Goal: Use online tool/utility: Use online tool/utility

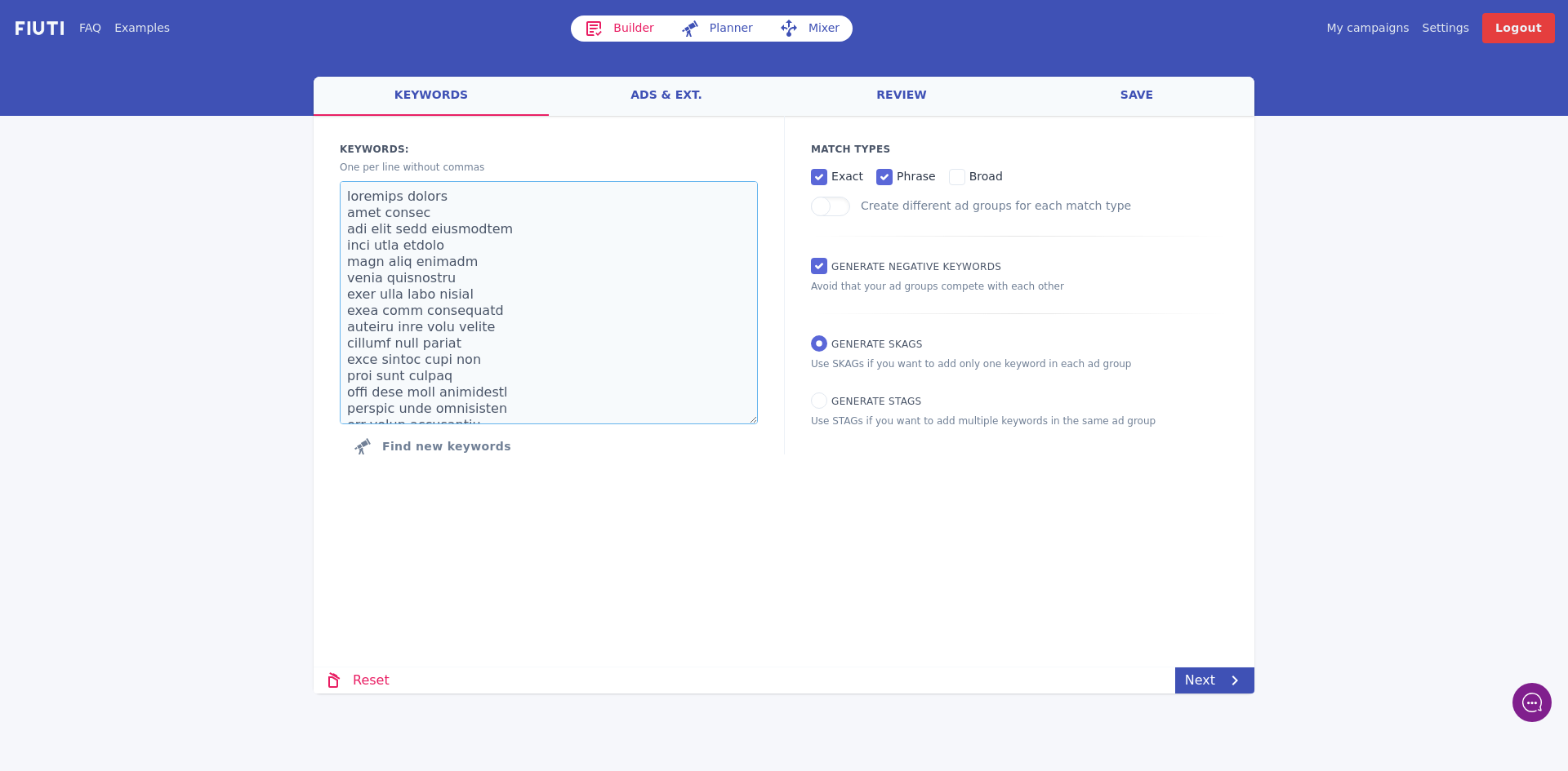
drag, startPoint x: 496, startPoint y: 396, endPoint x: 196, endPoint y: 19, distance: 481.8
click at [196, 19] on div "FAQ Examples Builder Planner Mixer My campaigns Price Settings Login Logout wel…" at bounding box center [784, 346] width 1568 height 694
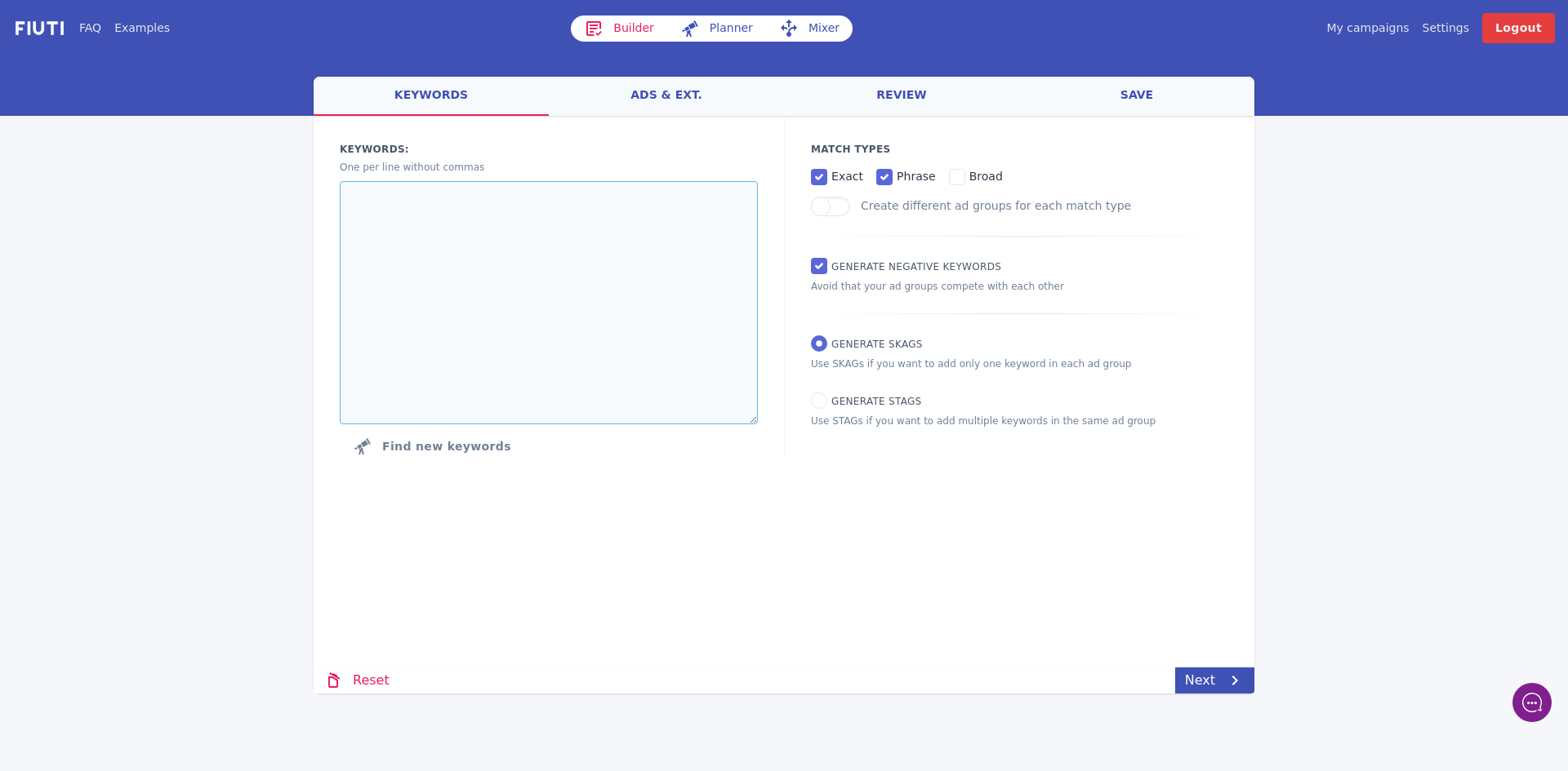
paste textarea "nac supplement n [MEDICAL_DATA] nac n ac n cysteine n acetyl cysteine and [MEDI…"
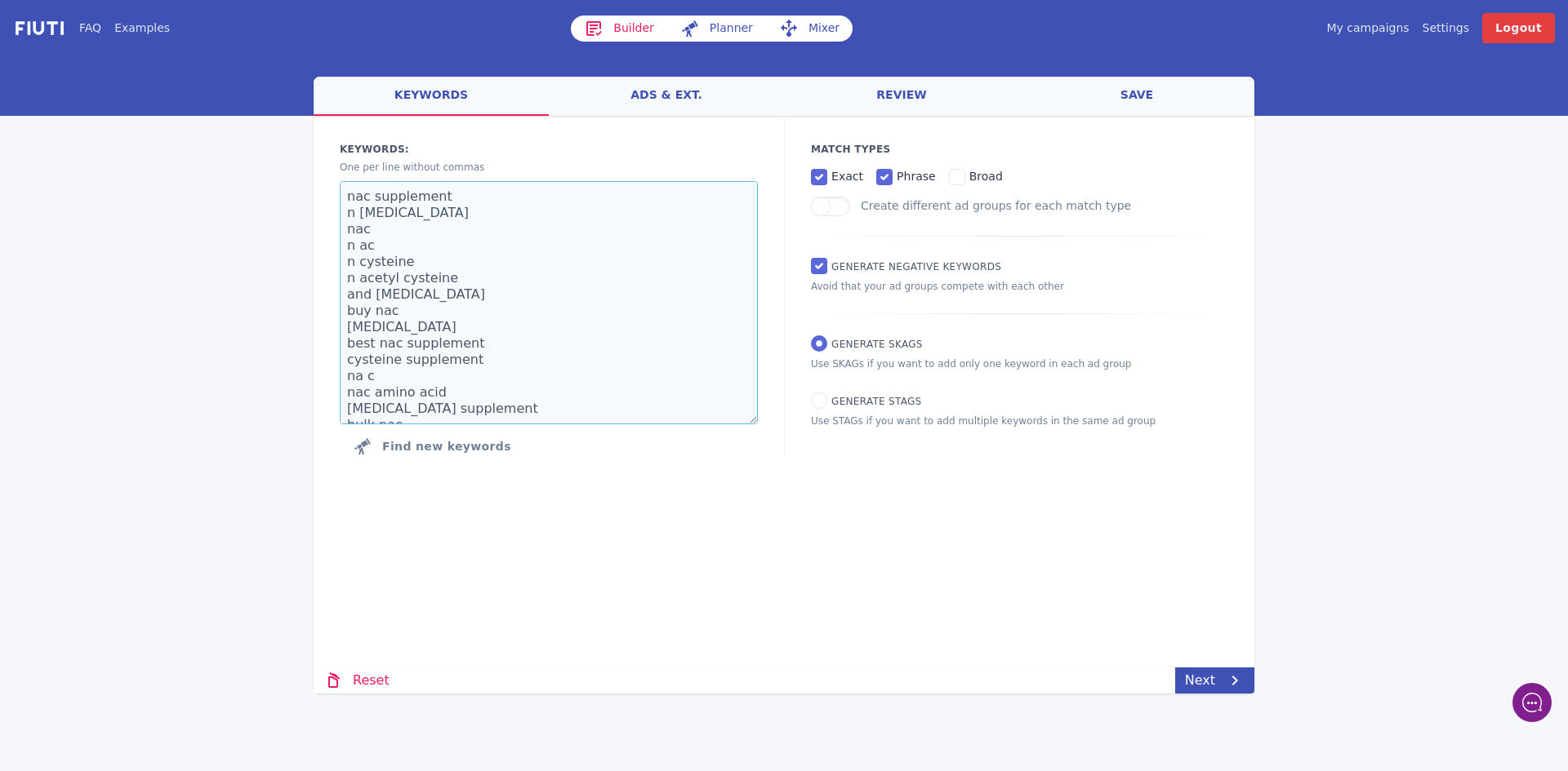
scroll to position [630, 0]
type textarea "nac supplement n [MEDICAL_DATA] nac n ac n cysteine n acetyl cysteine and [MEDI…"
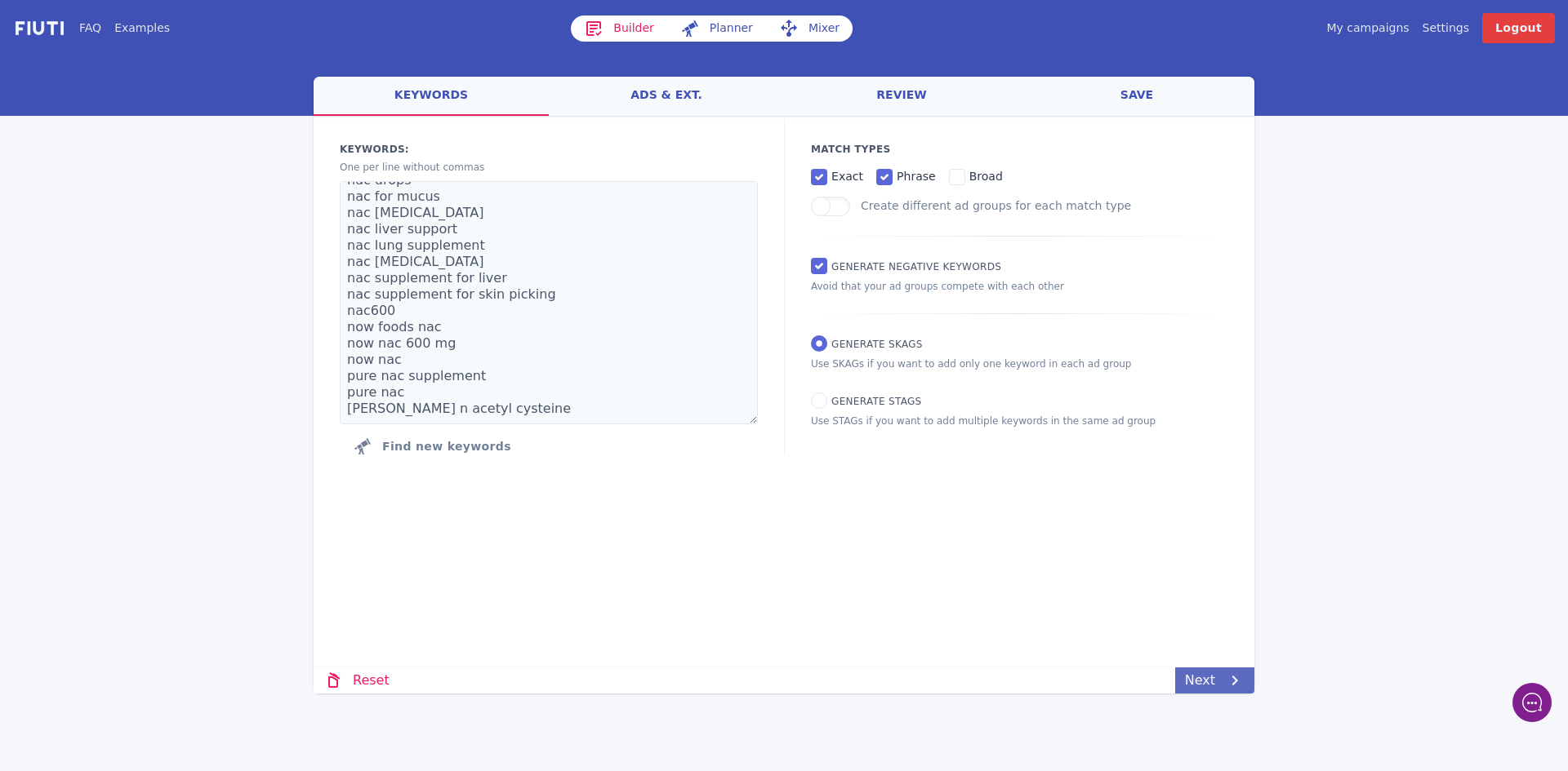
click at [1229, 684] on icon at bounding box center [1235, 681] width 20 height 20
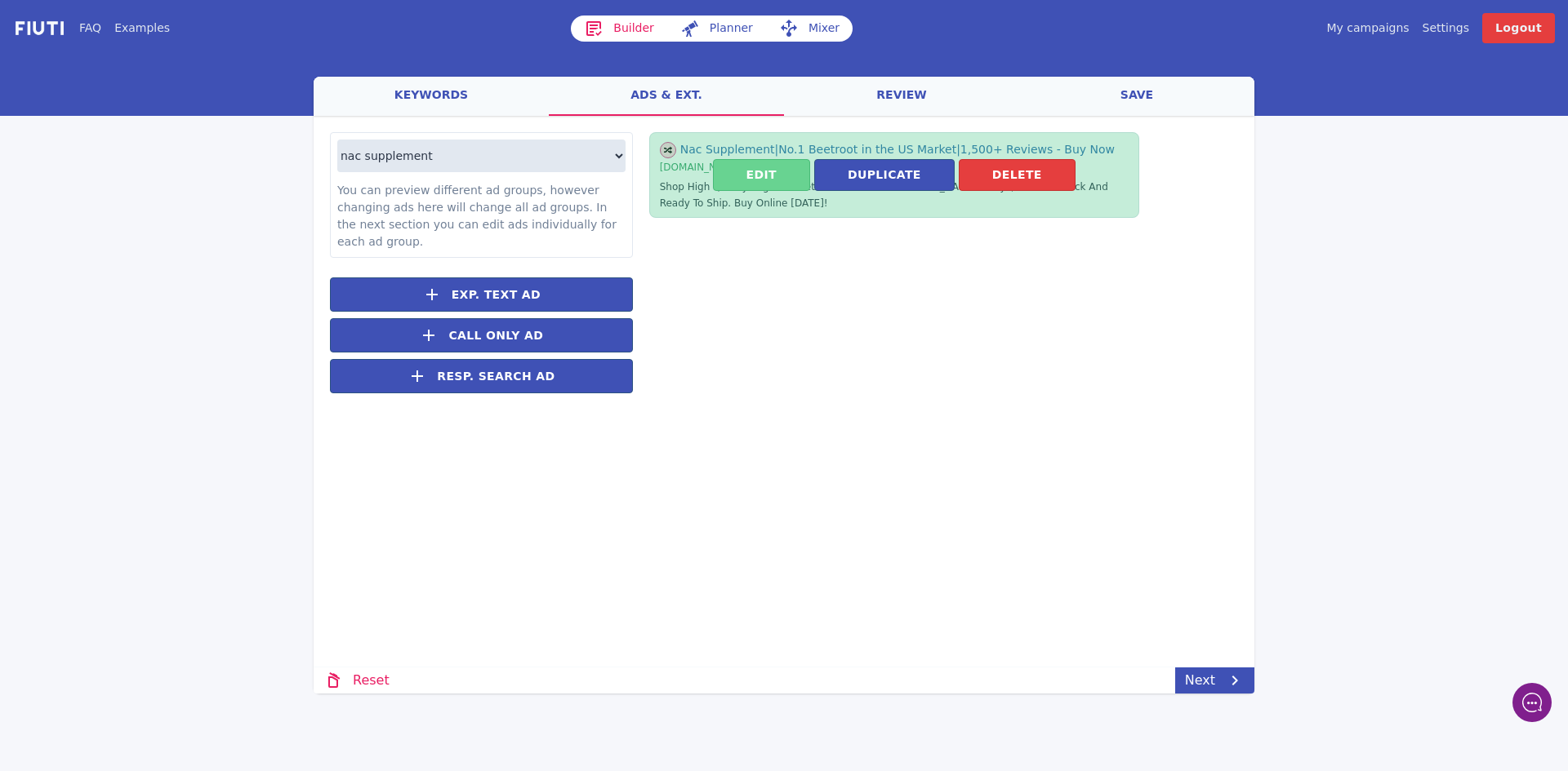
click at [784, 180] on button "Edit" at bounding box center [761, 175] width 97 height 32
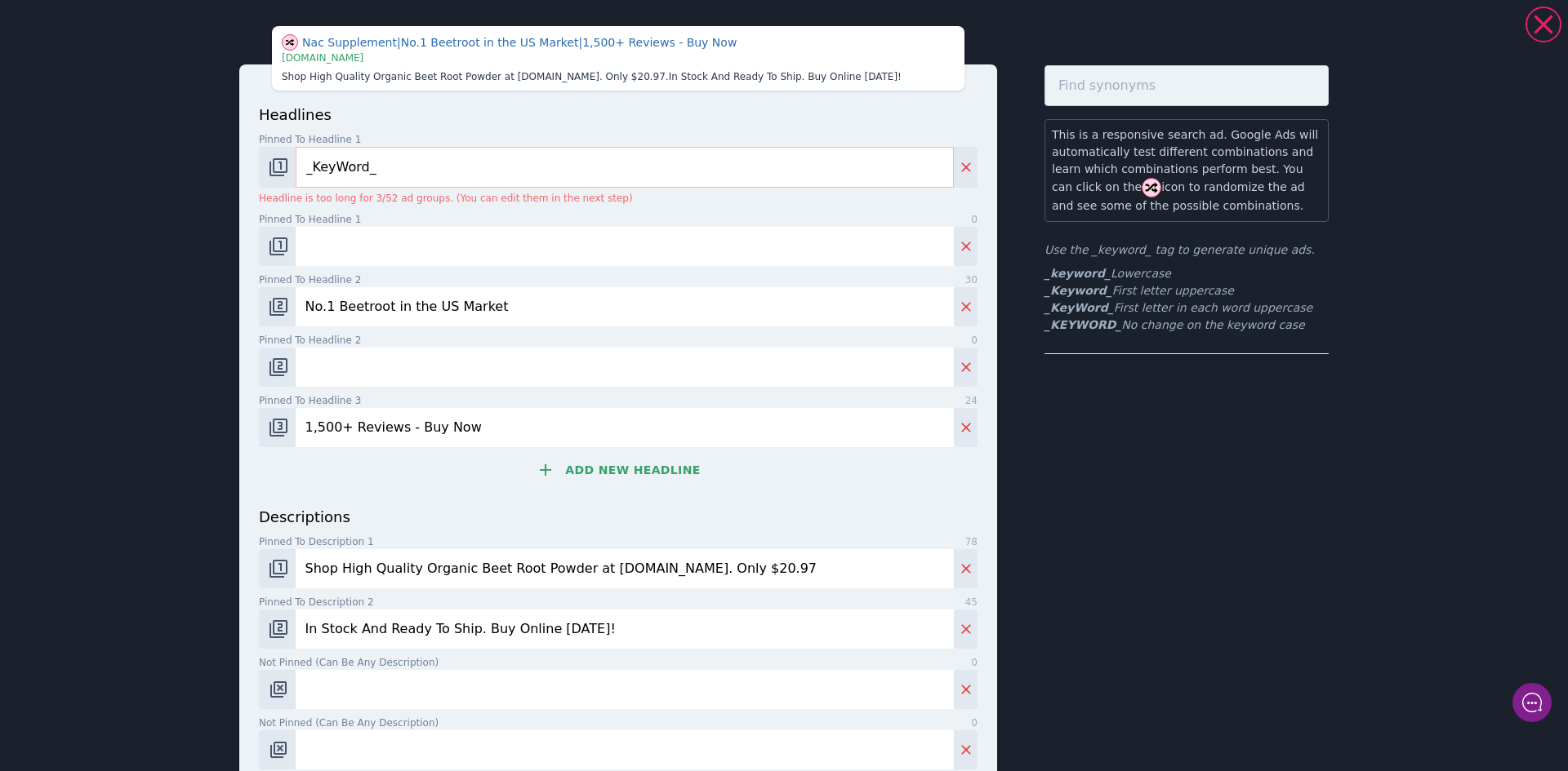
drag, startPoint x: 379, startPoint y: 308, endPoint x: 331, endPoint y: 301, distance: 48.5
click at [330, 302] on input "No.1 Beetroot in the US Market" at bounding box center [625, 306] width 658 height 39
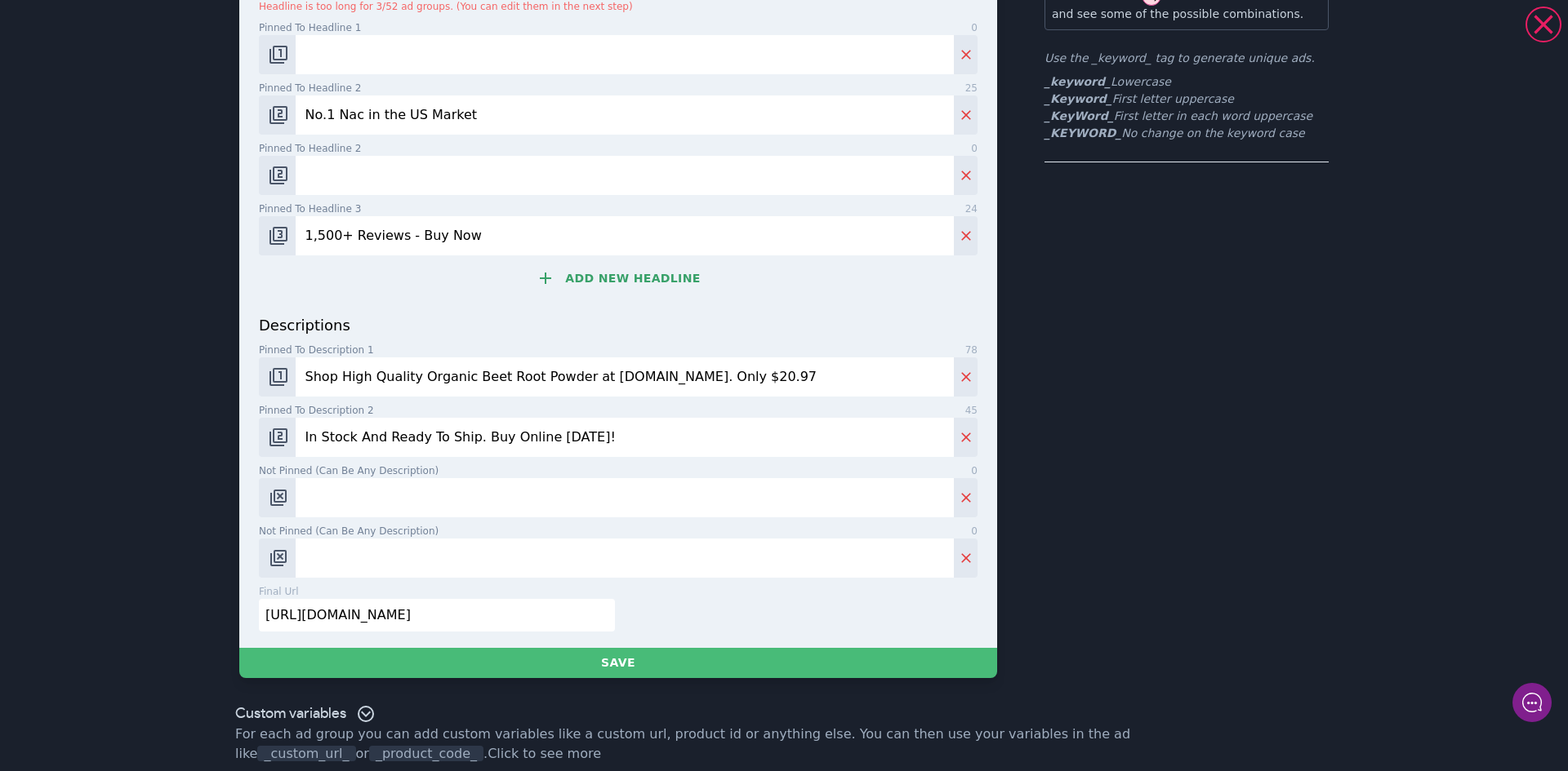
scroll to position [205, 0]
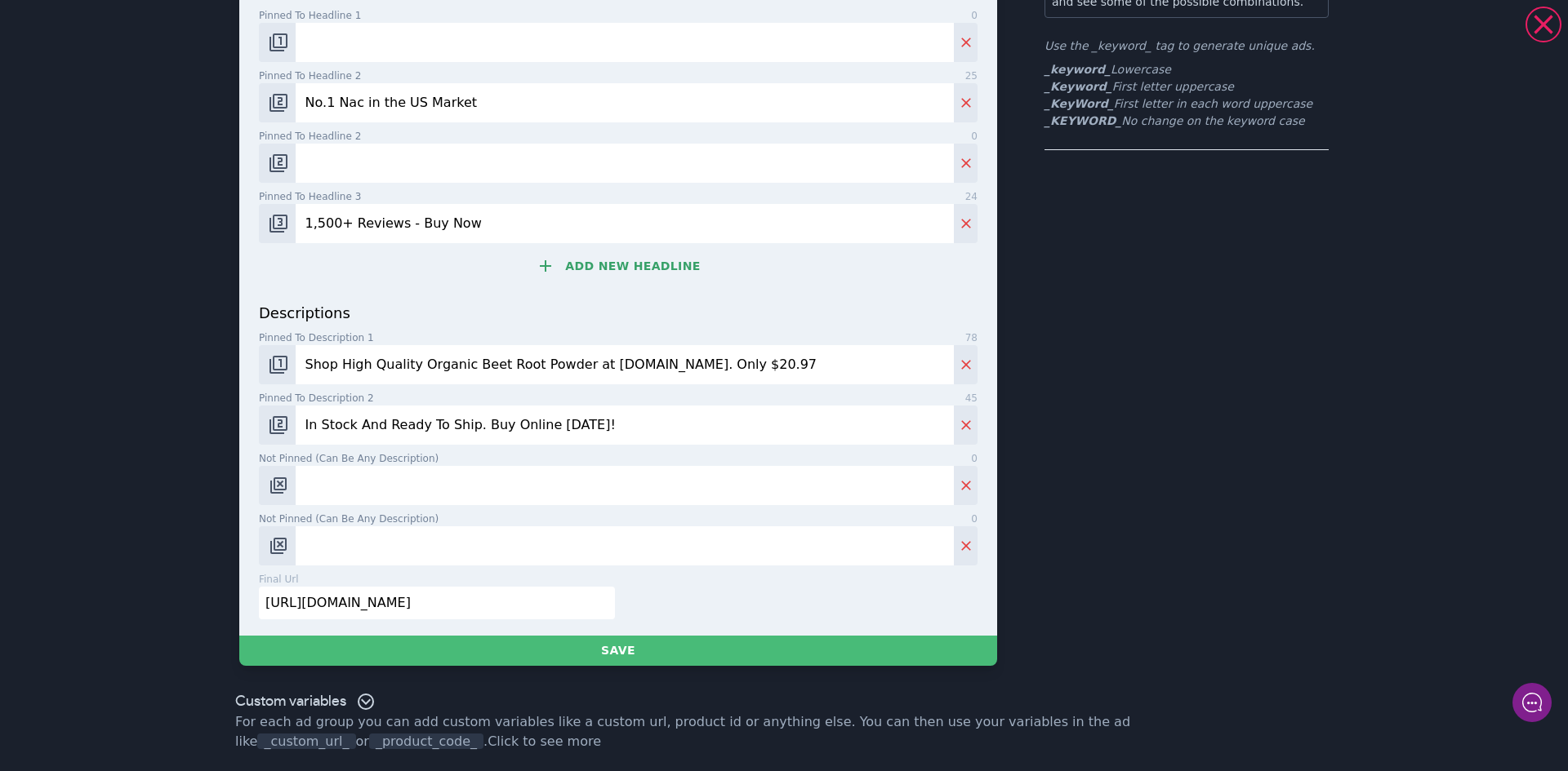
type input "No.1 Nac in the US Market"
drag, startPoint x: 560, startPoint y: 364, endPoint x: 411, endPoint y: 363, distance: 149.0
click at [411, 363] on input "Shop High Quality Organic Beet Root Powder at [DOMAIN_NAME]. Only $20.97" at bounding box center [625, 365] width 658 height 39
paste input "[MEDICAL_DATA]"
click at [413, 363] on input "Shop High Quality [MEDICAL_DATA] at [DOMAIN_NAME]. Only $20.97" at bounding box center [625, 365] width 658 height 39
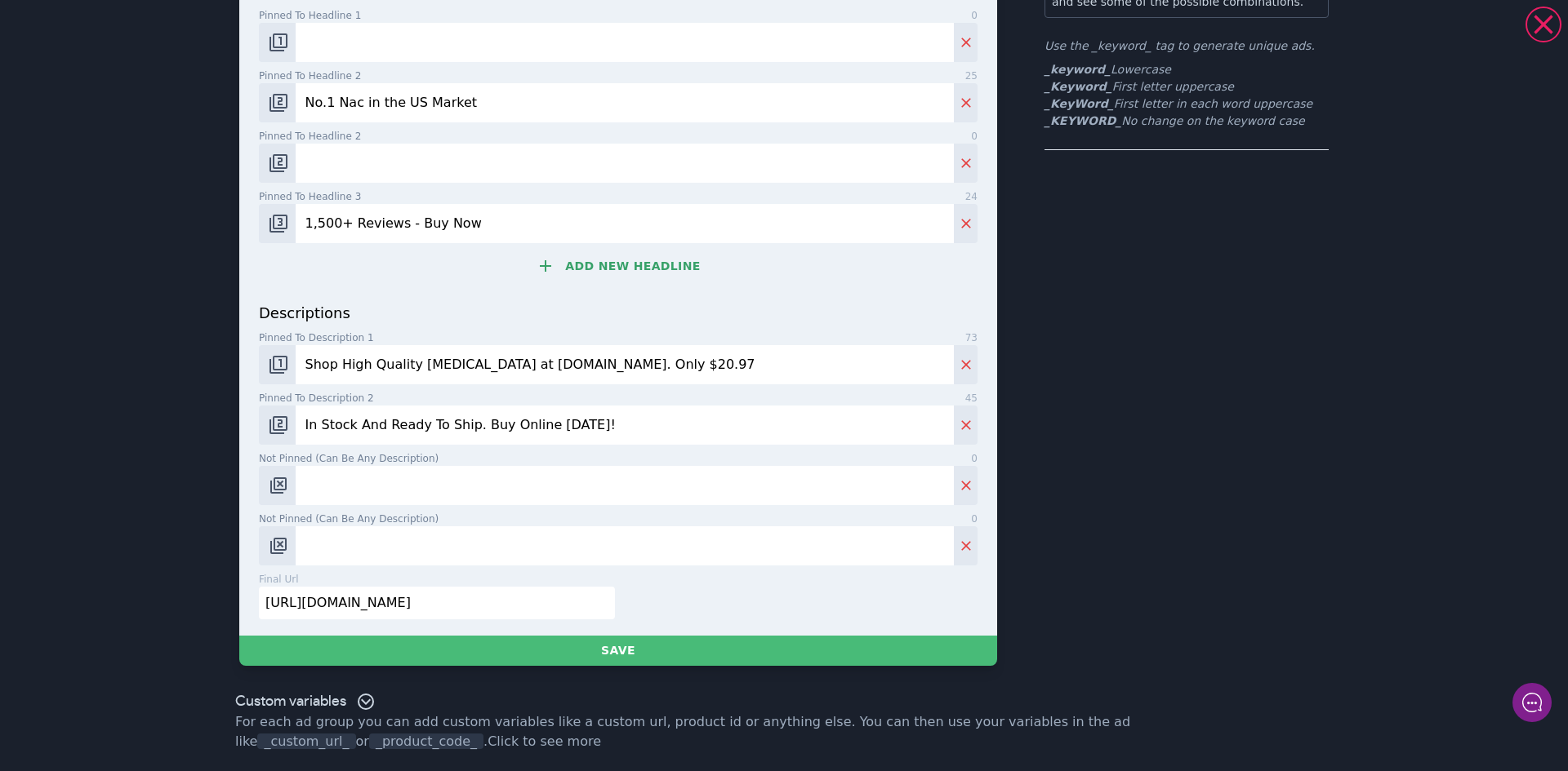
type input "Shop High Quality [MEDICAL_DATA] at [DOMAIN_NAME]. Only $20.97"
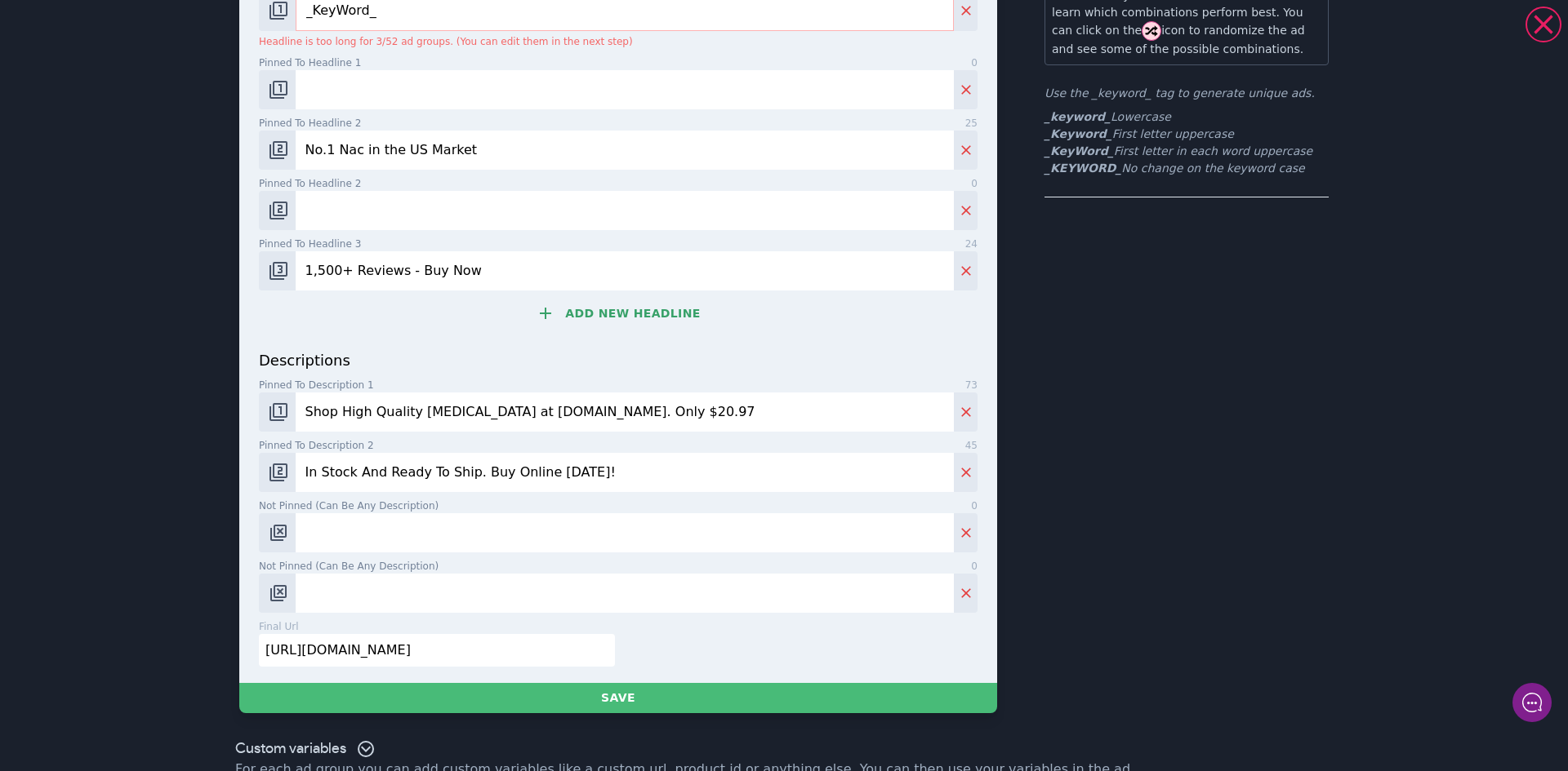
scroll to position [164, 0]
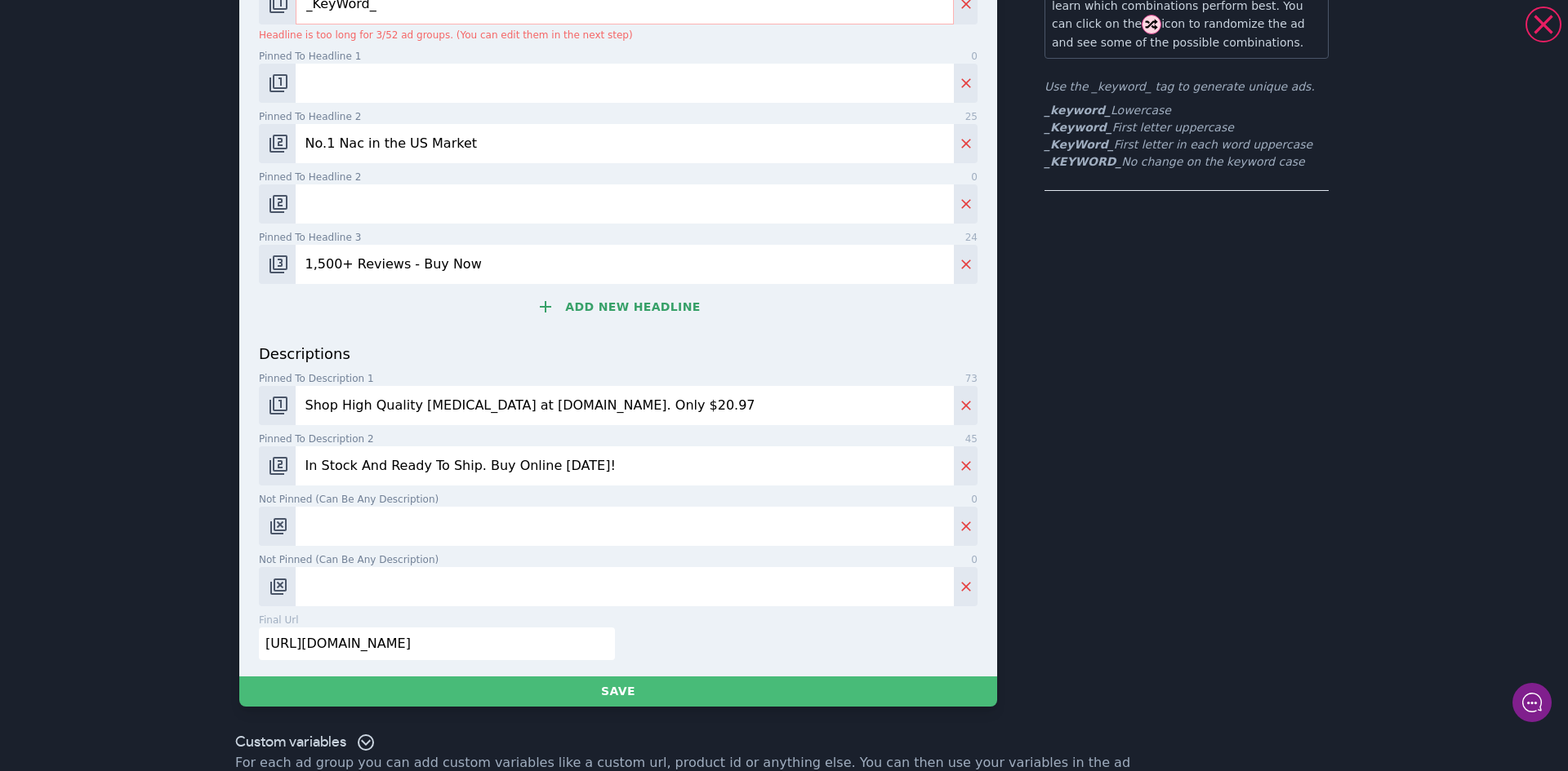
click at [562, 647] on input "[URL][DOMAIN_NAME]" at bounding box center [437, 644] width 356 height 33
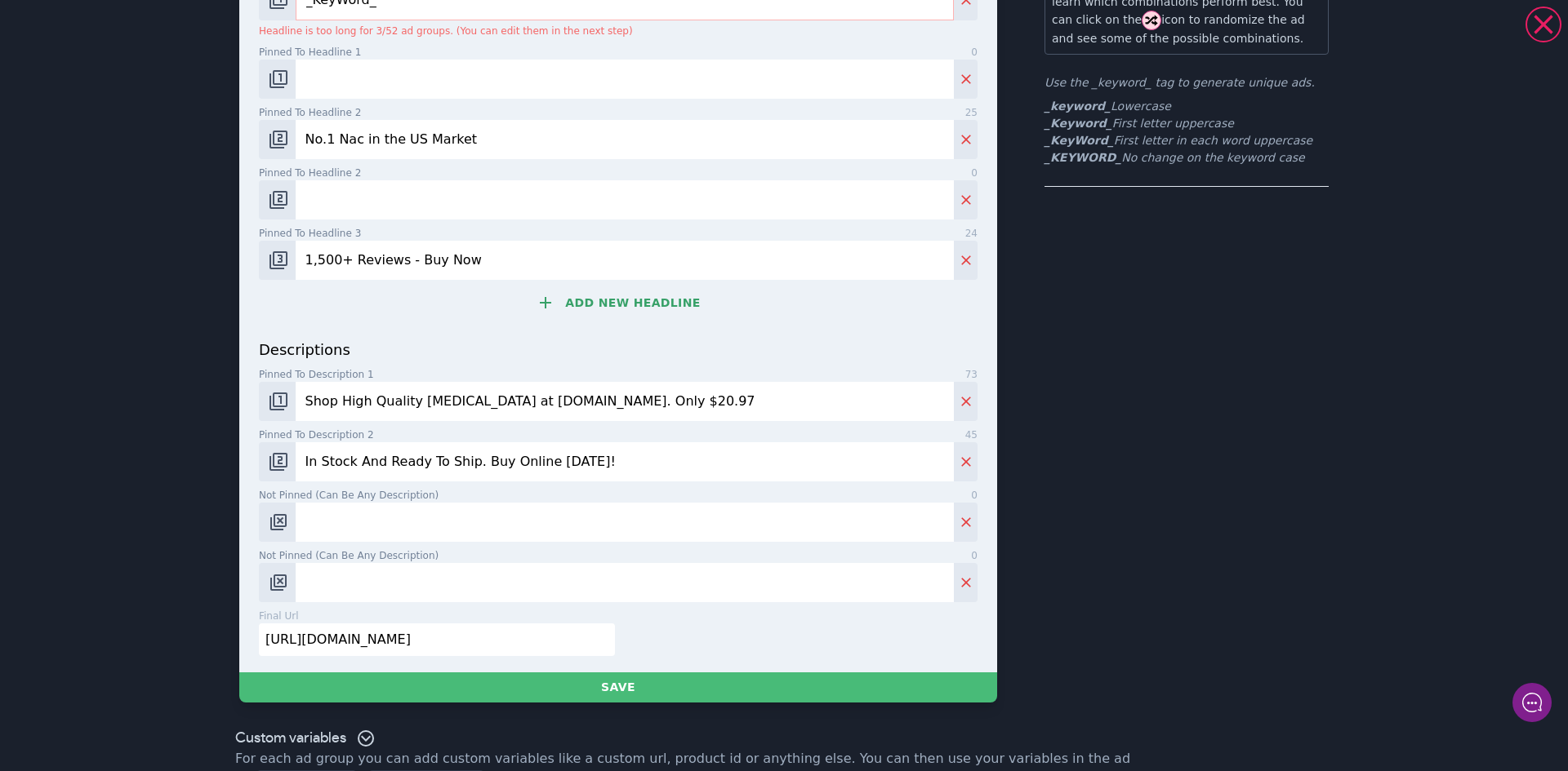
scroll to position [205, 0]
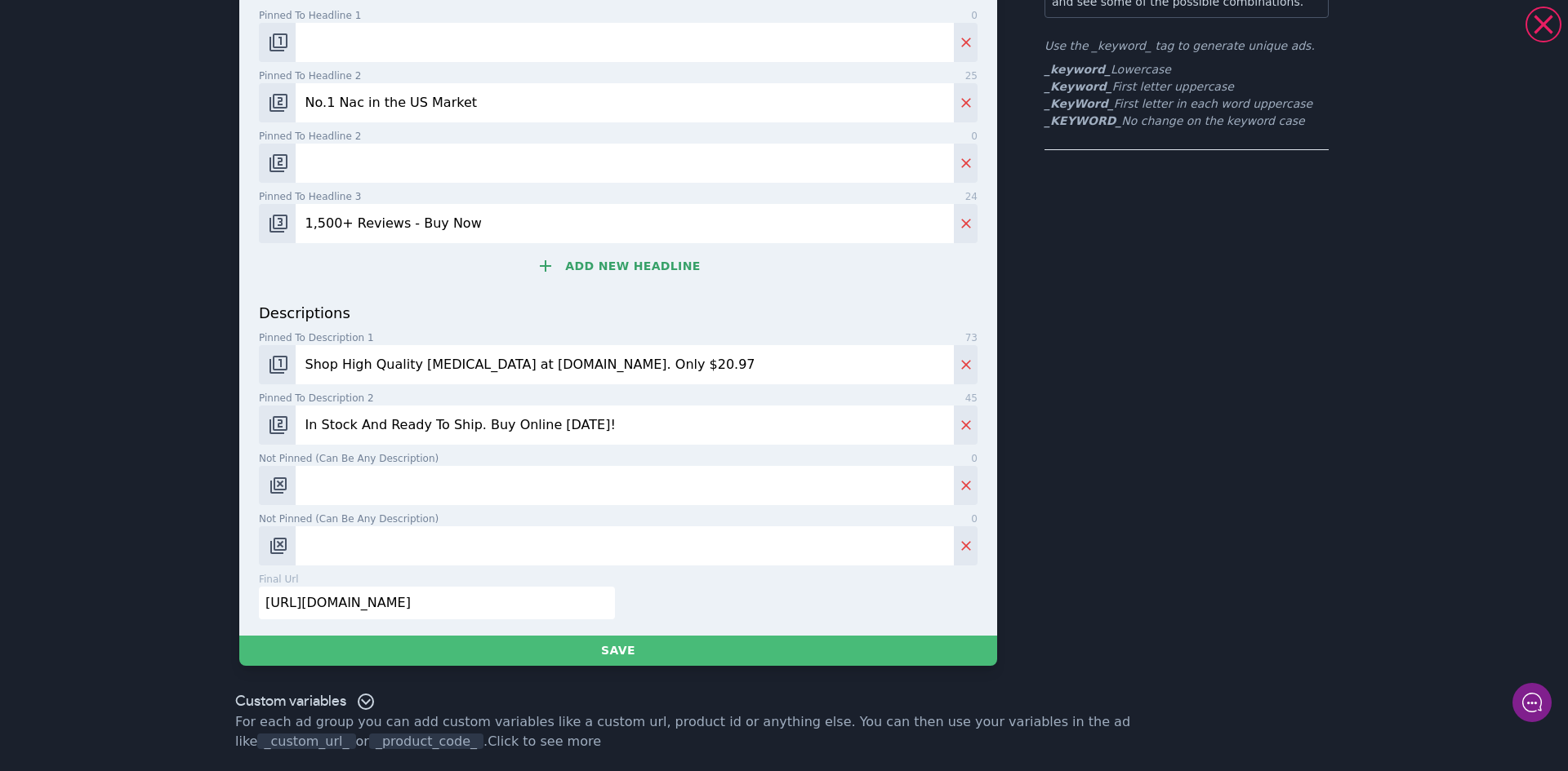
click at [462, 604] on input "[URL][DOMAIN_NAME]" at bounding box center [437, 604] width 356 height 33
paste input "[URL][DOMAIN_NAME]"
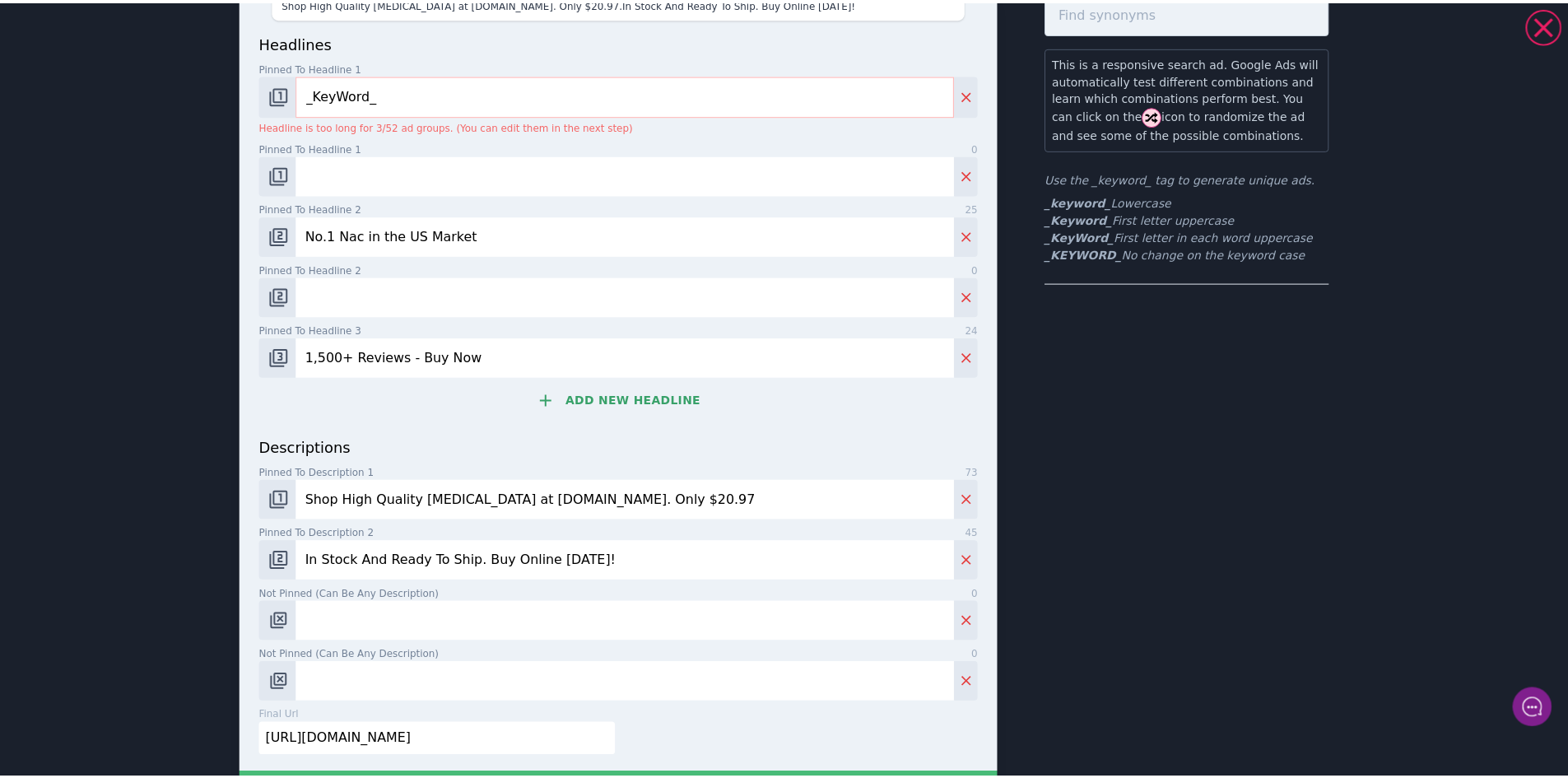
scroll to position [165, 0]
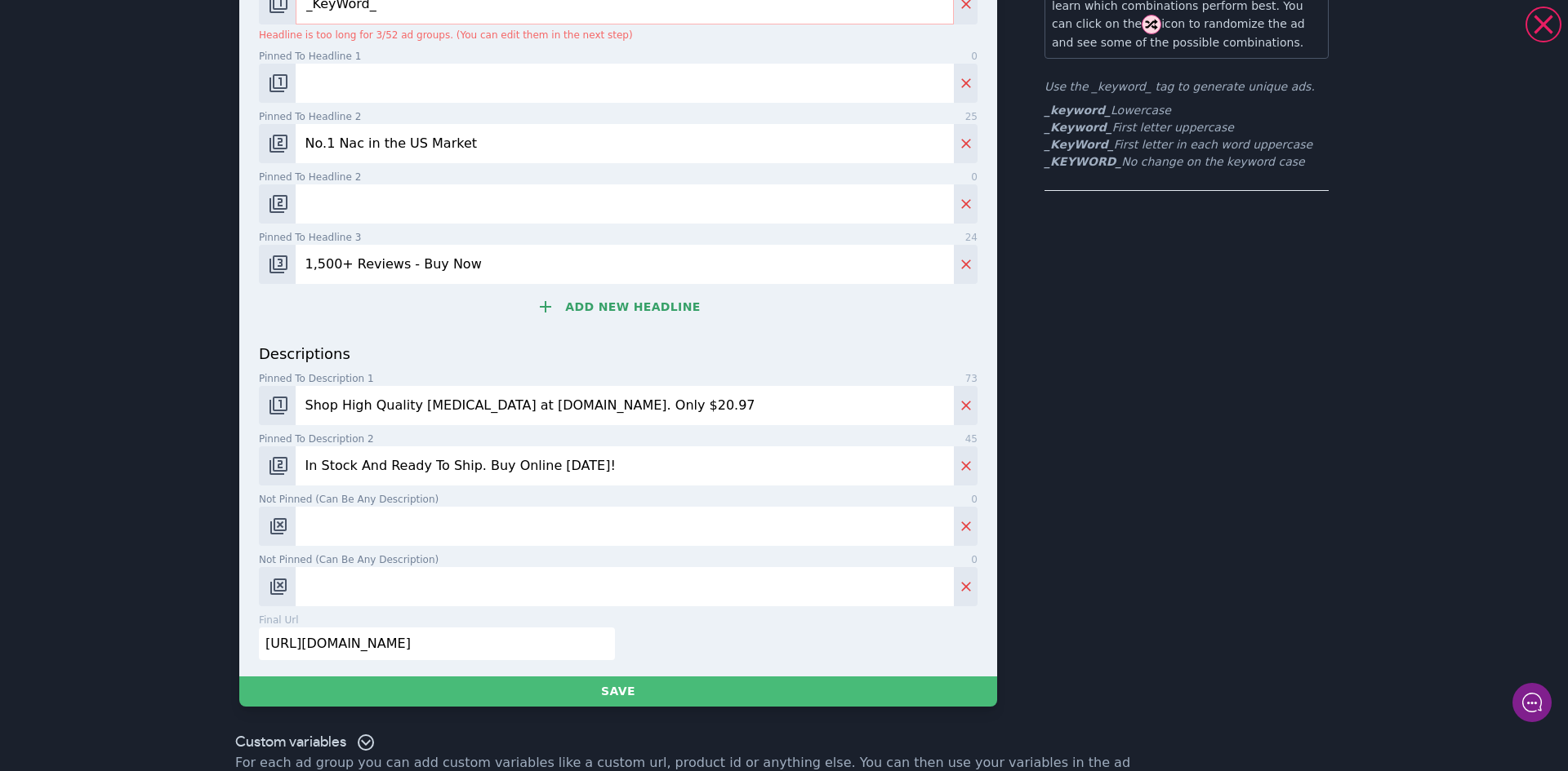
type input "[URL][DOMAIN_NAME]"
click at [412, 404] on input "Shop High Quality [MEDICAL_DATA] at [DOMAIN_NAME]. Only $20.97" at bounding box center [625, 406] width 658 height 39
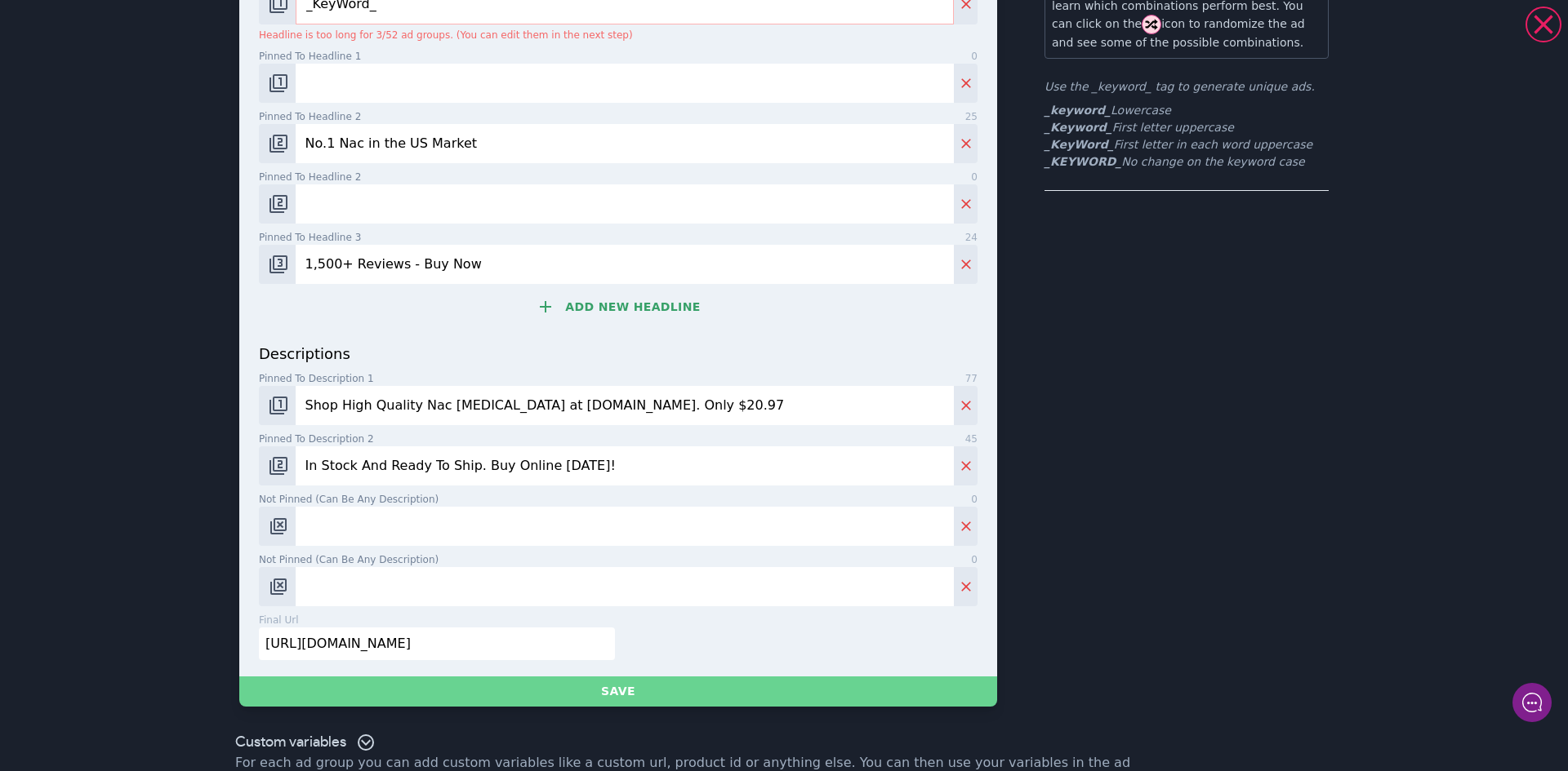
type input "Shop High Quality Nac [MEDICAL_DATA] at [DOMAIN_NAME]. Only $20.97"
click at [508, 688] on button "Save" at bounding box center [618, 691] width 758 height 30
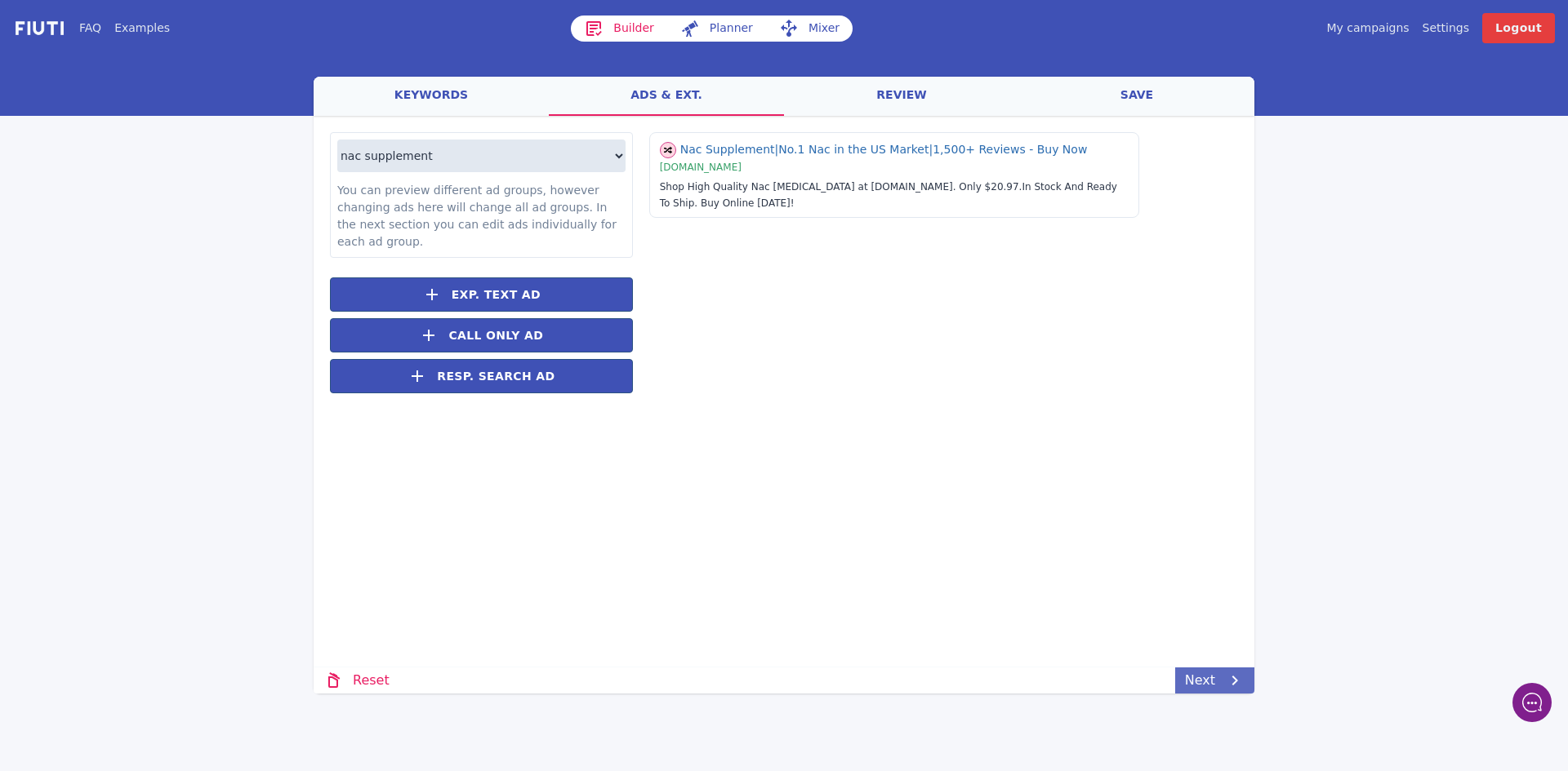
click at [1211, 680] on link "Next" at bounding box center [1214, 680] width 79 height 26
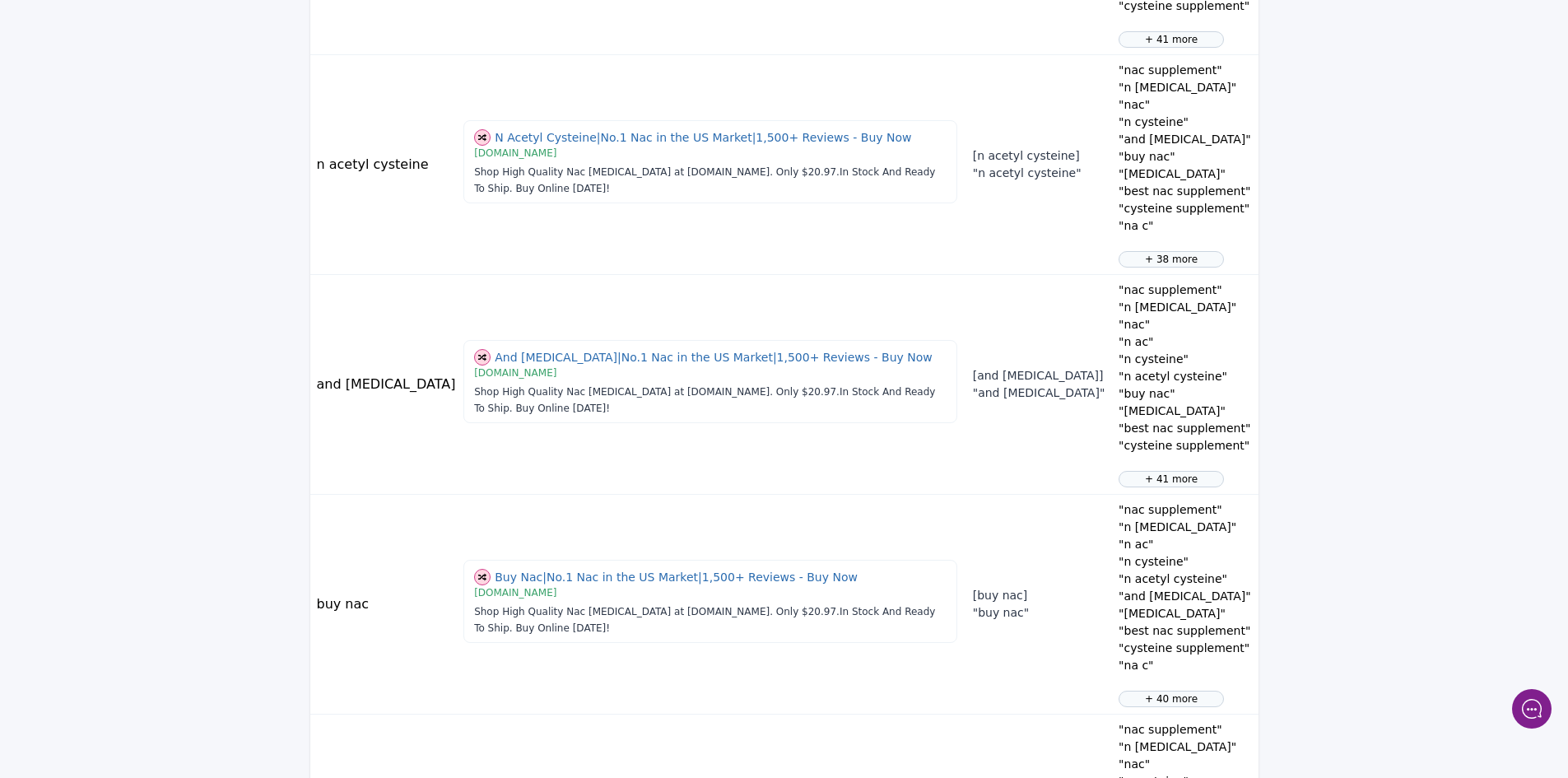
scroll to position [1800, 0]
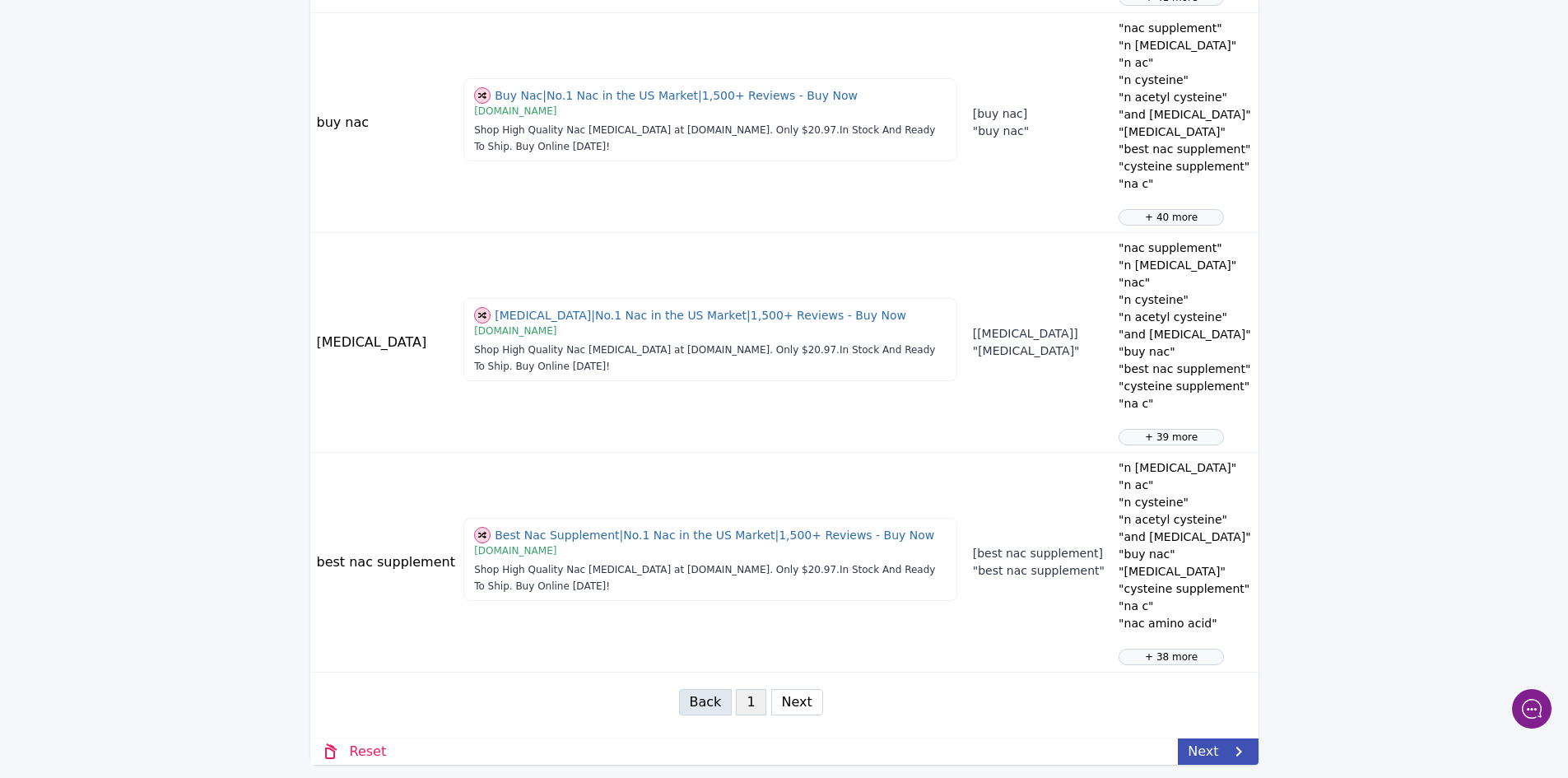
click at [1236, 746] on icon at bounding box center [1239, 752] width 20 height 20
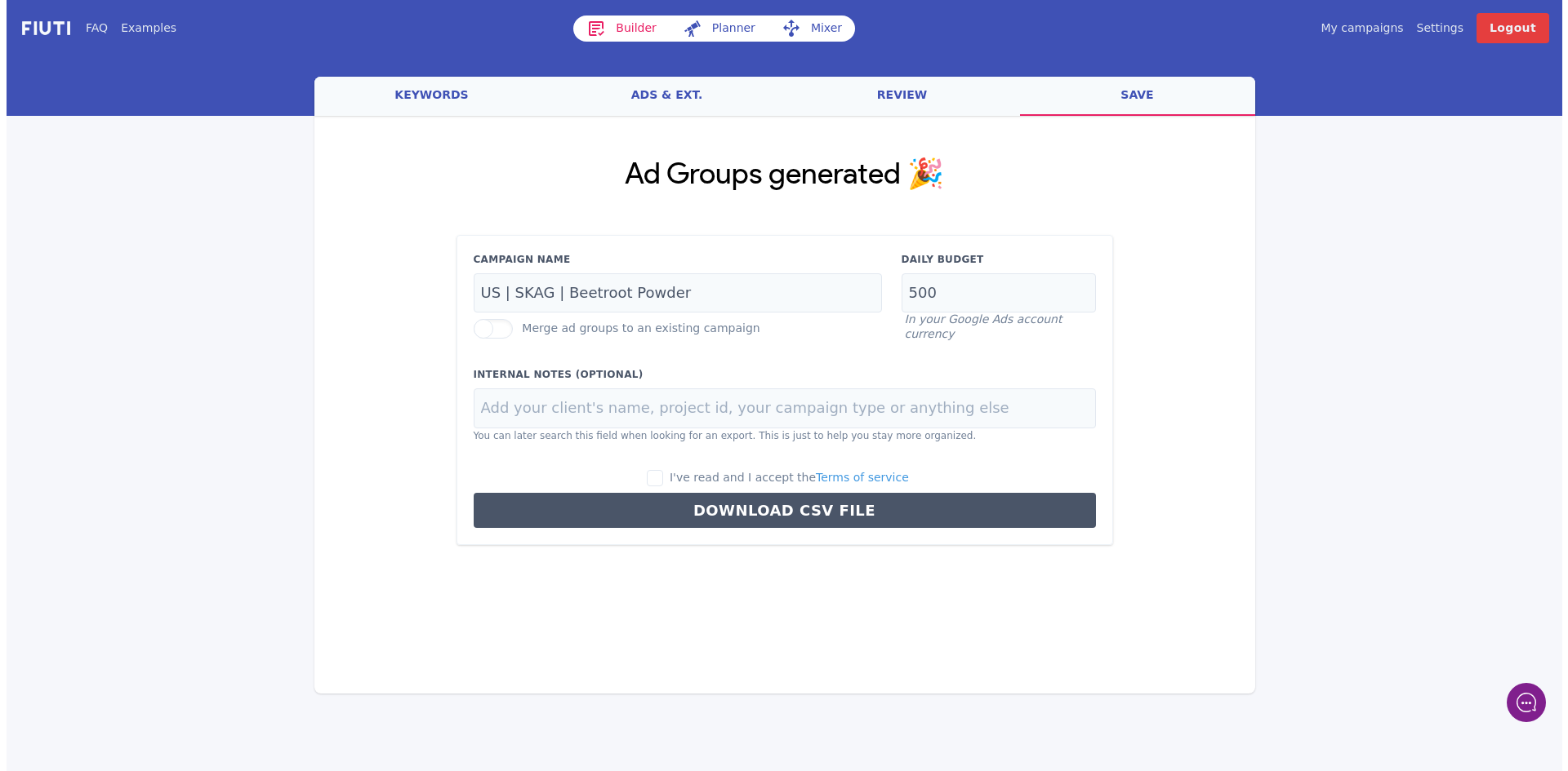
scroll to position [0, 0]
drag, startPoint x: 681, startPoint y: 292, endPoint x: 560, endPoint y: 288, distance: 121.1
click at [560, 288] on input "US | SKAG | Beetroot Powder" at bounding box center [677, 294] width 408 height 40
type input "US | SKAG | NAC Capsules"
click at [663, 478] on input "I've read and I accept the Terms of service" at bounding box center [655, 478] width 16 height 16
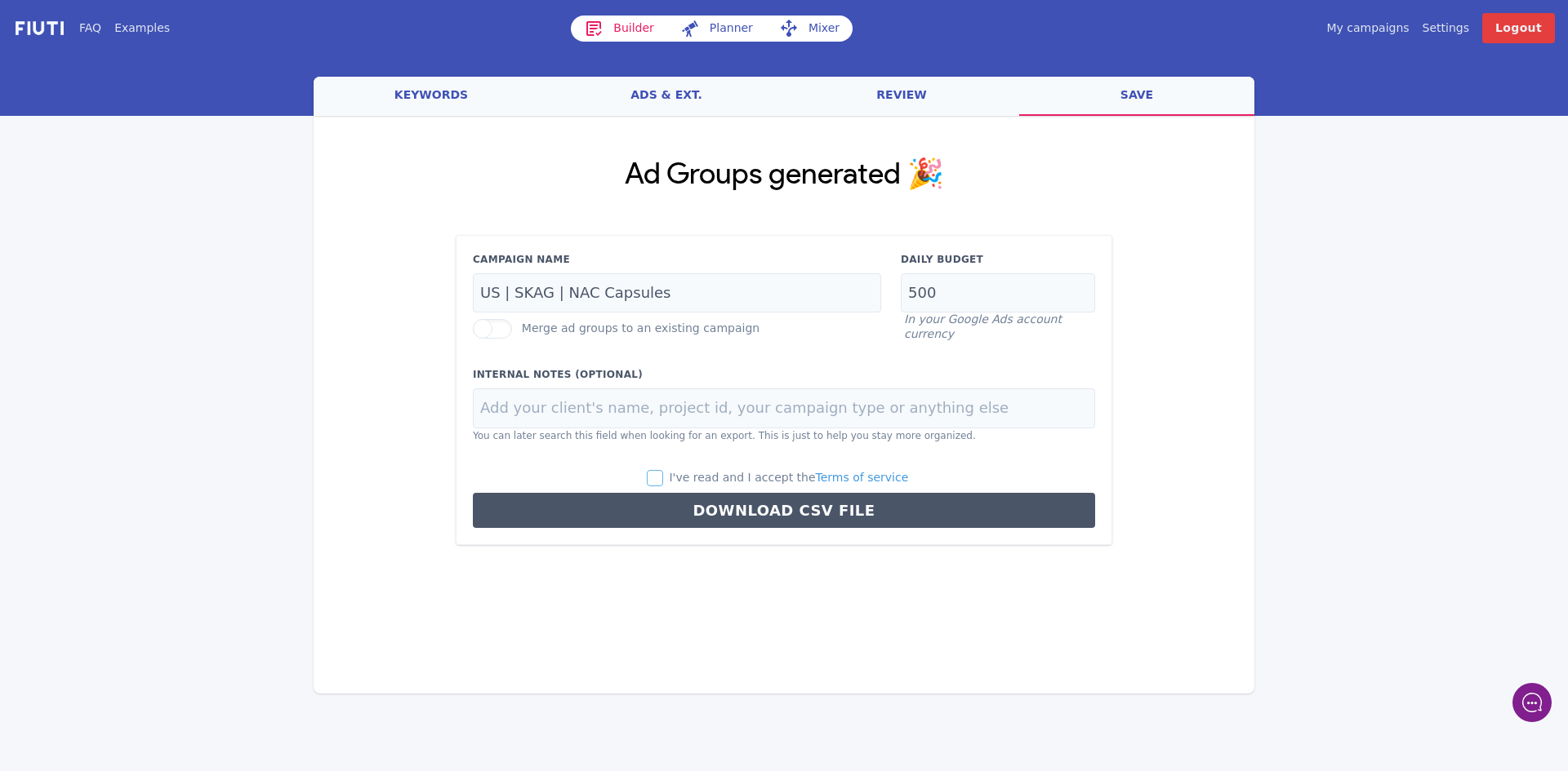
checkbox input "true"
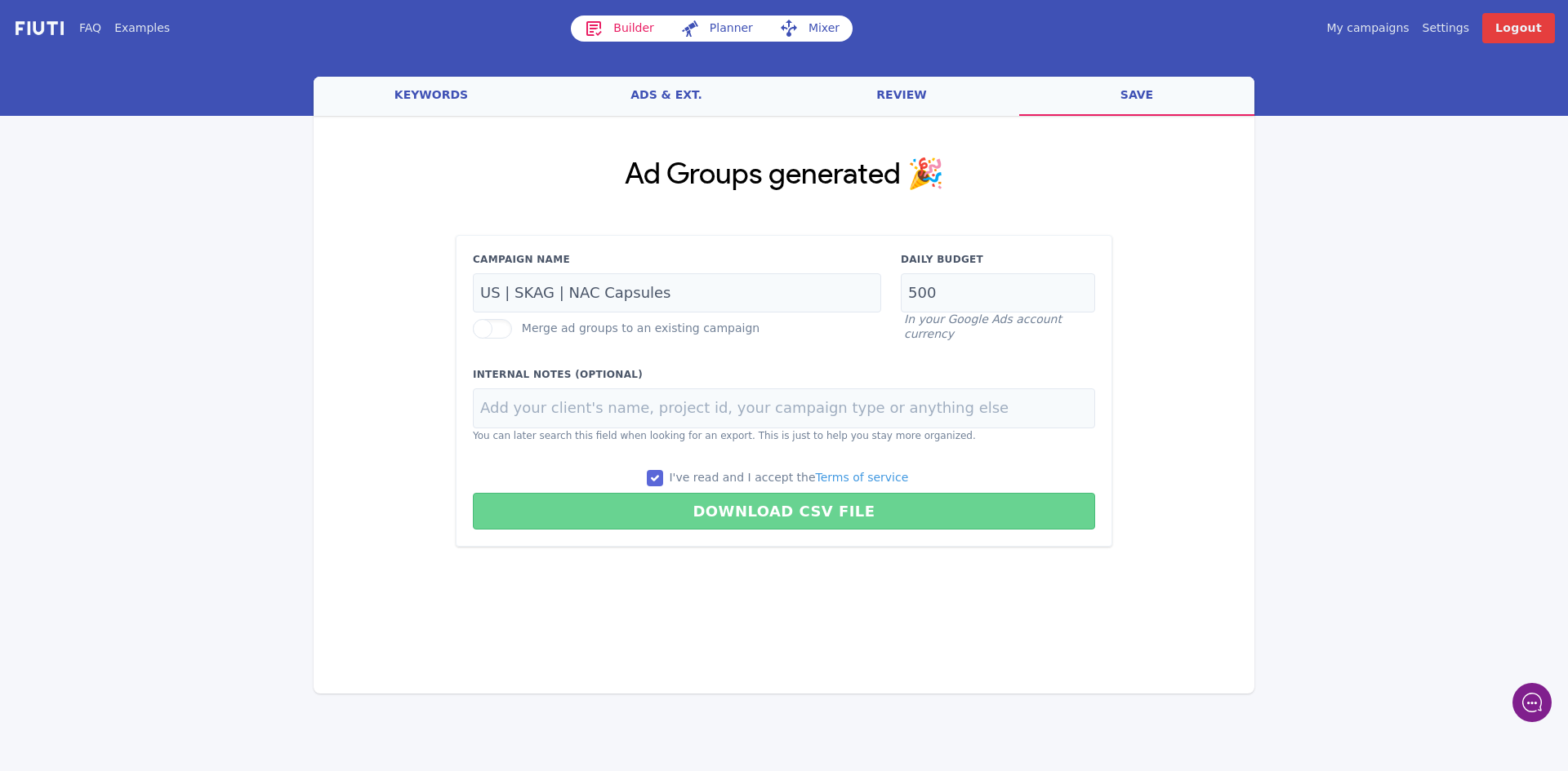
click at [765, 516] on button "Download CSV File" at bounding box center [784, 511] width 622 height 36
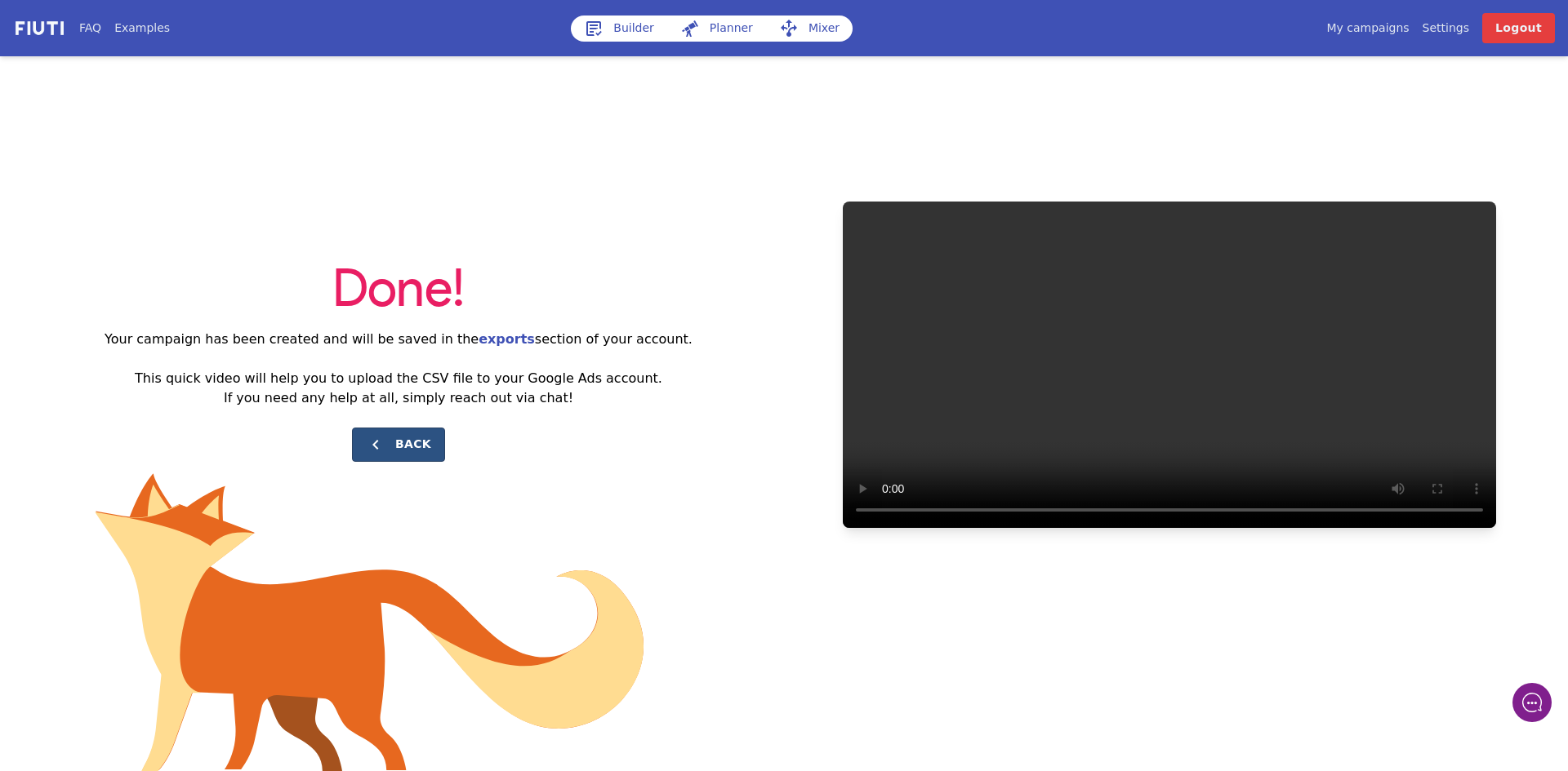
click at [392, 441] on button "Back" at bounding box center [398, 445] width 93 height 35
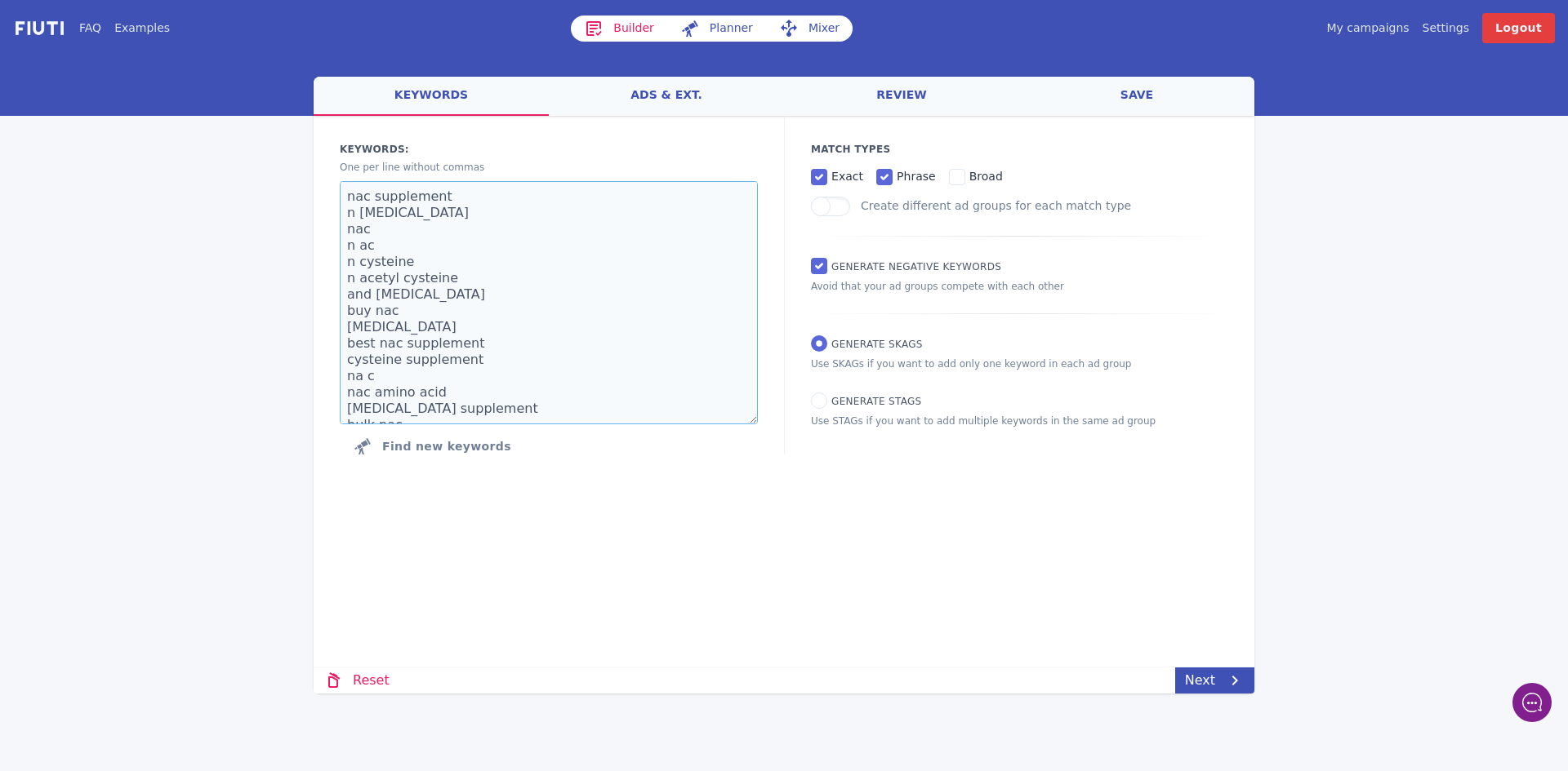
scroll to position [653, 0]
drag, startPoint x: 347, startPoint y: 198, endPoint x: 547, endPoint y: 517, distance: 376.5
click at [547, 517] on div "Loading... Loading Keywords: Ad groups: One per line without commas nac supplem…" at bounding box center [784, 346] width 940 height 463
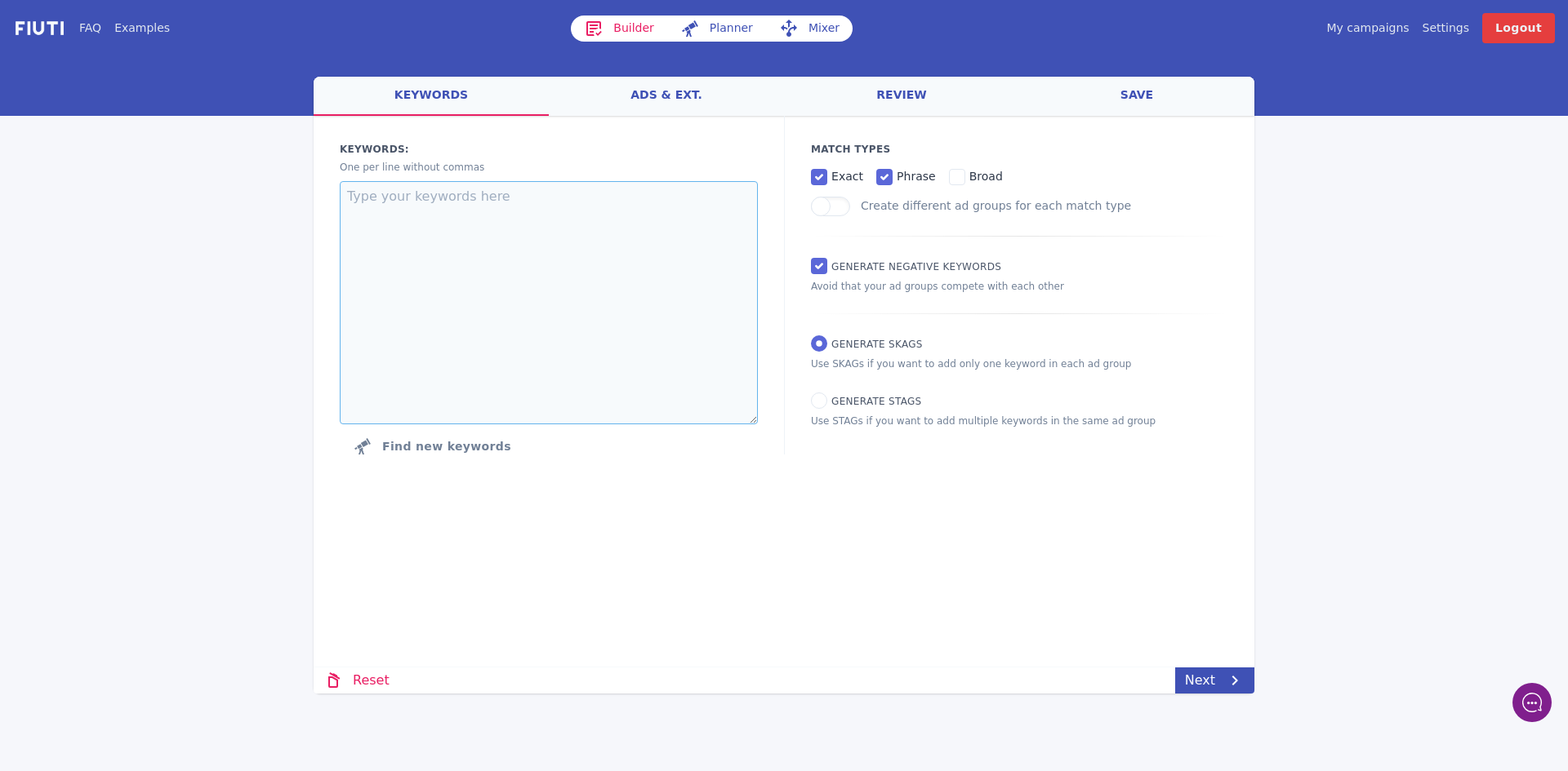
scroll to position [0, 0]
paste textarea "hmb supplement hmb hmb amino acid best hmb supplement bulk hmb buy hmb the best…"
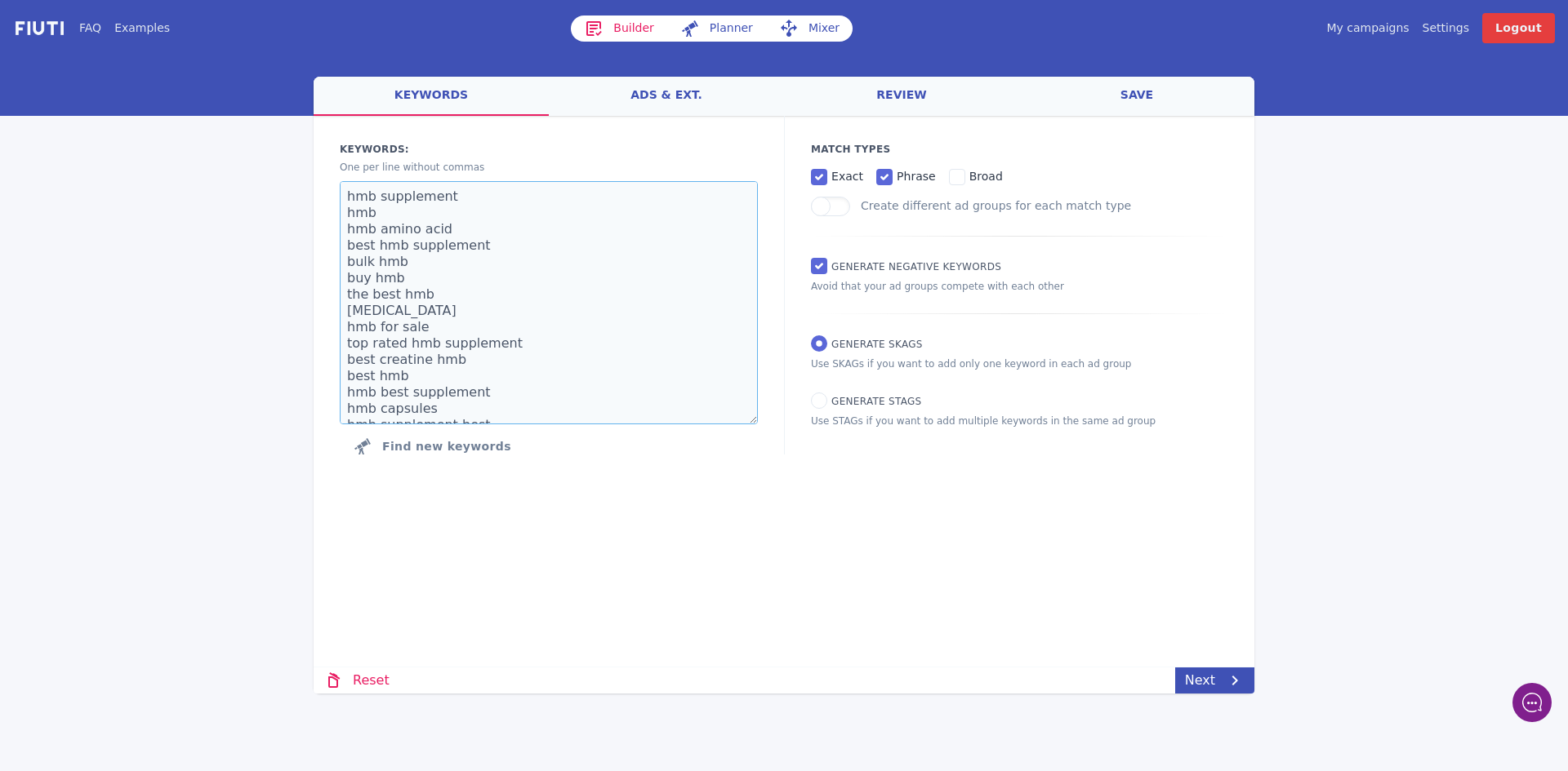
scroll to position [205, 0]
type textarea "hmb supplement hmb hmb amino acid best hmb supplement bulk hmb buy hmb the best…"
click at [1233, 679] on icon at bounding box center [1235, 681] width 20 height 20
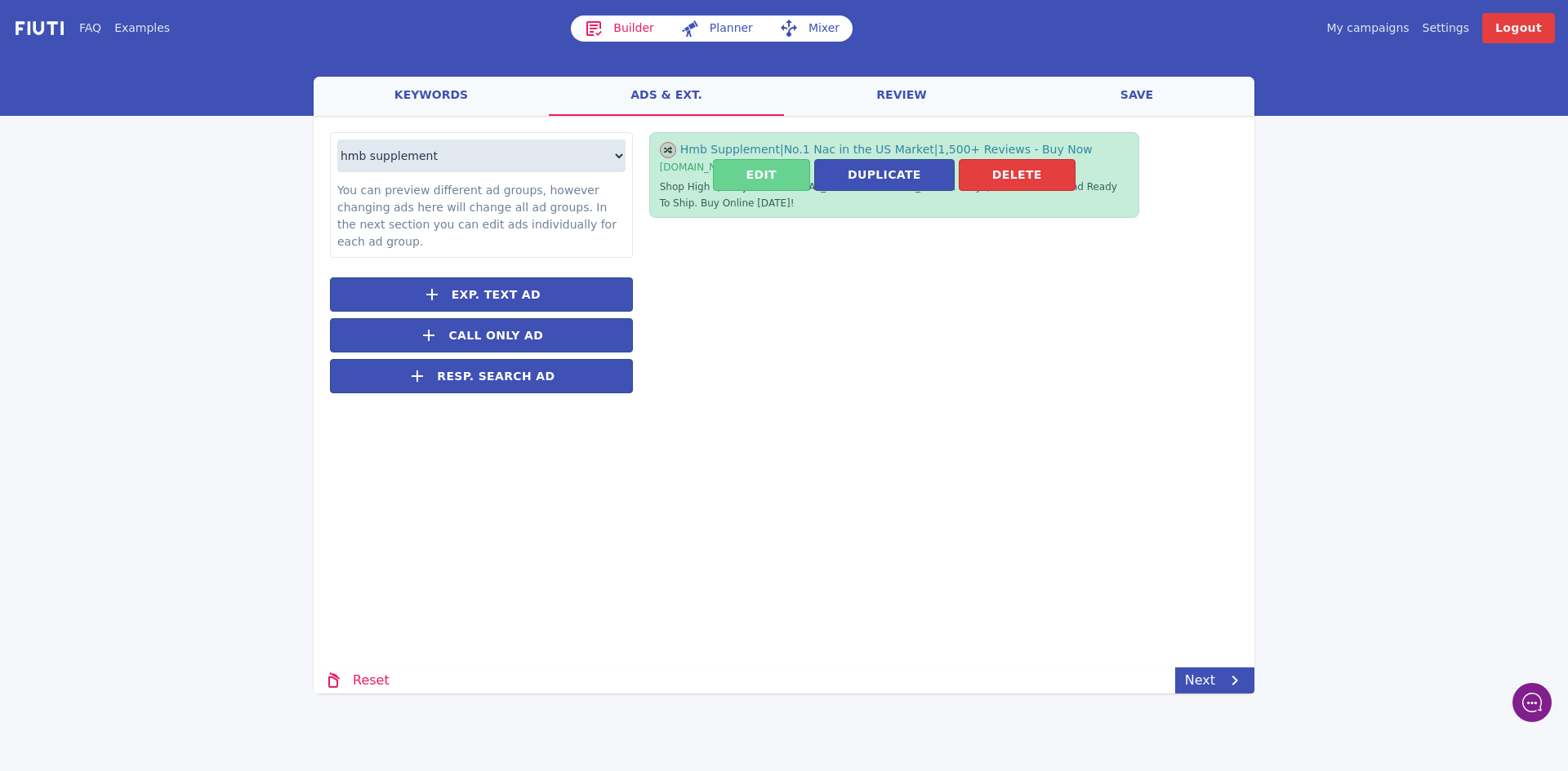
click at [795, 167] on button "Edit" at bounding box center [761, 175] width 97 height 32
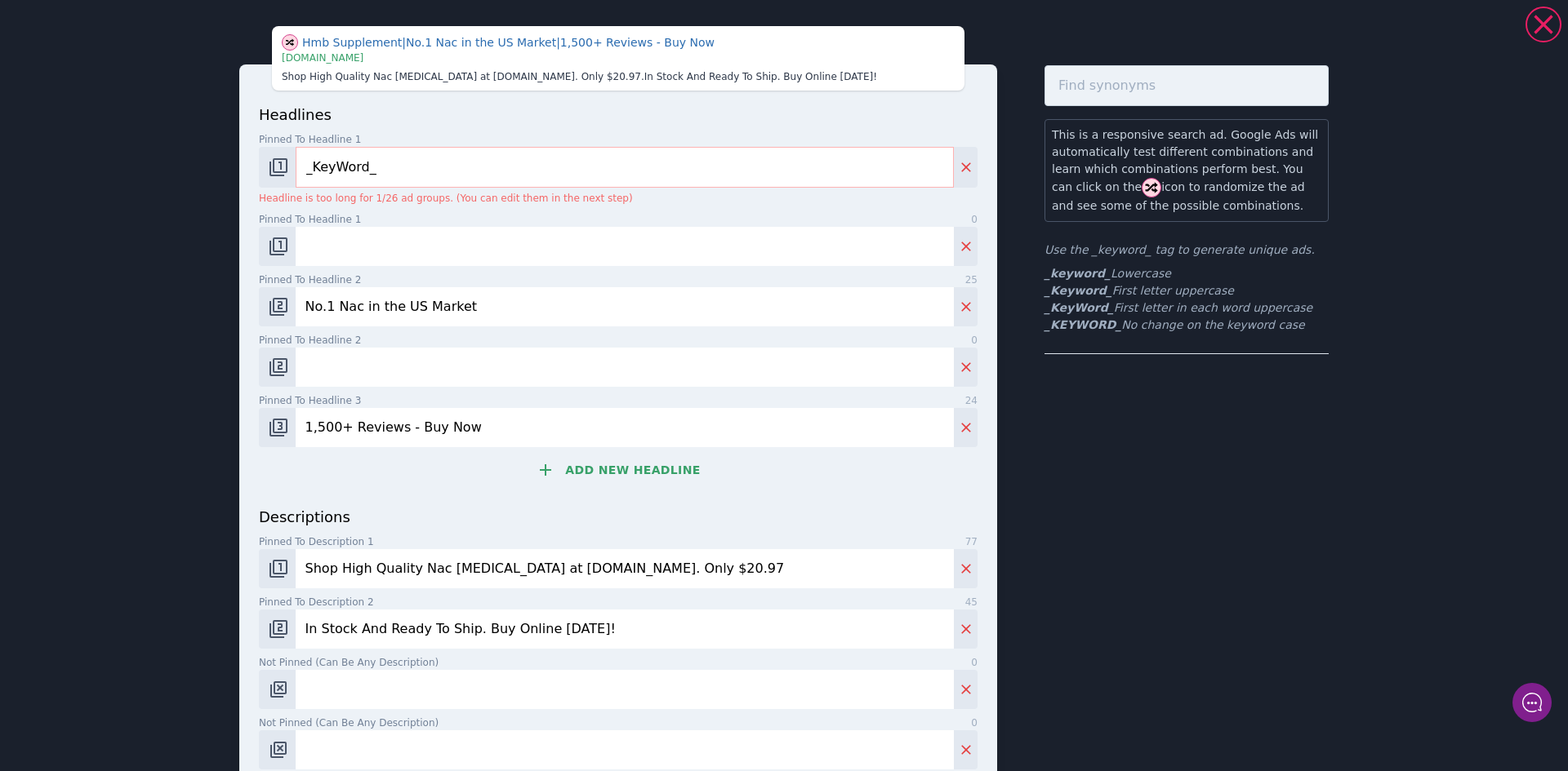
drag, startPoint x: 352, startPoint y: 305, endPoint x: 332, endPoint y: 302, distance: 20.2
click at [332, 302] on input "No.1 Nac in the US Market" at bounding box center [625, 306] width 658 height 39
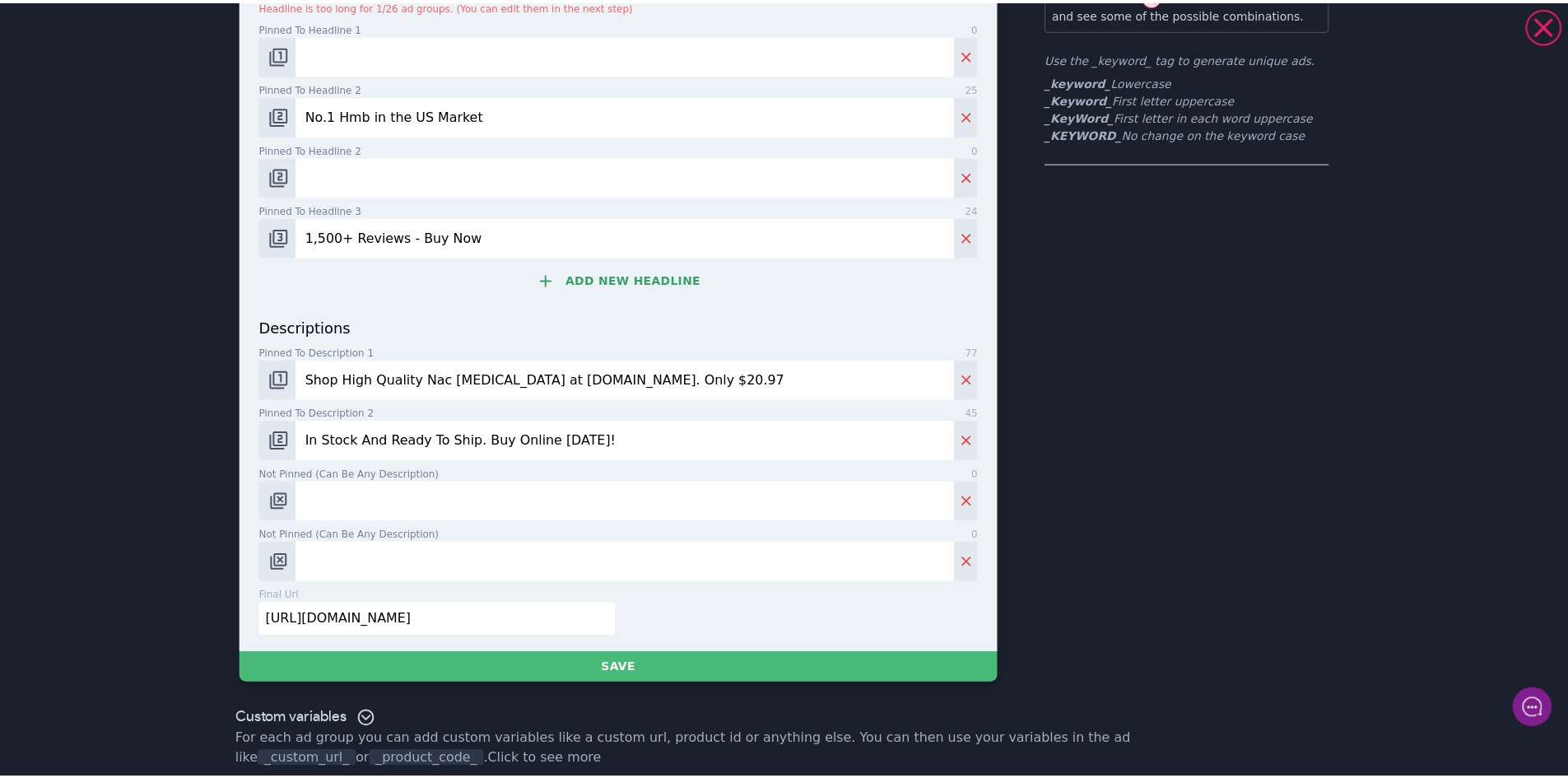
scroll to position [206, 0]
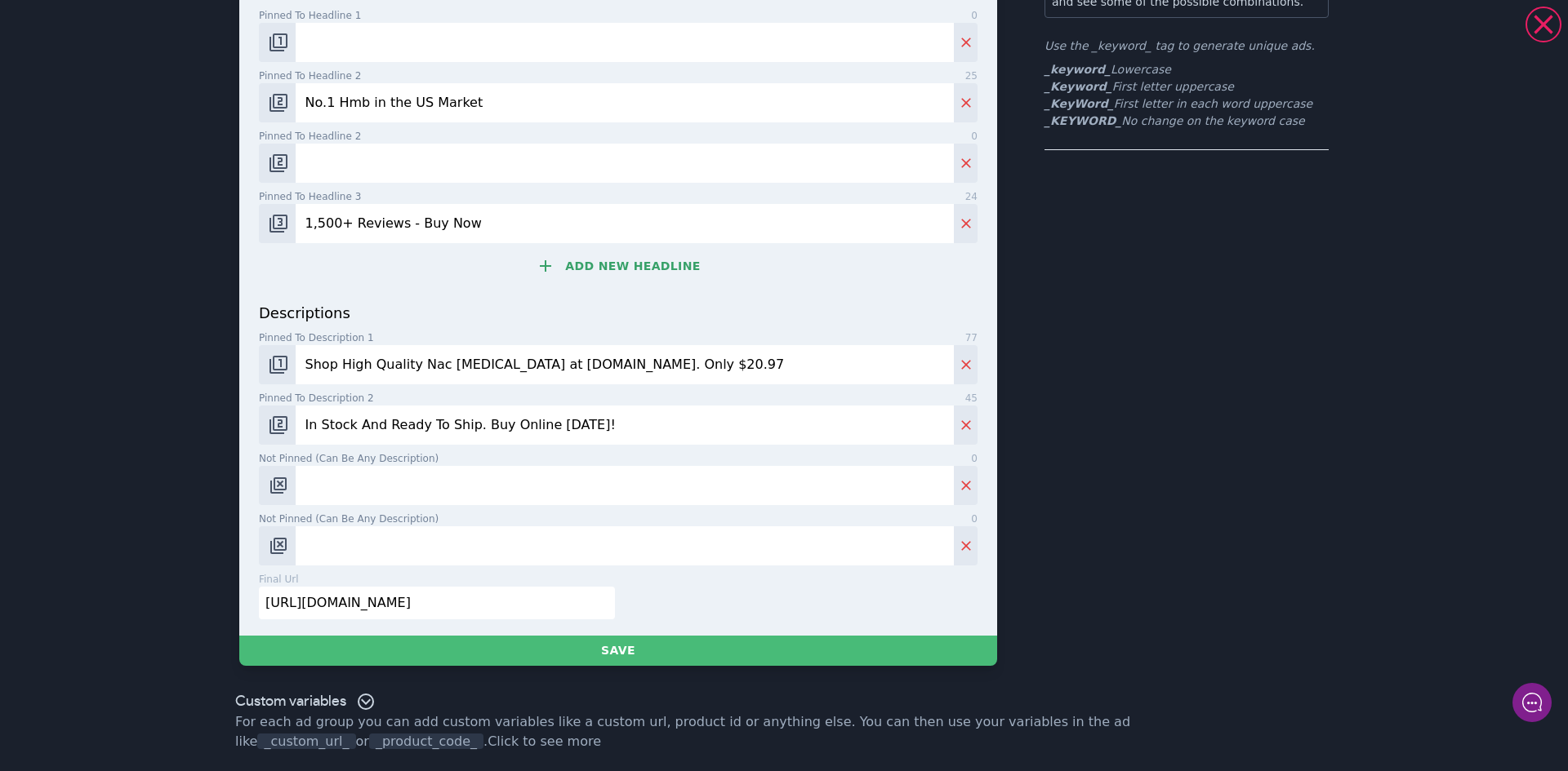
type input "No.1 Hmb in the US Market"
drag, startPoint x: 544, startPoint y: 359, endPoint x: 412, endPoint y: 362, distance: 132.0
click at [412, 362] on input "Shop High Quality Nac [MEDICAL_DATA] at [DOMAIN_NAME]. Only $20.97" at bounding box center [625, 365] width 658 height 39
type input "Shop High Quality Hmb at [DOMAIN_NAME]. Only $20.97"
drag, startPoint x: 570, startPoint y: 606, endPoint x: 206, endPoint y: 601, distance: 364.0
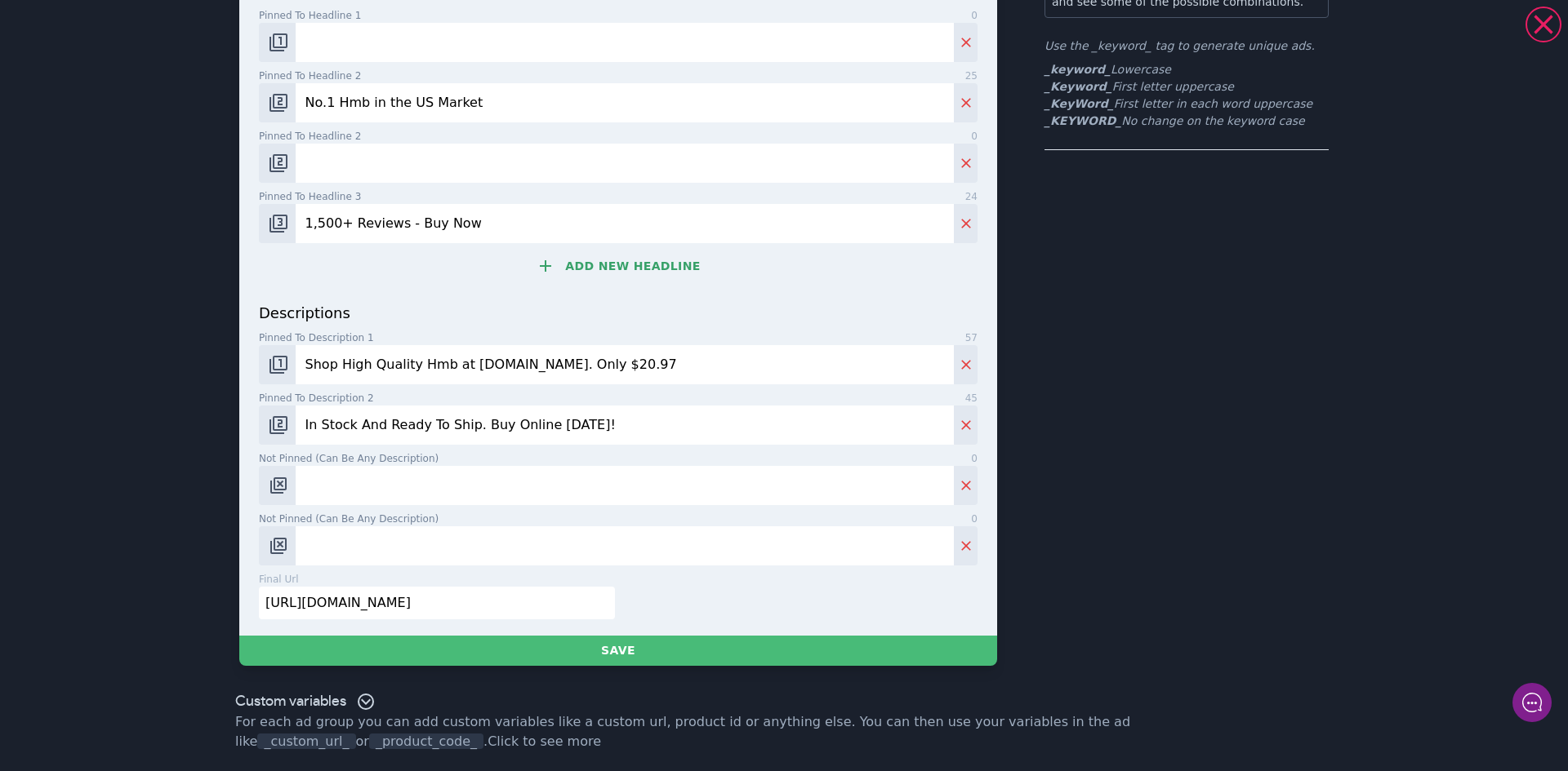
click at [206, 601] on div "Hmb Supplement | No.1 Hmb in the US Market | 1,500+ Reviews - Buy Now | [DOMAIN…" at bounding box center [783, 244] width 1176 height 883
paste input "hmb"
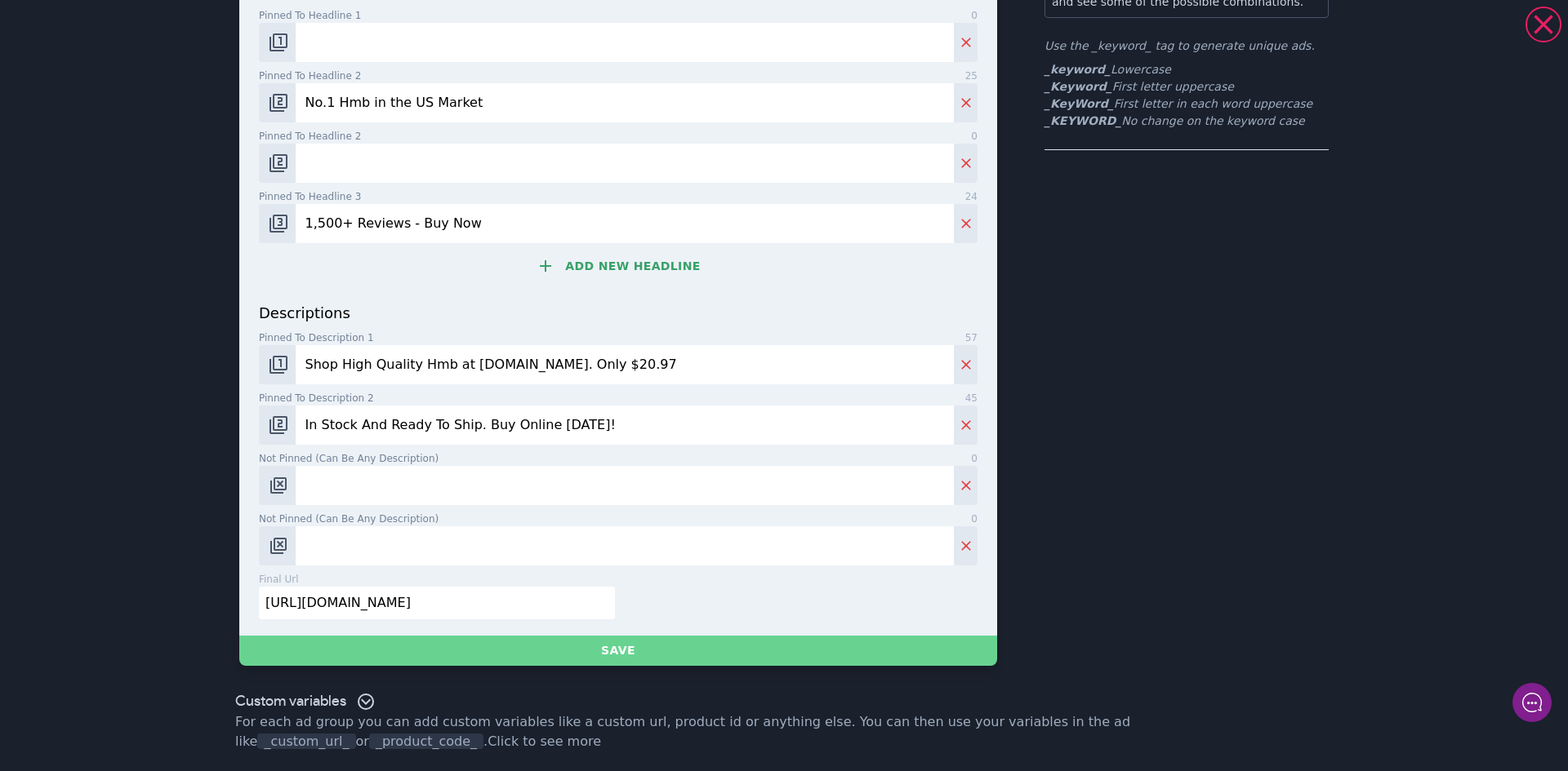
type input "[URL][DOMAIN_NAME]"
click at [622, 653] on button "Save" at bounding box center [618, 650] width 758 height 30
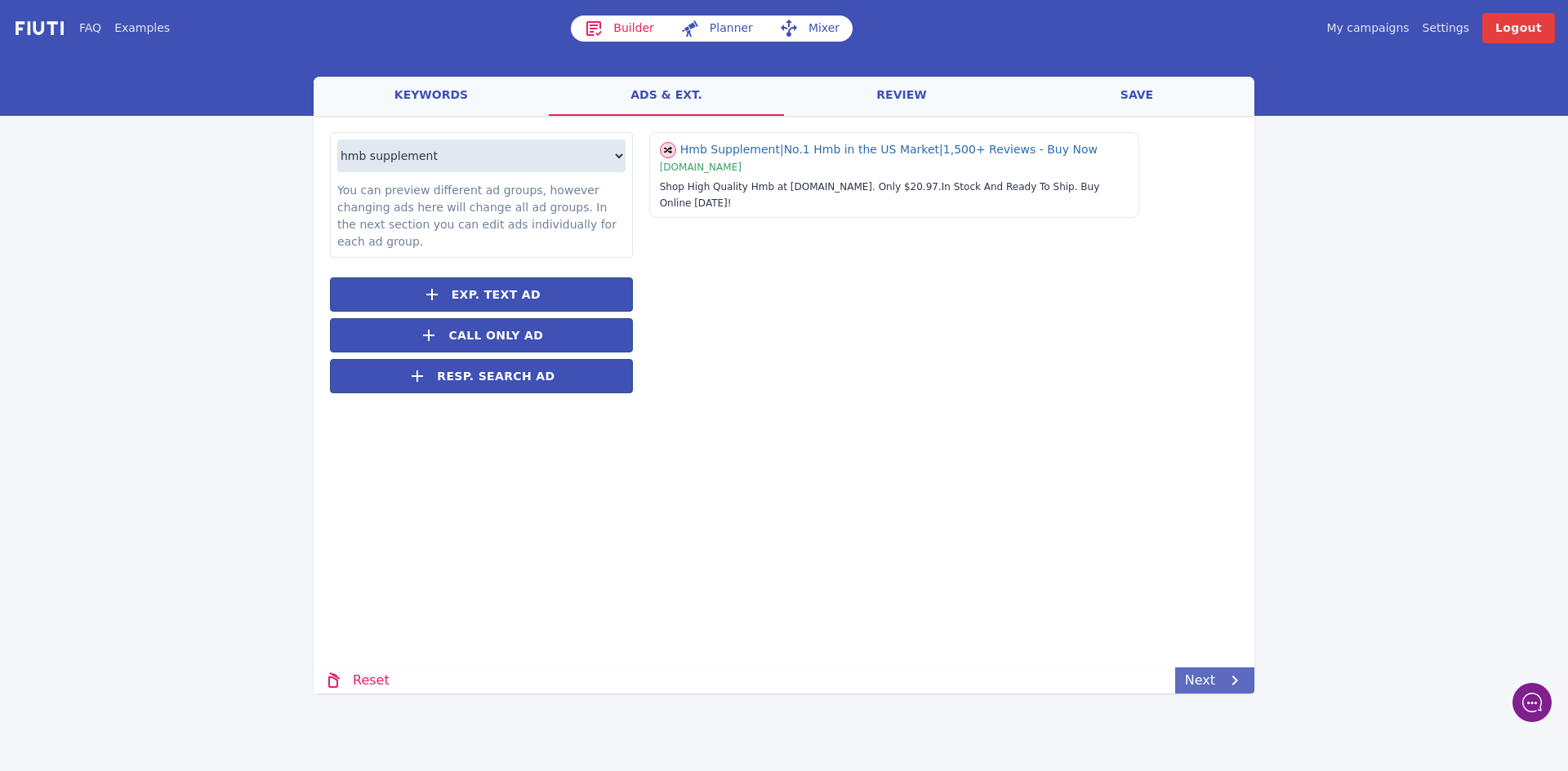
click at [1225, 683] on icon at bounding box center [1235, 681] width 20 height 20
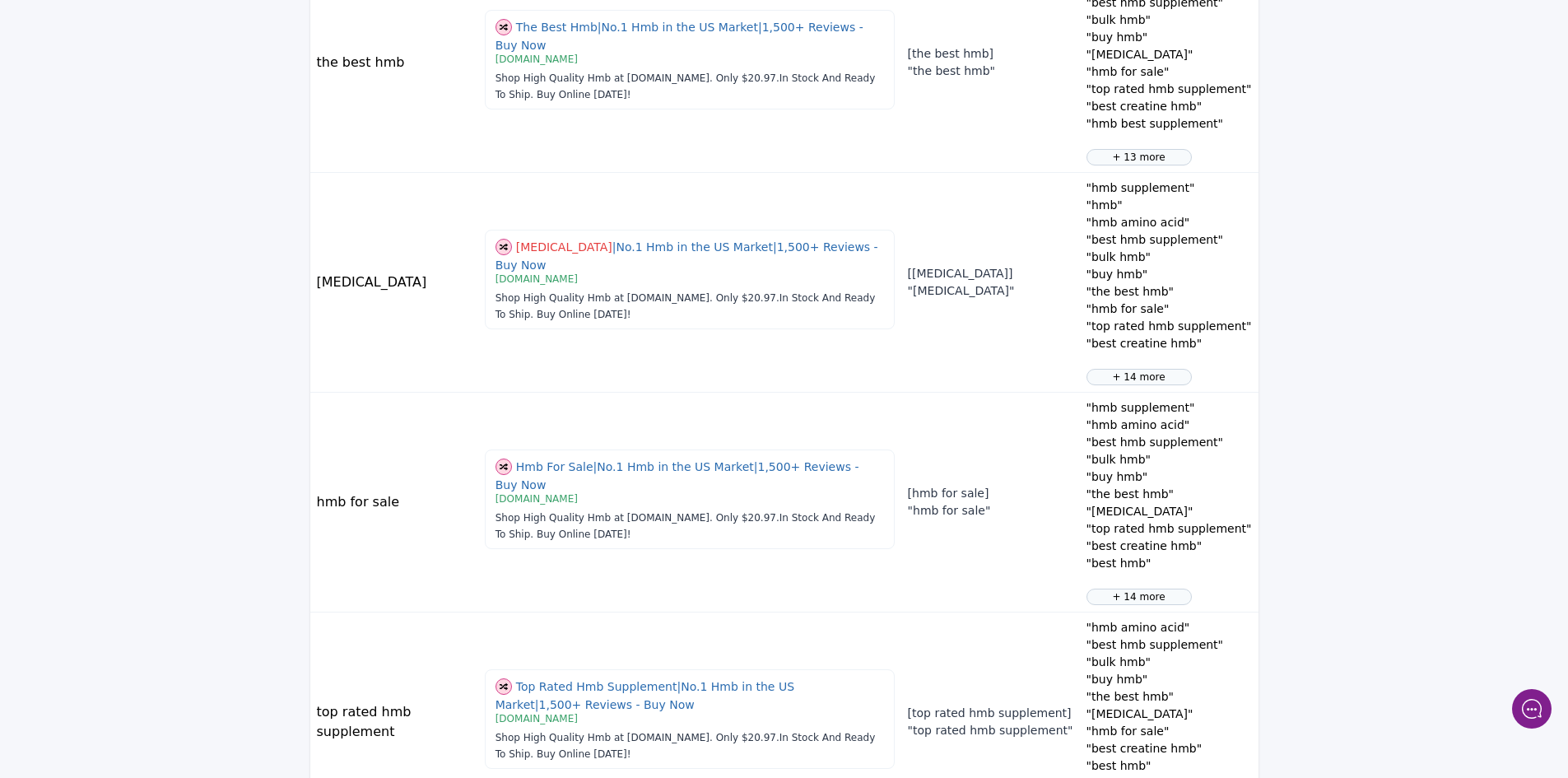
scroll to position [1800, 0]
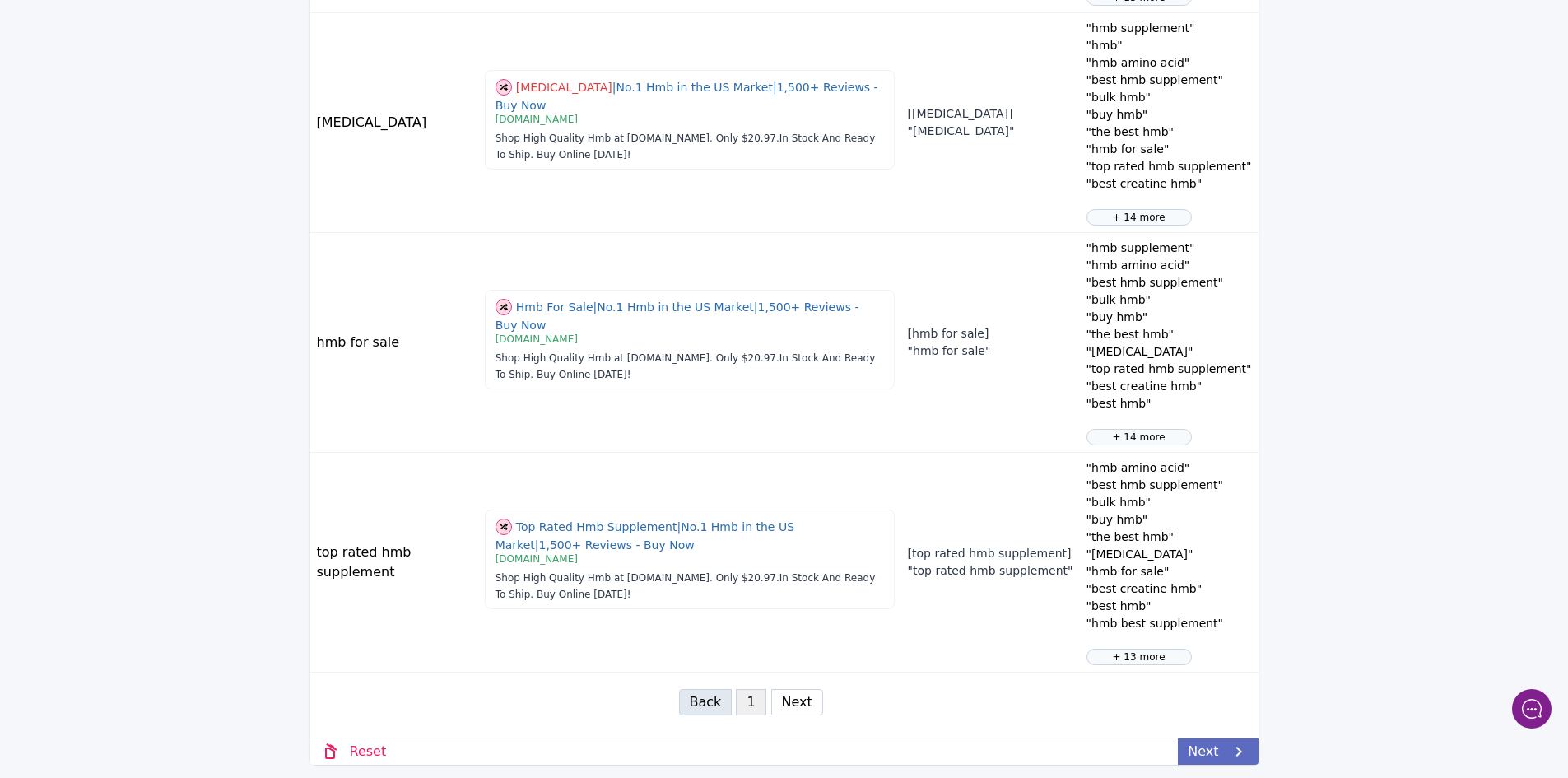
click at [1218, 744] on link "Next" at bounding box center [1218, 751] width 80 height 27
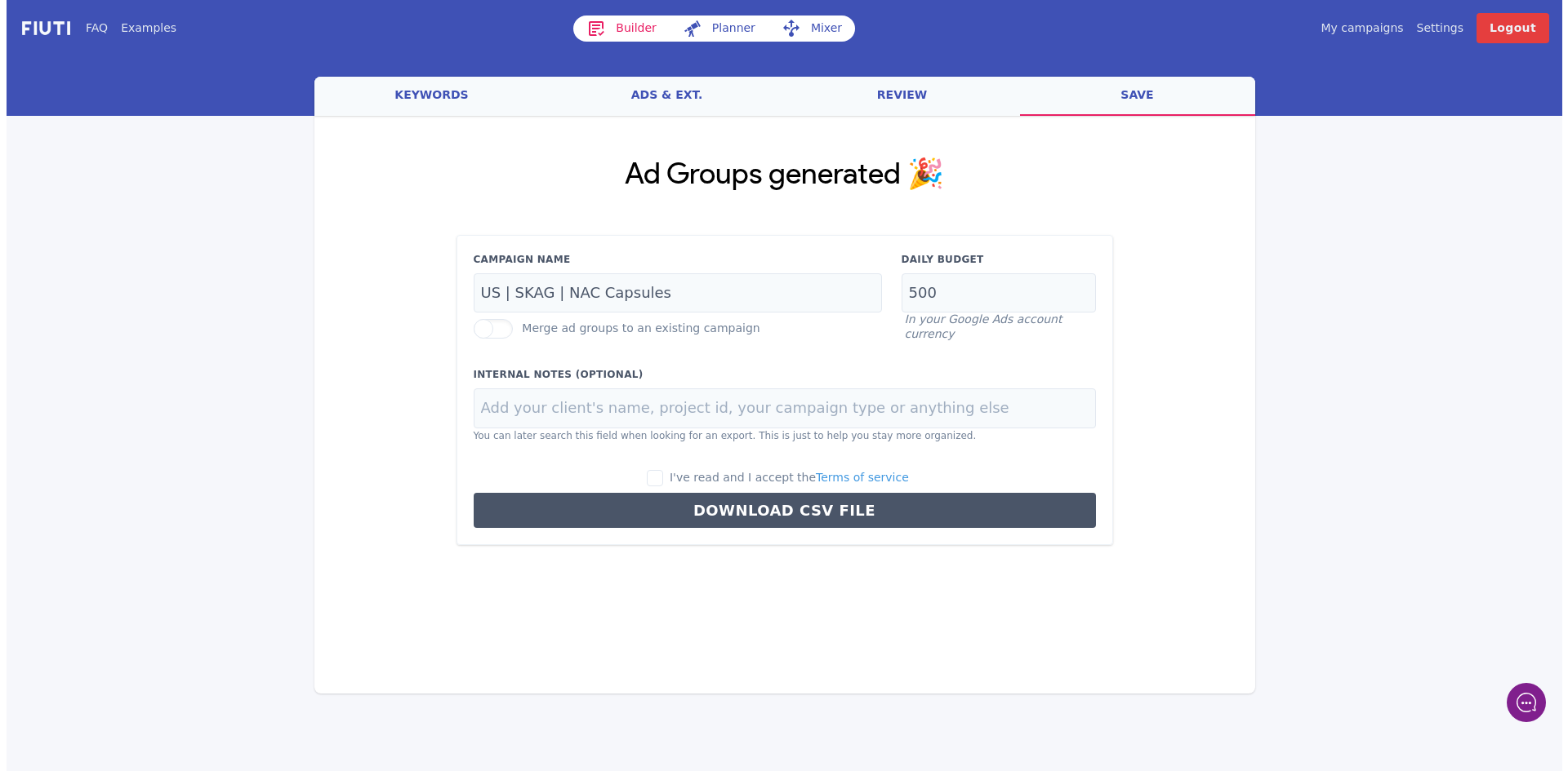
scroll to position [0, 0]
drag, startPoint x: 587, startPoint y: 289, endPoint x: 561, endPoint y: 286, distance: 26.2
click at [561, 286] on input "US | SKAG | NAC Capsules" at bounding box center [677, 294] width 408 height 40
type input "US | SKAG | HMB Capsules"
click at [663, 477] on input "I've read and I accept the Terms of service" at bounding box center [655, 478] width 16 height 16
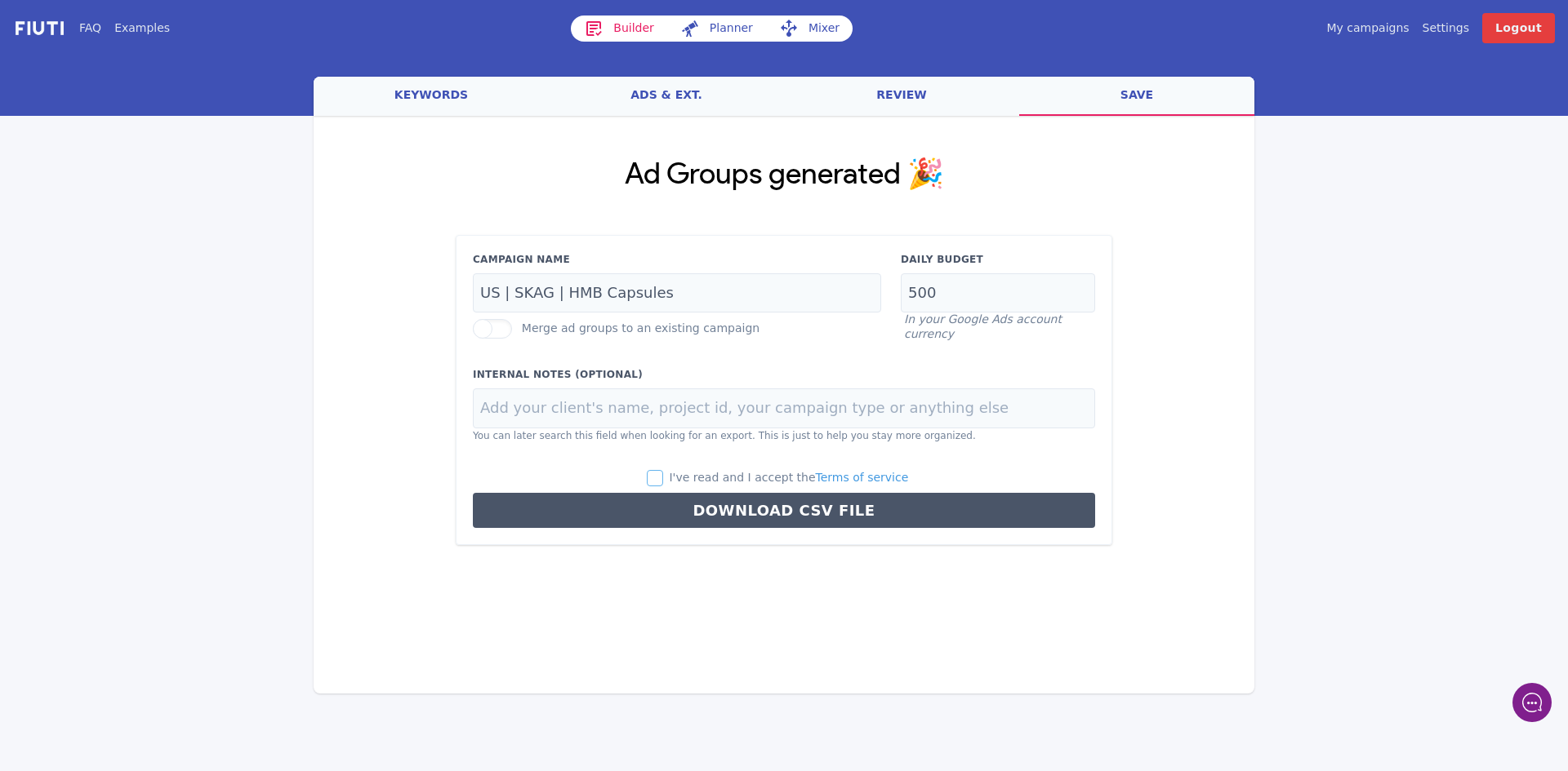
checkbox input "true"
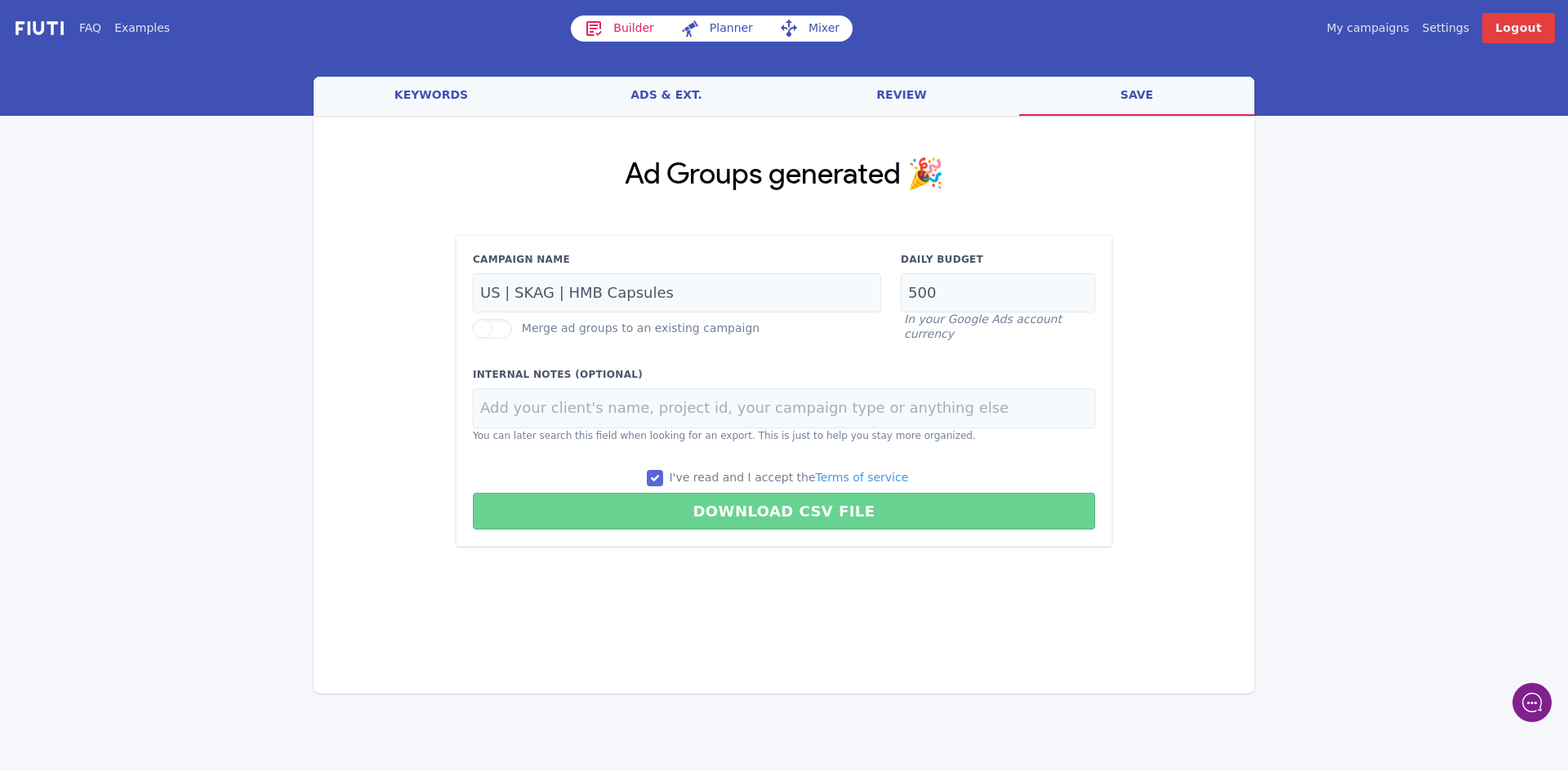
click at [750, 509] on button "Download CSV File" at bounding box center [784, 511] width 622 height 36
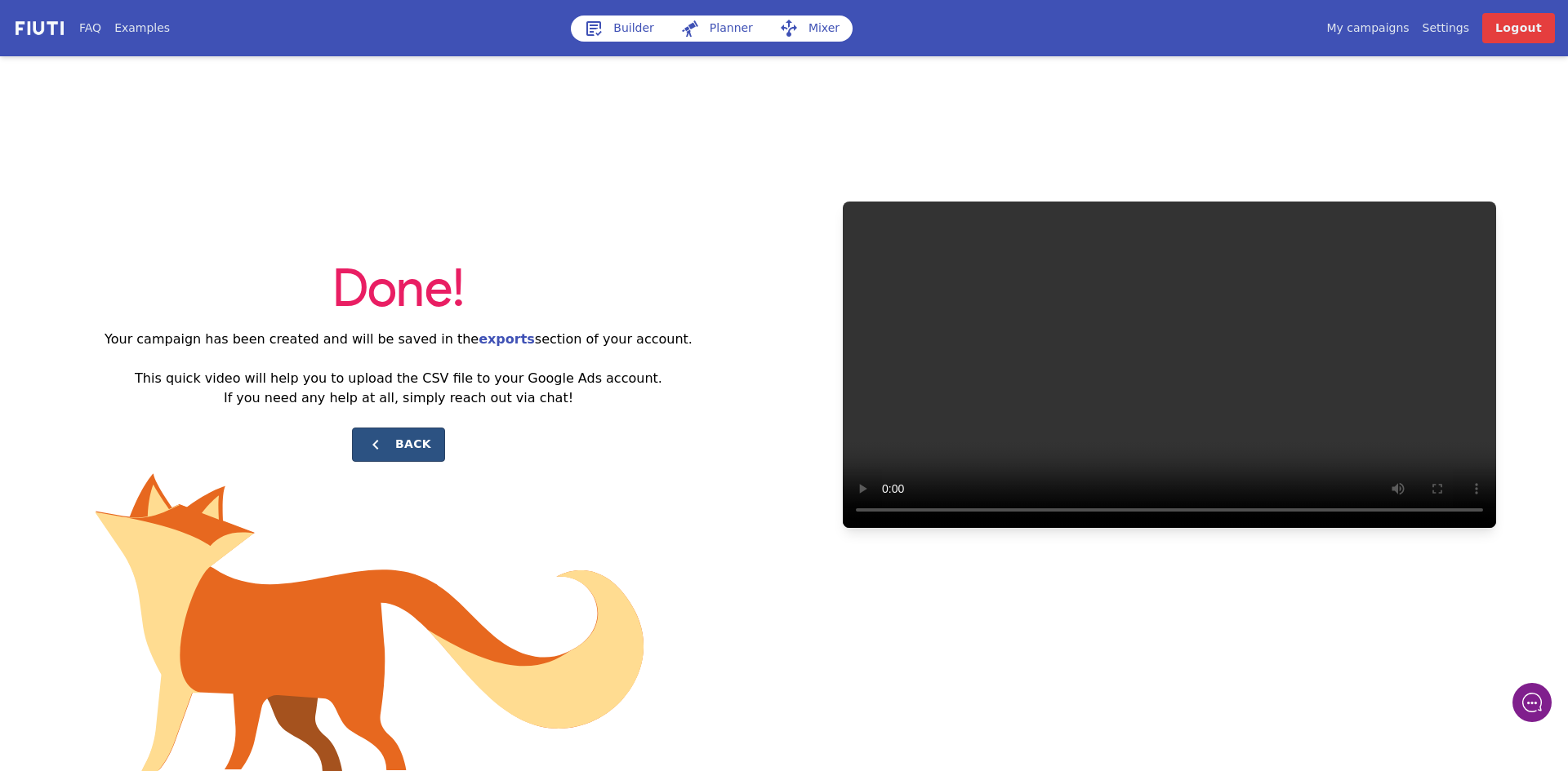
click at [386, 439] on icon at bounding box center [376, 446] width 20 height 20
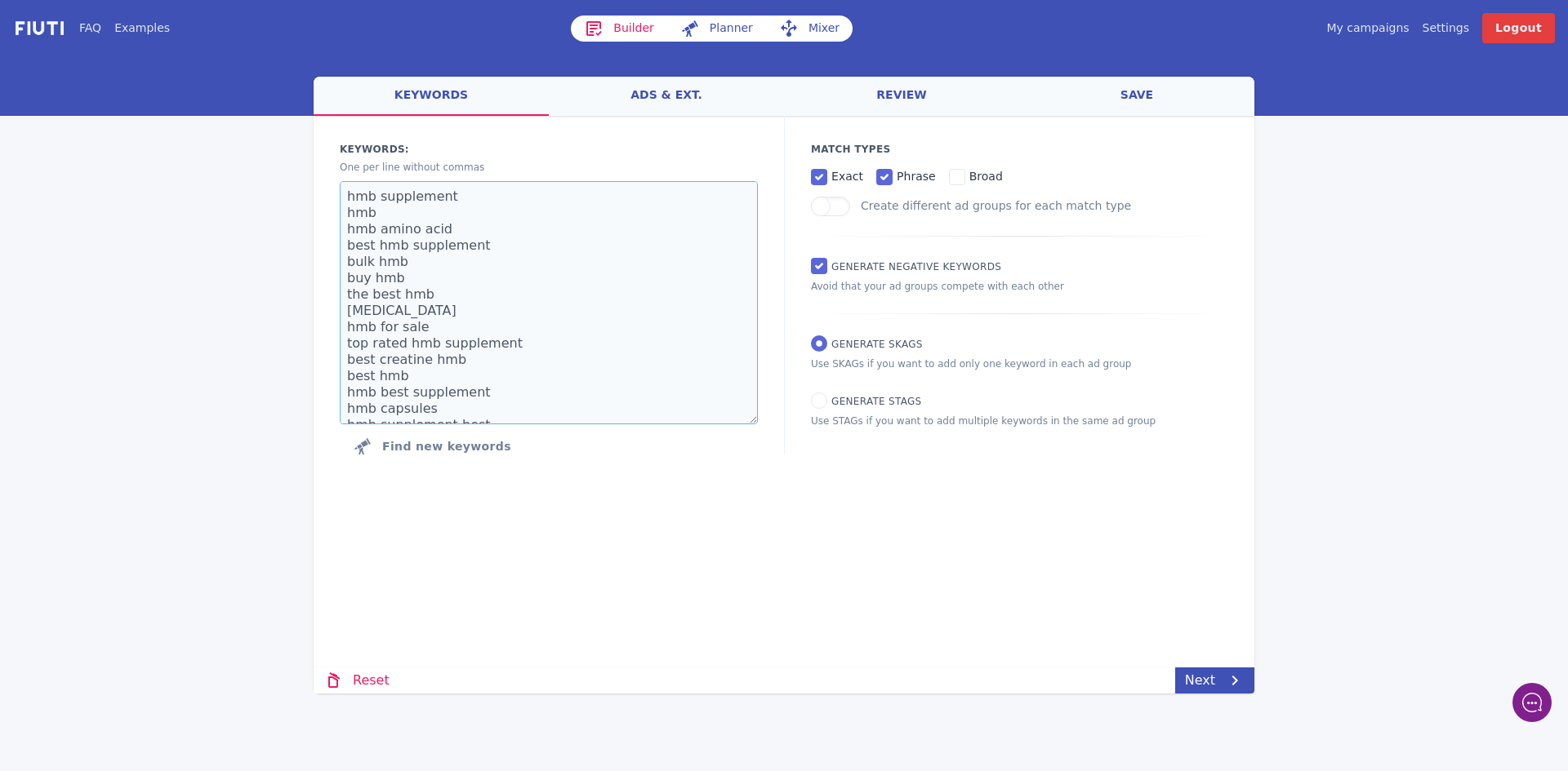
scroll to position [212, 0]
drag, startPoint x: 346, startPoint y: 198, endPoint x: 523, endPoint y: 546, distance: 390.4
click at [523, 546] on div "Loading... Loading Keywords: Ad groups: One per line without commas hmb supplem…" at bounding box center [784, 346] width 940 height 463
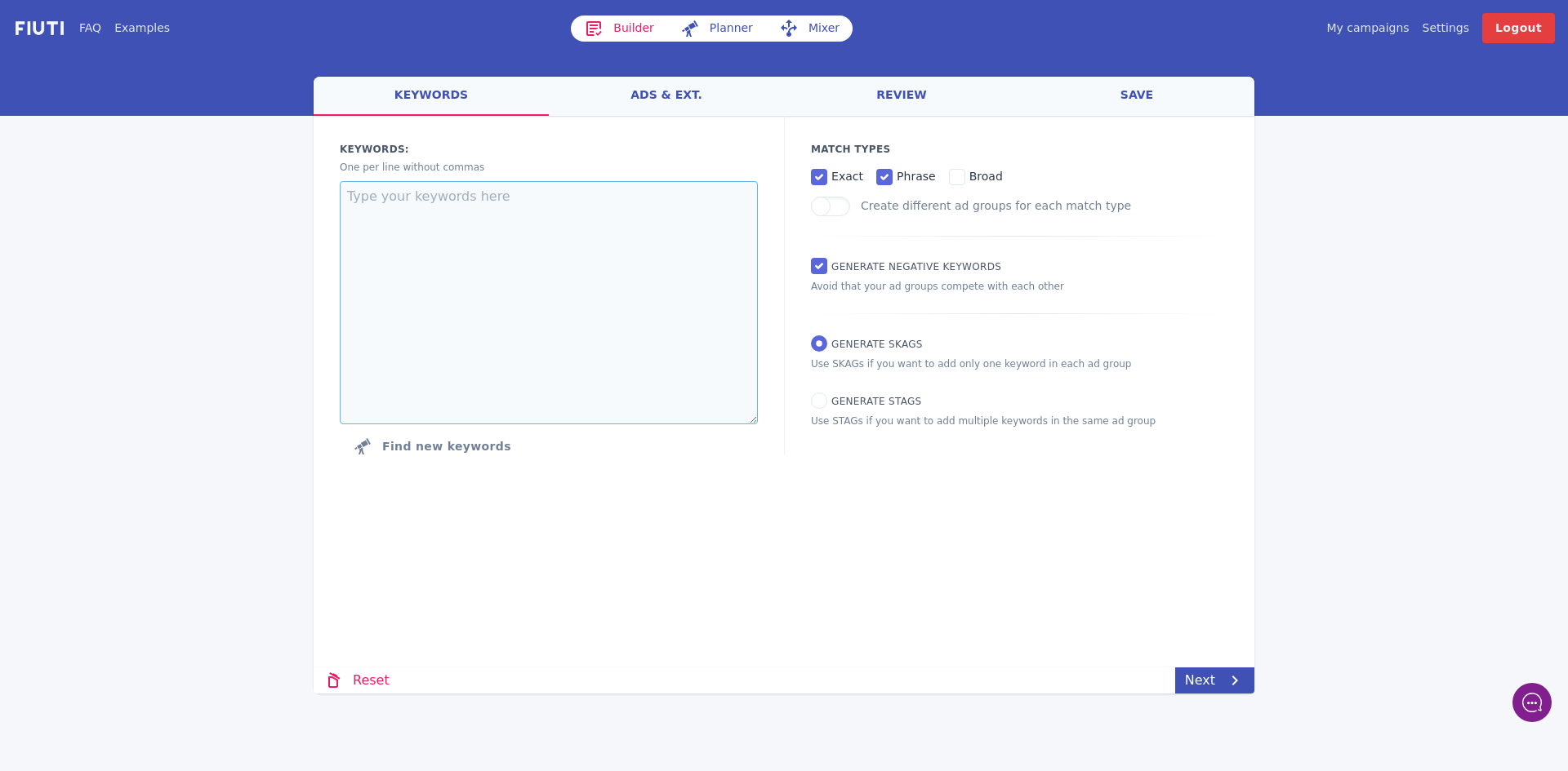
scroll to position [0, 0]
paste textarea "whey protein isolate unflavored protein powder flavorless protein powder tastel…"
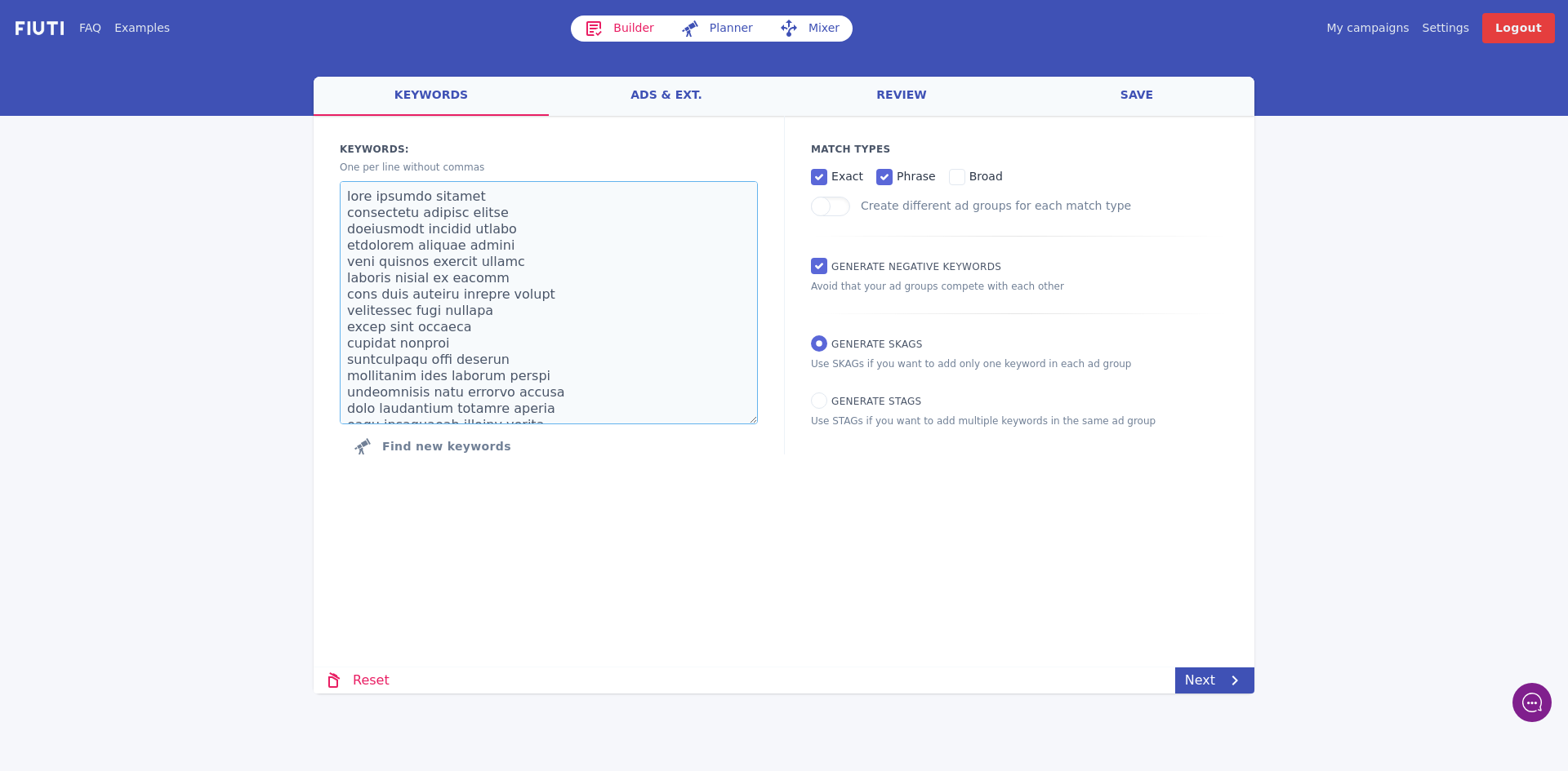
scroll to position [745, 0]
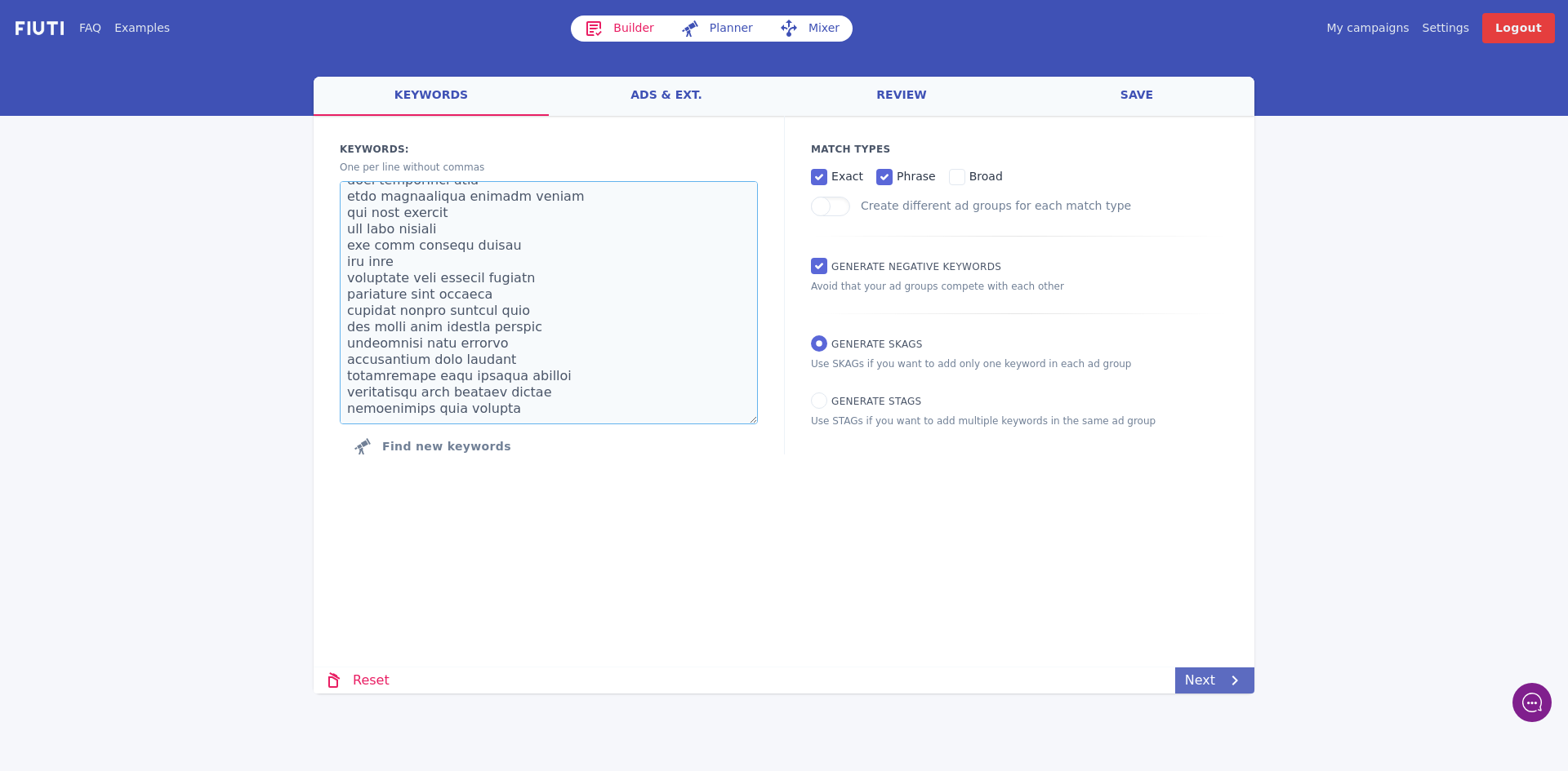
type textarea "whey protein isolate unflavored protein powder flavorless protein powder tastel…"
click at [1235, 682] on icon at bounding box center [1235, 680] width 5 height 10
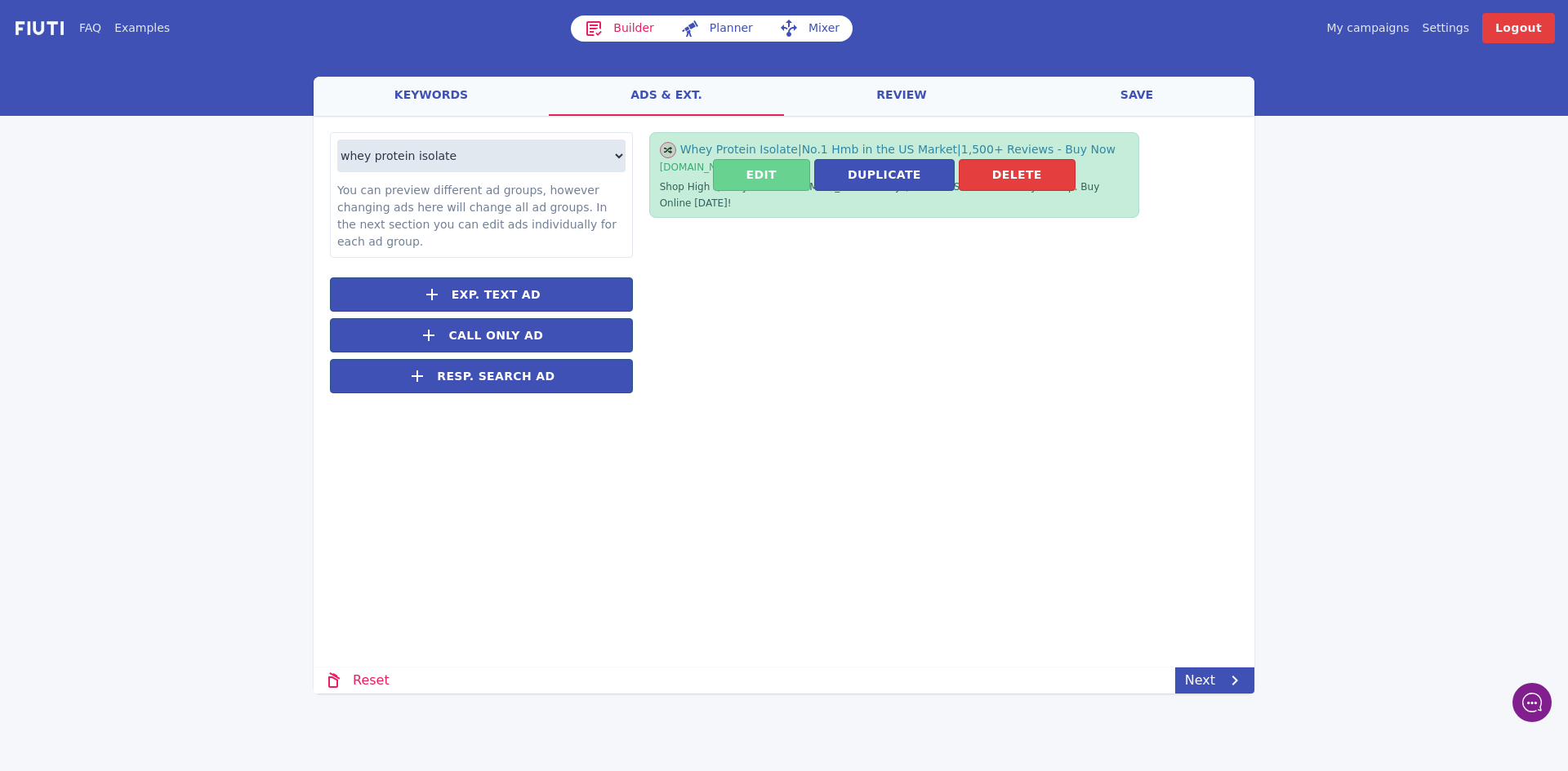
click at [771, 172] on button "Edit" at bounding box center [761, 175] width 97 height 32
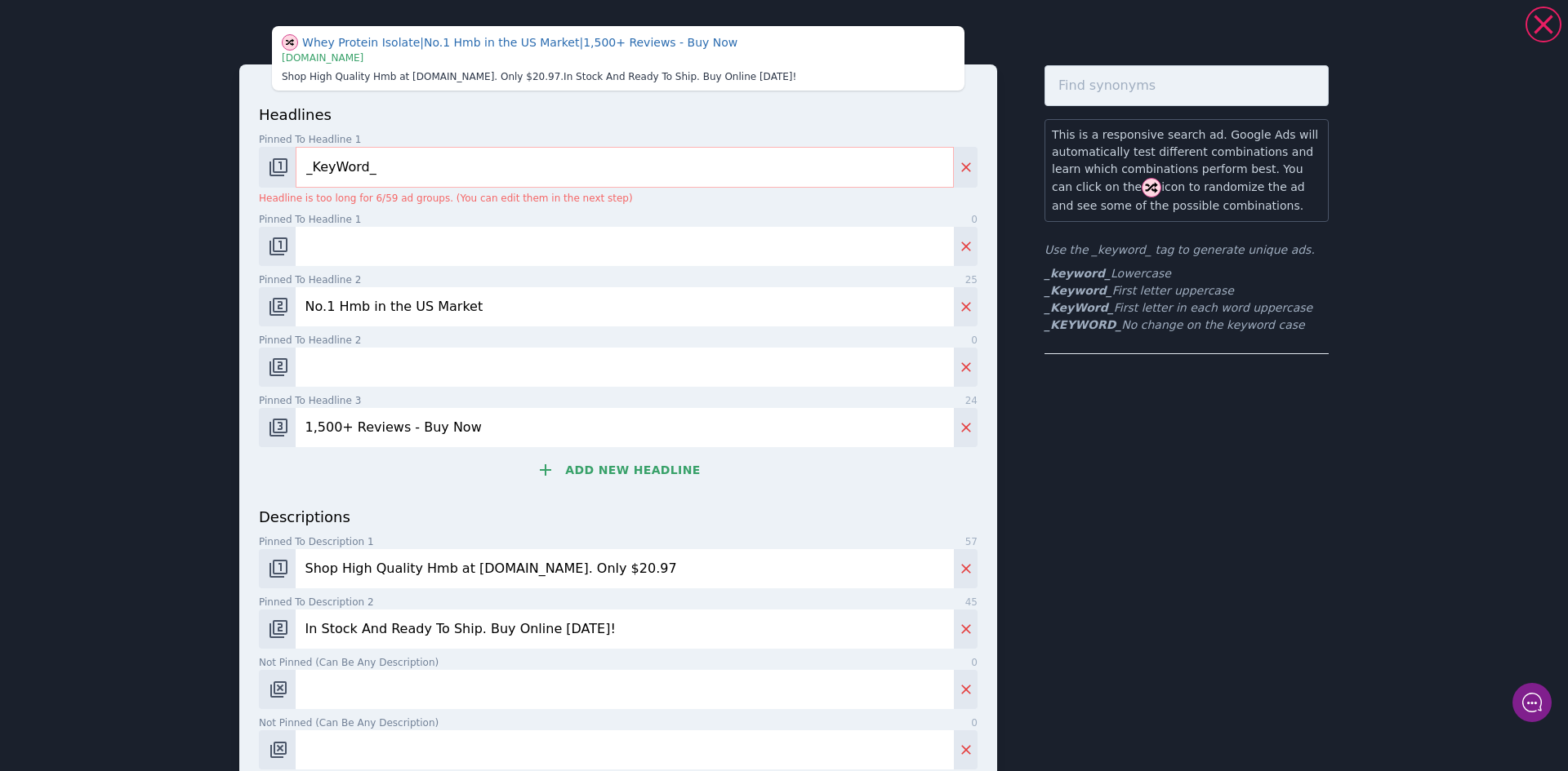
drag, startPoint x: 356, startPoint y: 305, endPoint x: 332, endPoint y: 305, distance: 24.0
click at [332, 305] on input "No.1 Hmb in the US Market" at bounding box center [625, 306] width 658 height 39
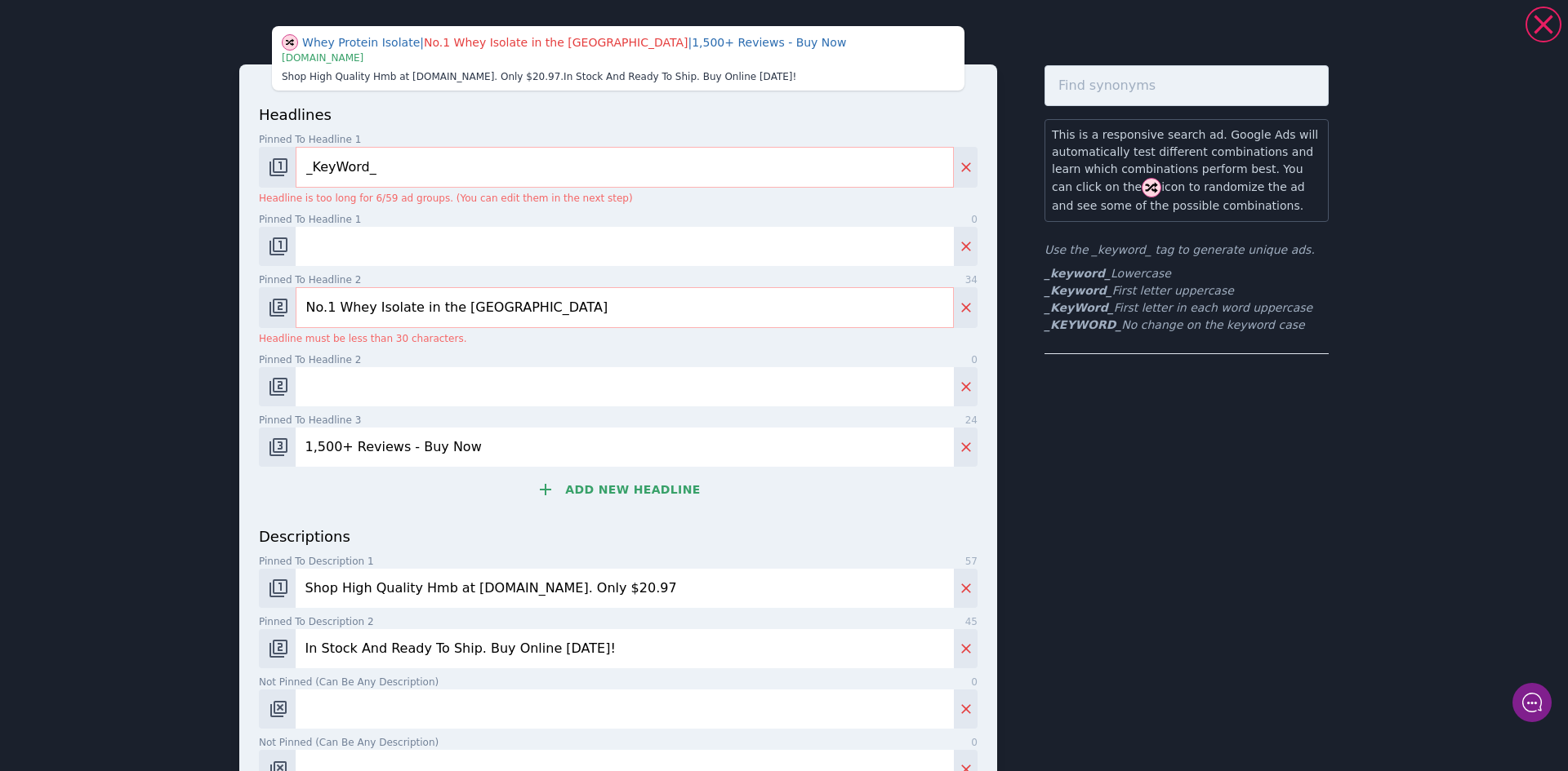
click at [465, 308] on input "No.1 Whey Isolate in the [GEOGRAPHIC_DATA]" at bounding box center [625, 307] width 658 height 41
drag, startPoint x: 407, startPoint y: 305, endPoint x: 370, endPoint y: 300, distance: 37.3
click at [369, 301] on input "No.1 Whey Isolate in the [GEOGRAPHIC_DATA]" at bounding box center [625, 307] width 658 height 41
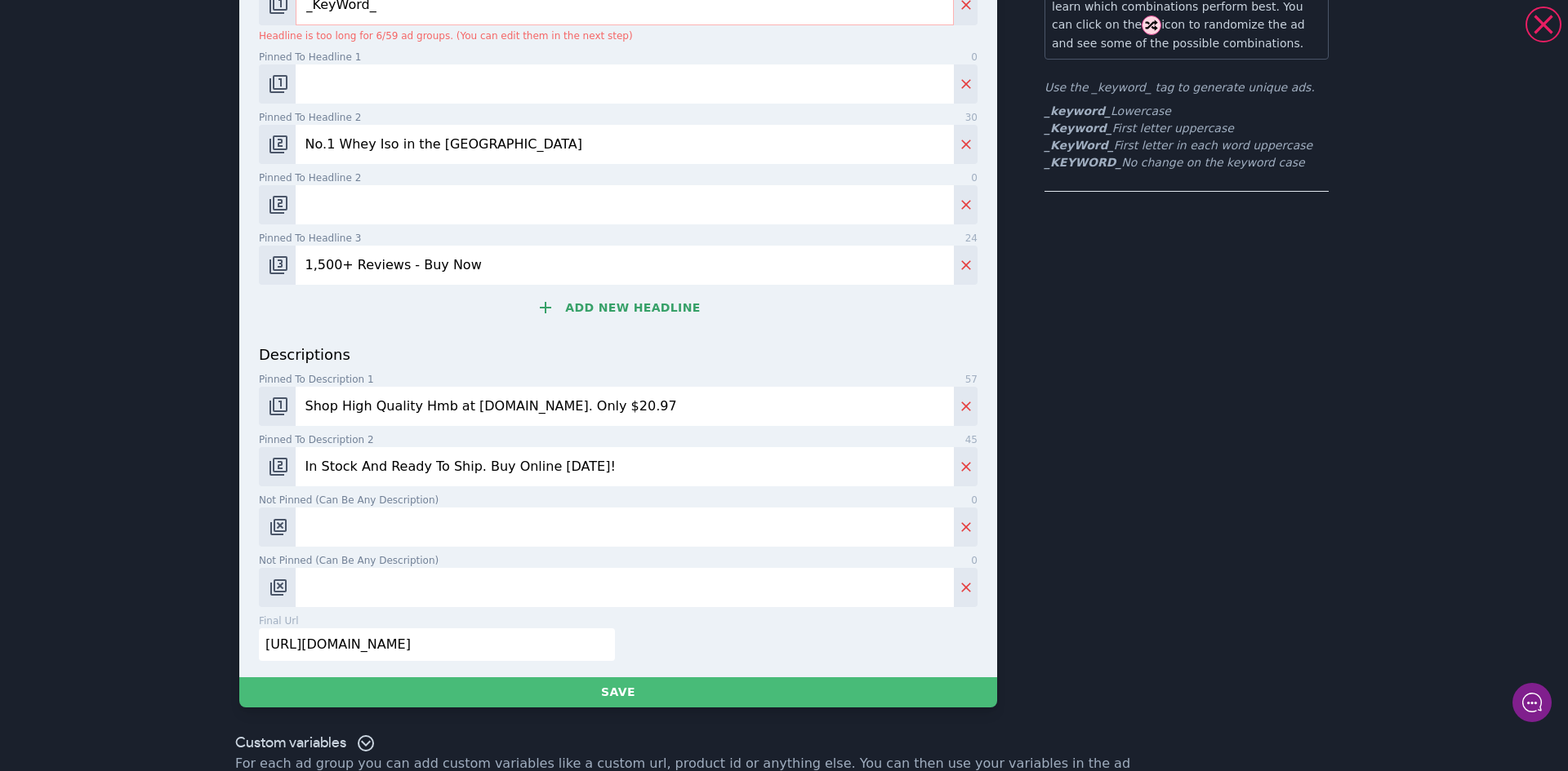
scroll to position [164, 0]
type input "No.1 Whey Iso in the [GEOGRAPHIC_DATA]"
drag, startPoint x: 436, startPoint y: 405, endPoint x: 412, endPoint y: 404, distance: 24.0
click at [412, 404] on input "Shop High Quality Hmb at [DOMAIN_NAME]. Only $20.97" at bounding box center [625, 406] width 658 height 39
type input "Shop High Quality Whey Isolate Protein Powder at [DOMAIN_NAME]. Only $20.97"
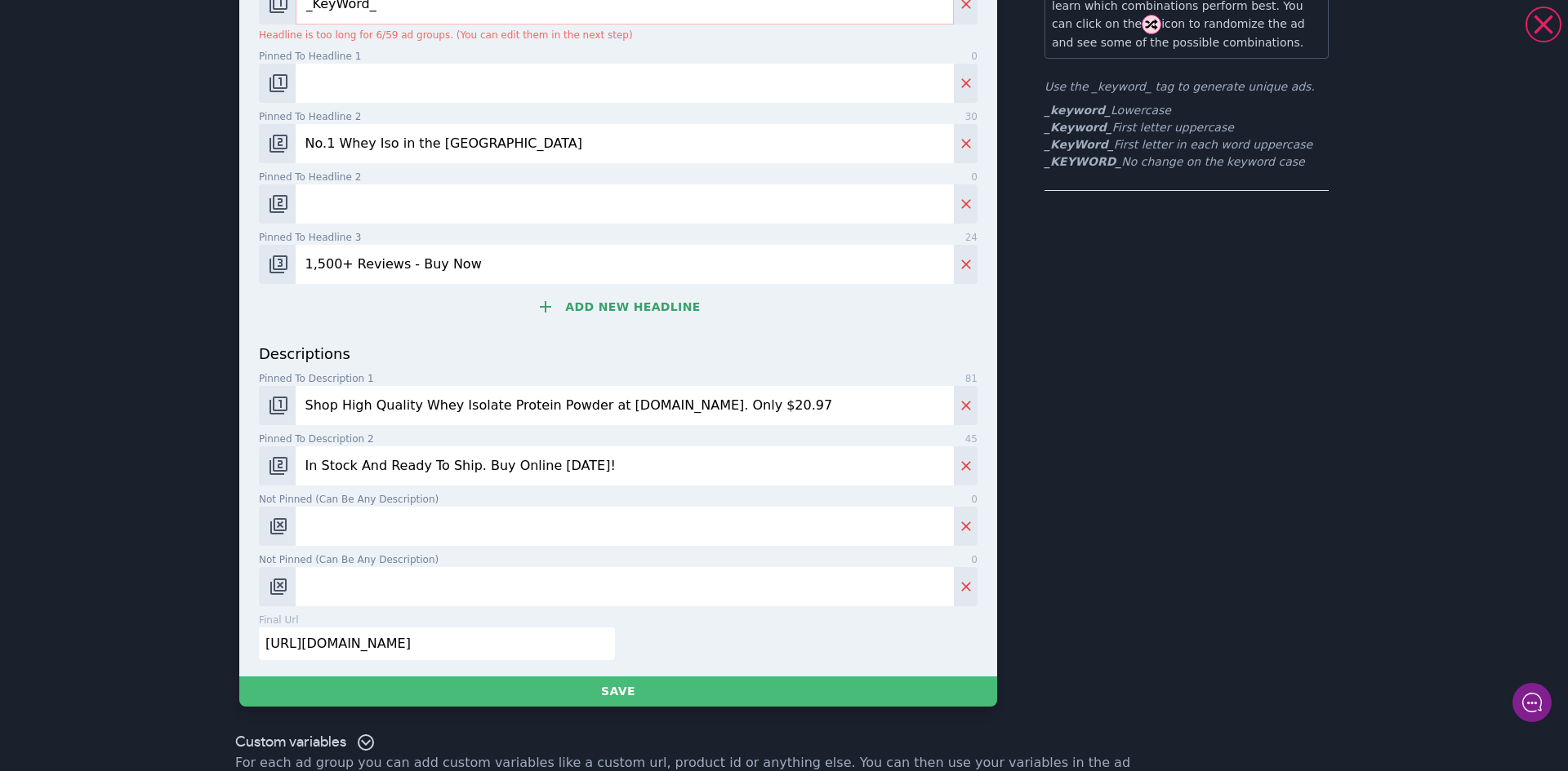
drag, startPoint x: 561, startPoint y: 640, endPoint x: 140, endPoint y: 627, distance: 421.2
click at [140, 633] on div "Whey Protein Isolate | No.1 Whey Iso in the [GEOGRAPHIC_DATA] | 1,500+ Reviews …" at bounding box center [784, 386] width 1568 height 771
paste input "whey-protein-powder-isolate-90-percent-clean"
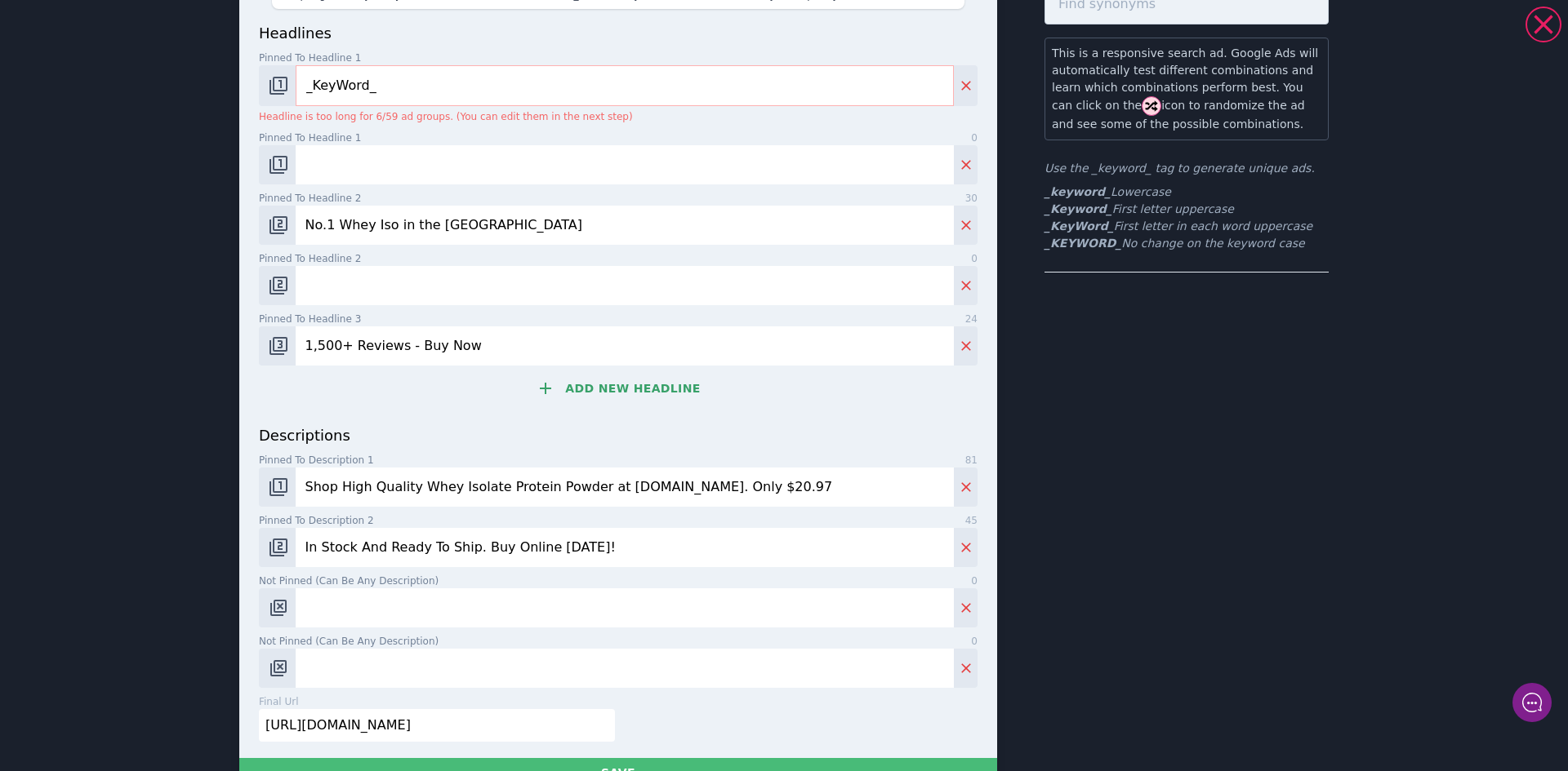
scroll to position [205, 0]
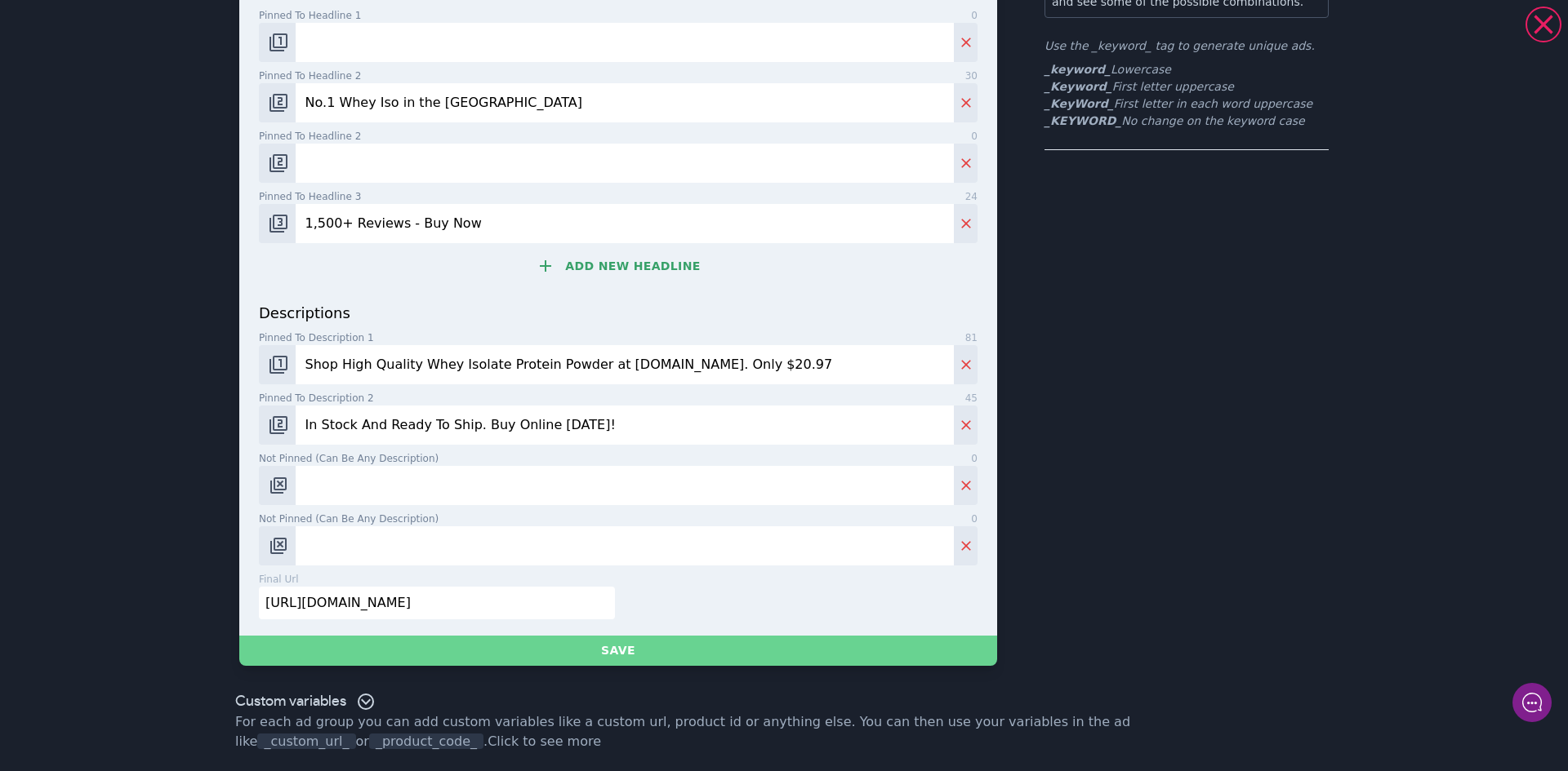
type input "[URL][DOMAIN_NAME]"
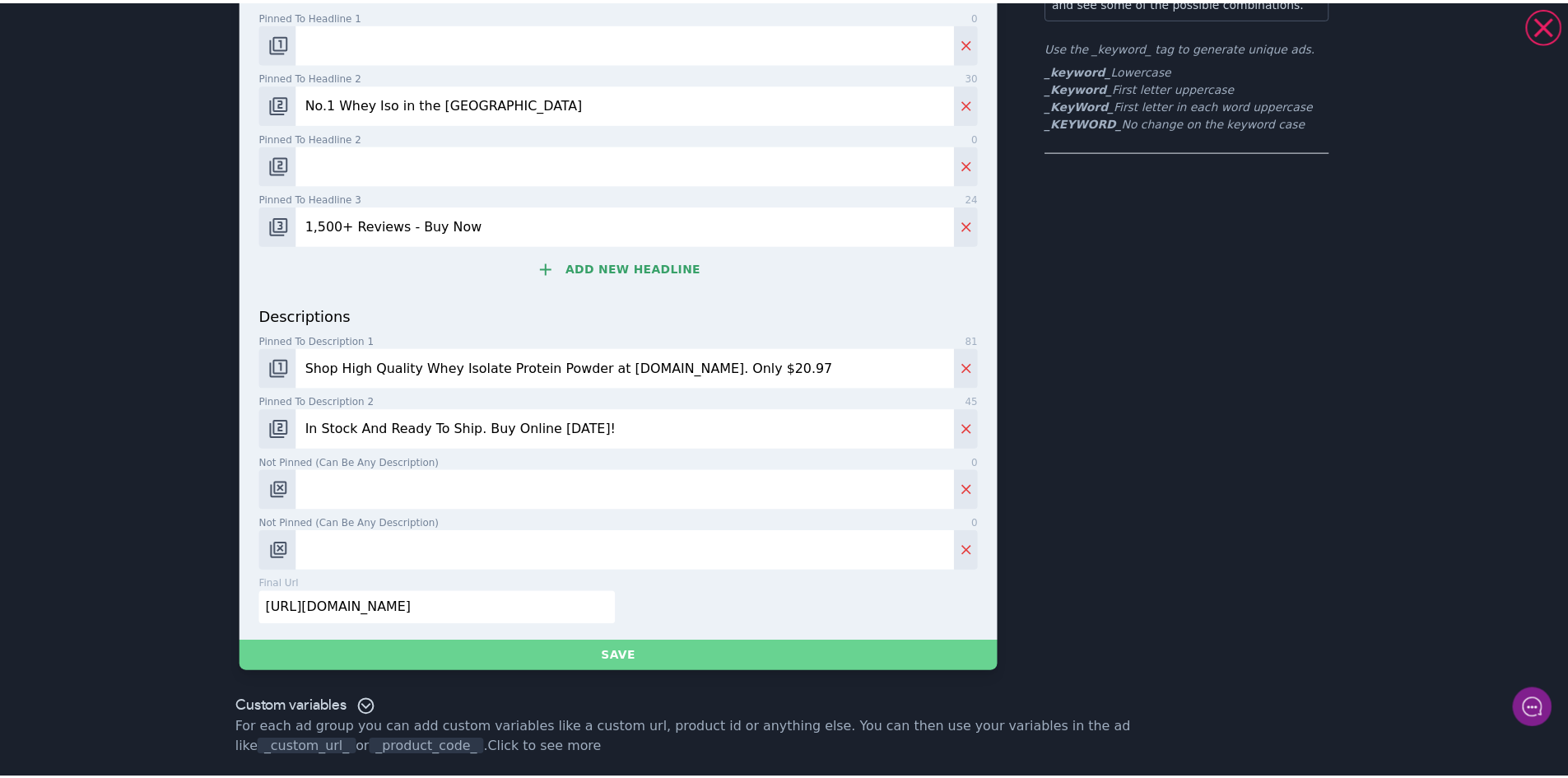
scroll to position [0, 0]
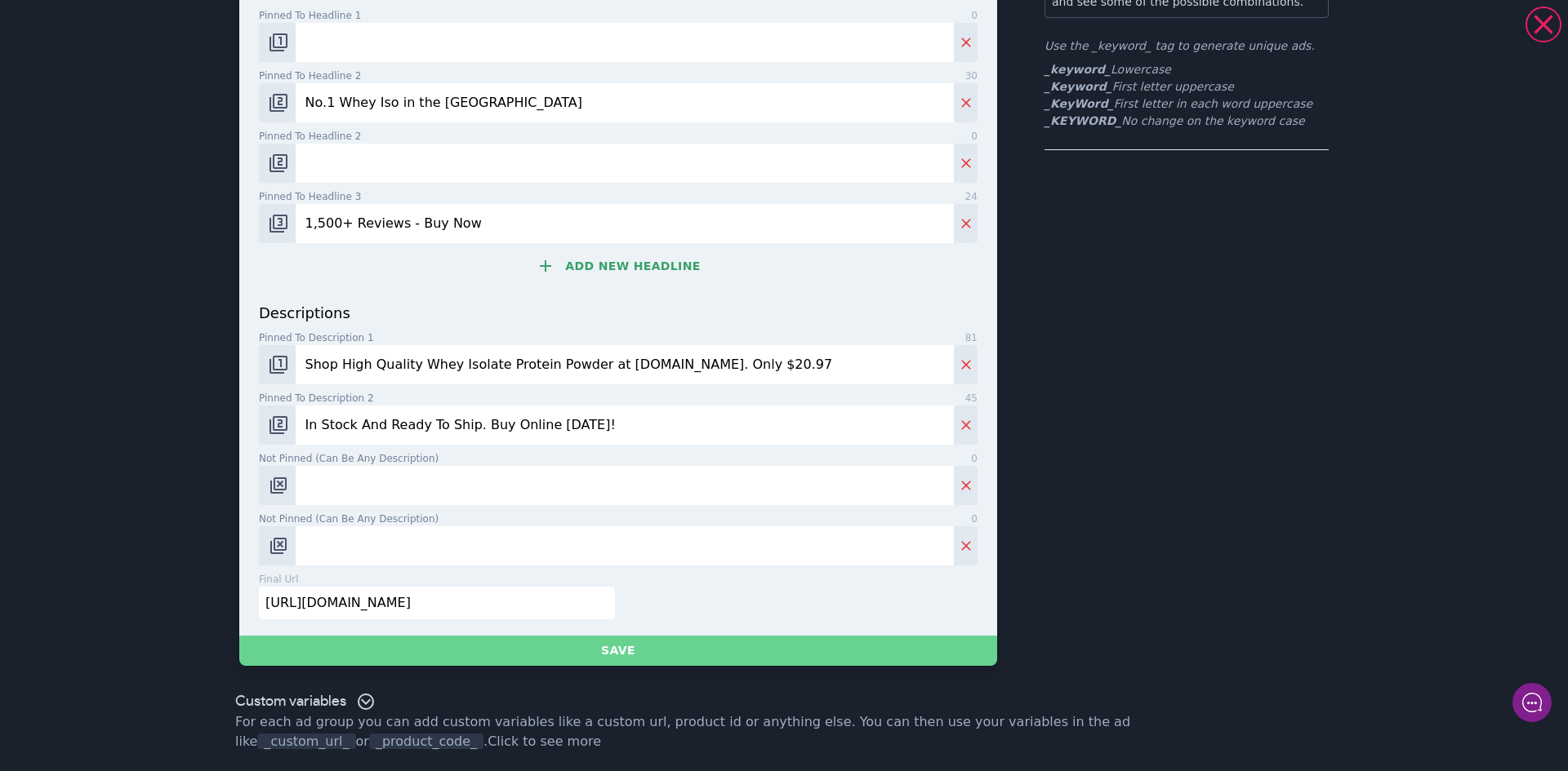
click at [615, 646] on button "Save" at bounding box center [618, 650] width 758 height 30
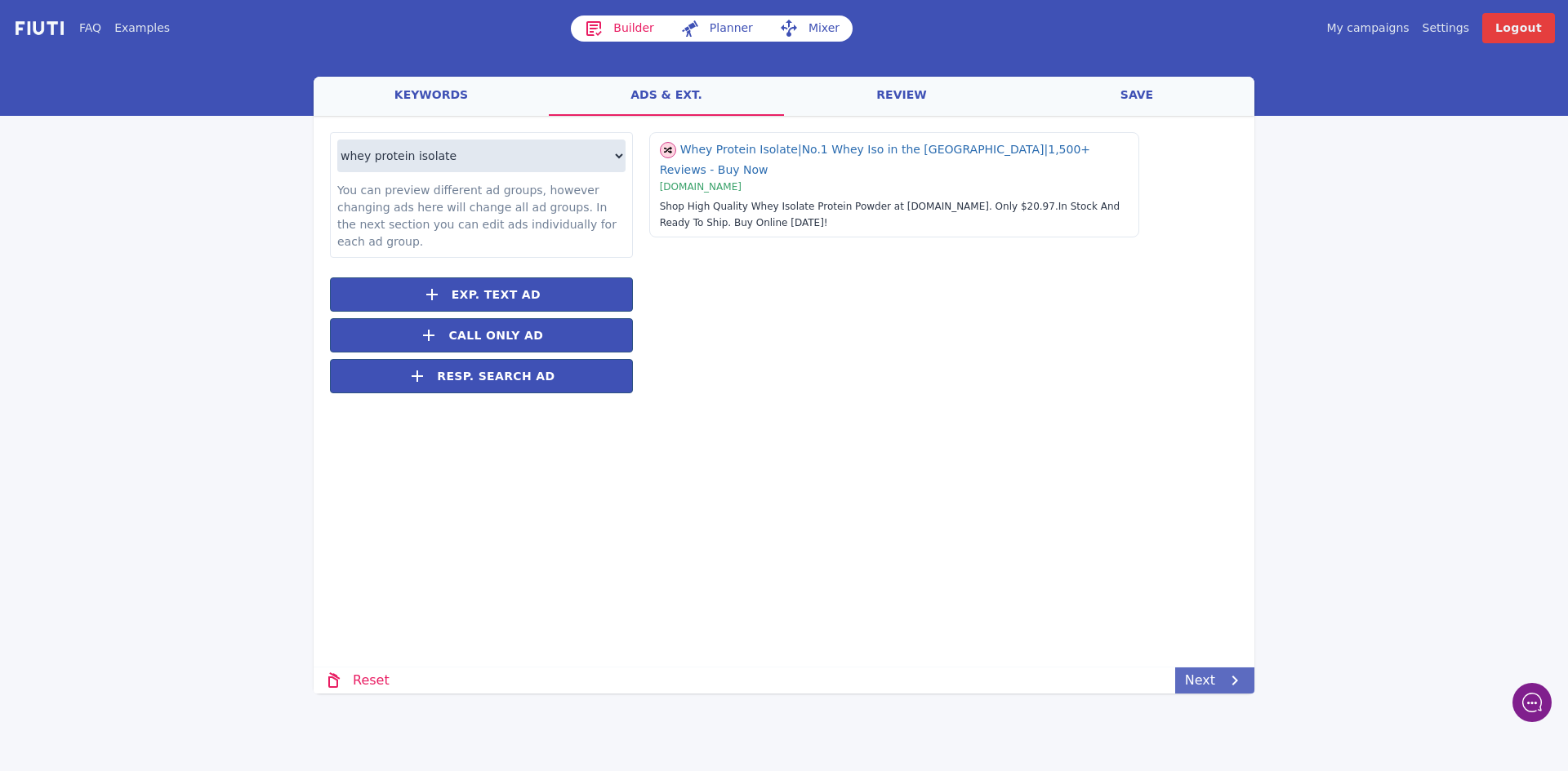
click at [1227, 680] on icon at bounding box center [1235, 681] width 20 height 20
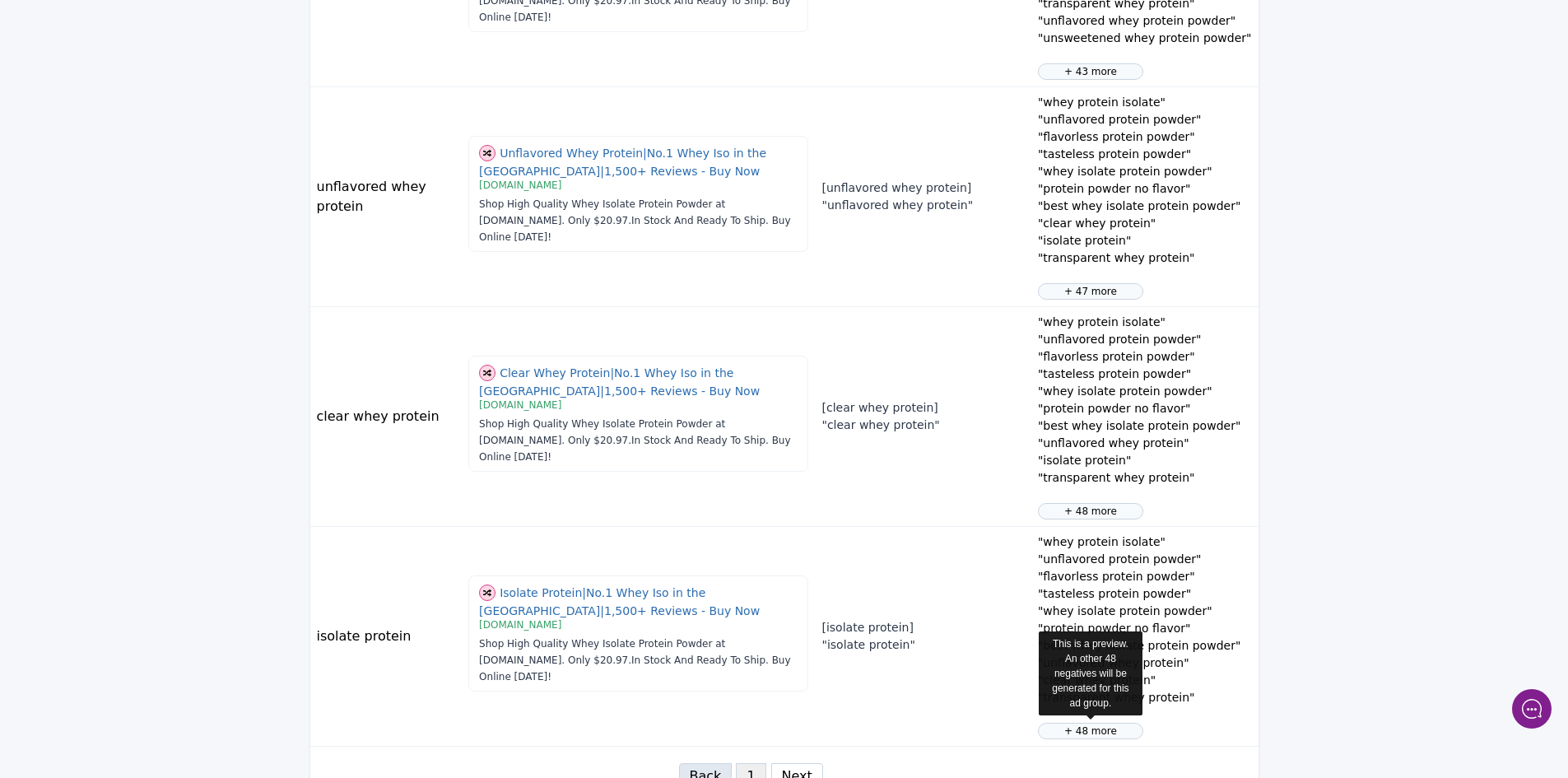
scroll to position [1800, 0]
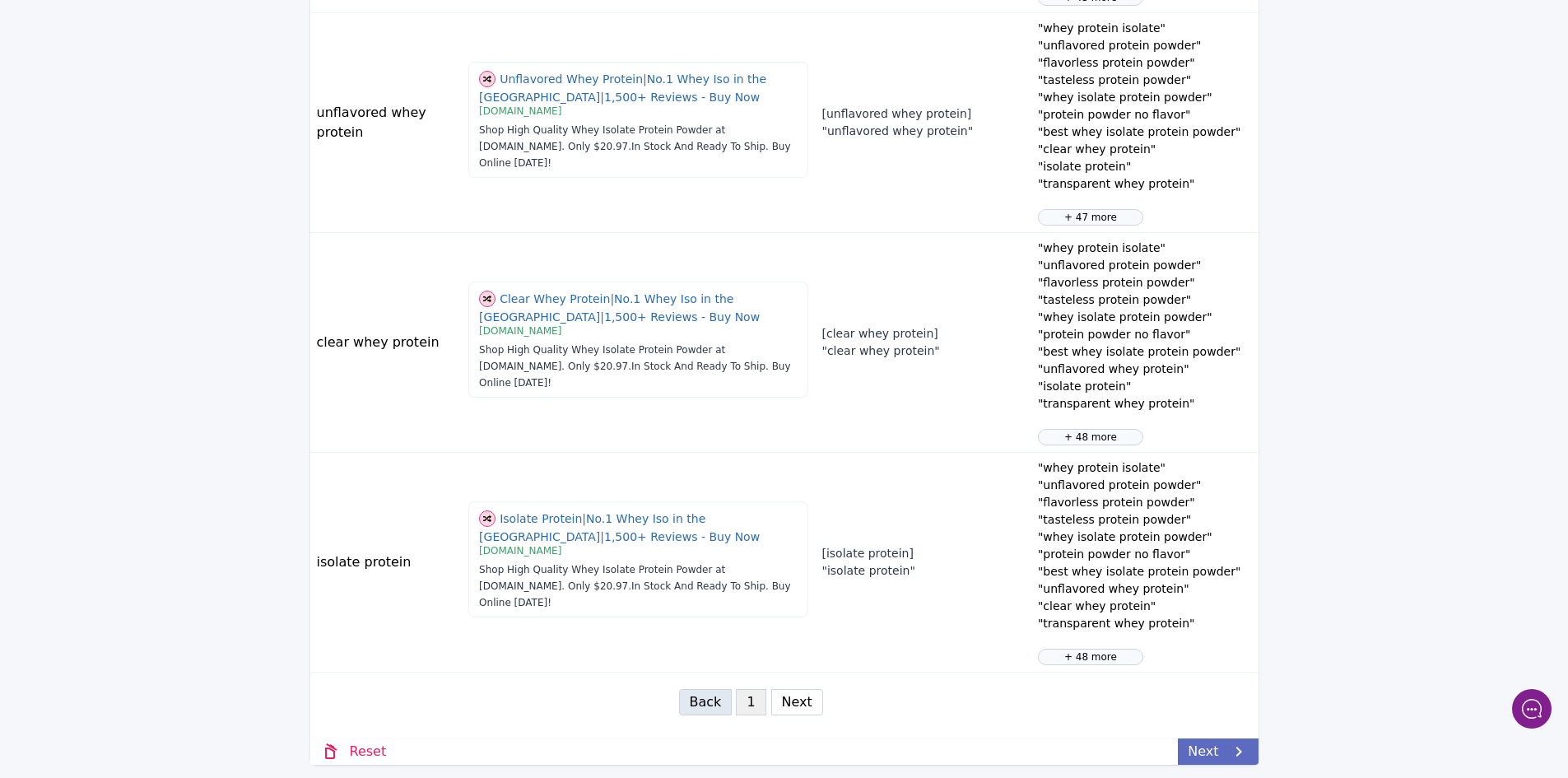
click at [1224, 748] on link "Next" at bounding box center [1218, 751] width 80 height 27
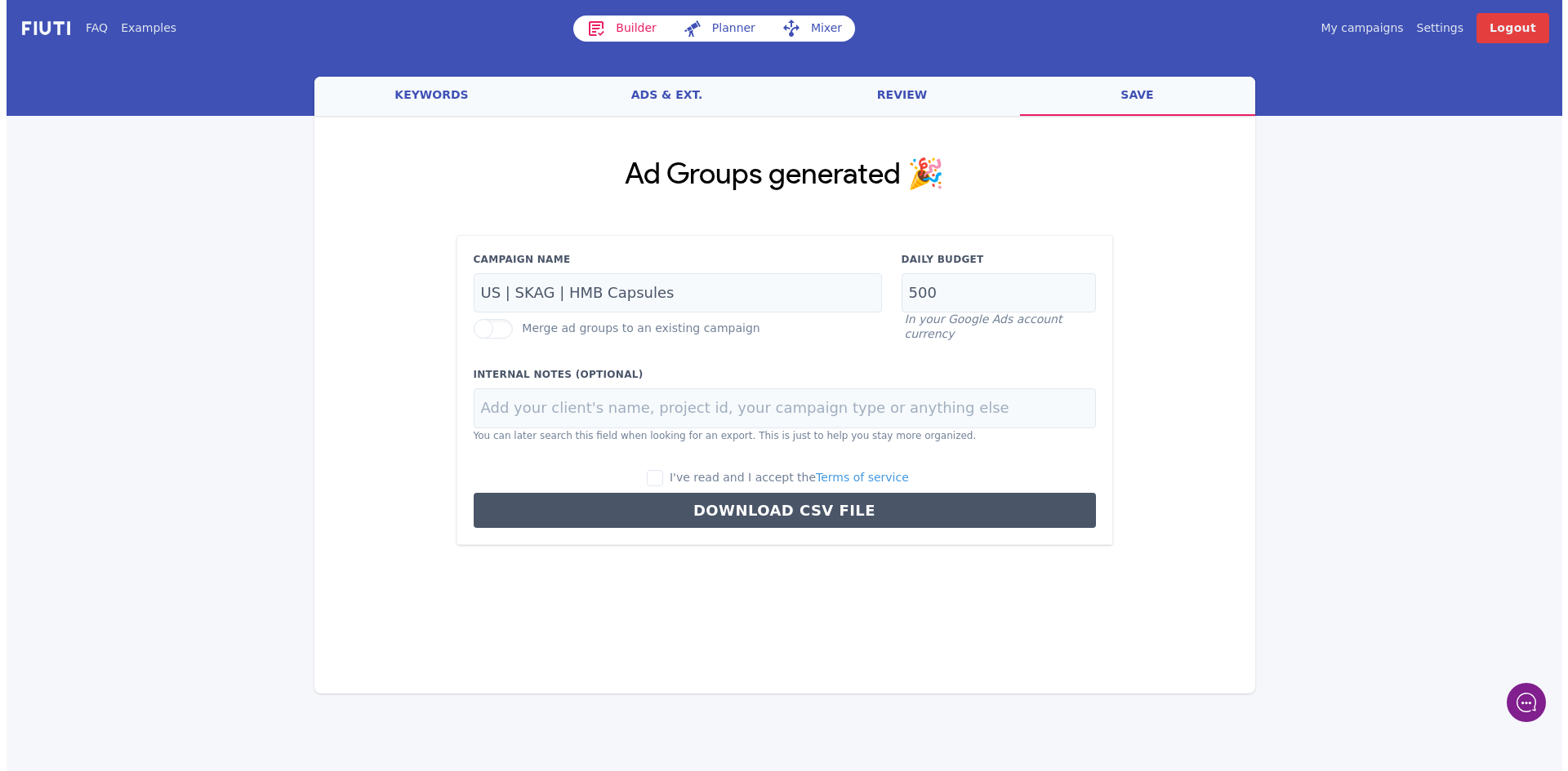
scroll to position [0, 0]
drag, startPoint x: 660, startPoint y: 295, endPoint x: 560, endPoint y: 293, distance: 100.0
click at [560, 293] on input "US | SKAG | HMB Capsules" at bounding box center [677, 294] width 408 height 40
type input "US | SKAG | Whey Isolate"
click at [663, 474] on input "I've read and I accept the Terms of service" at bounding box center [655, 478] width 16 height 16
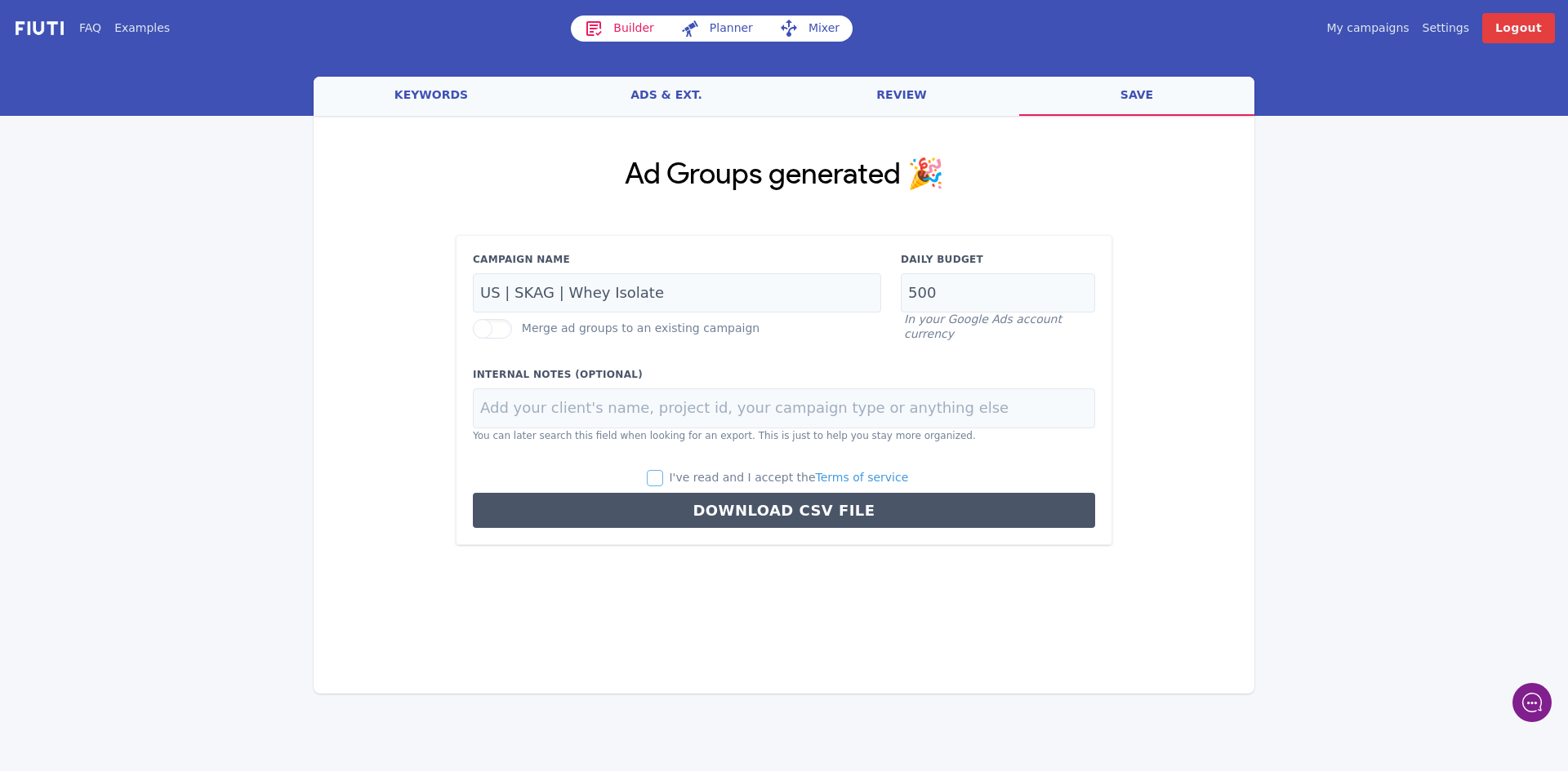
checkbox input "true"
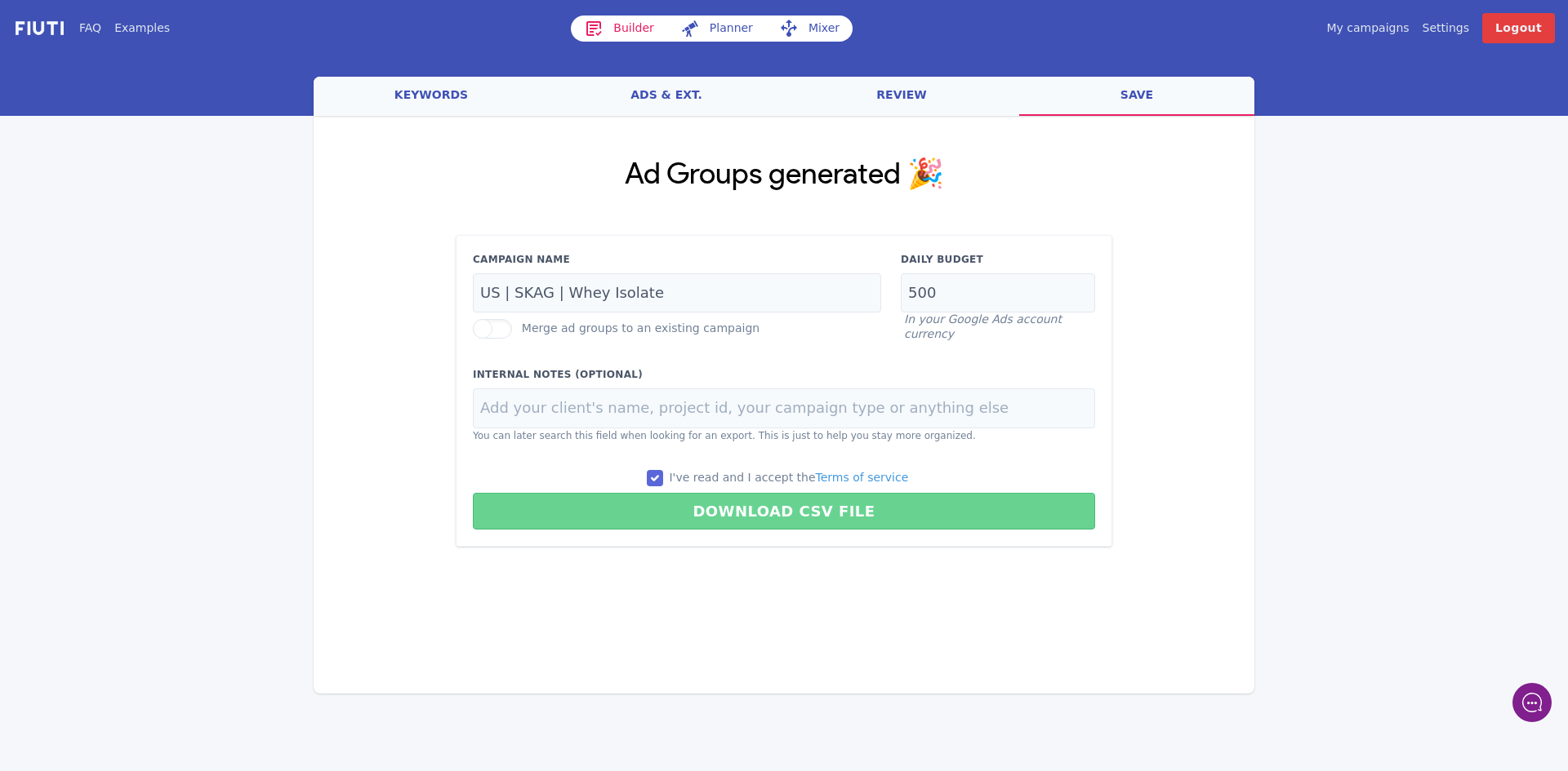
click at [823, 508] on button "Download CSV File" at bounding box center [784, 511] width 622 height 36
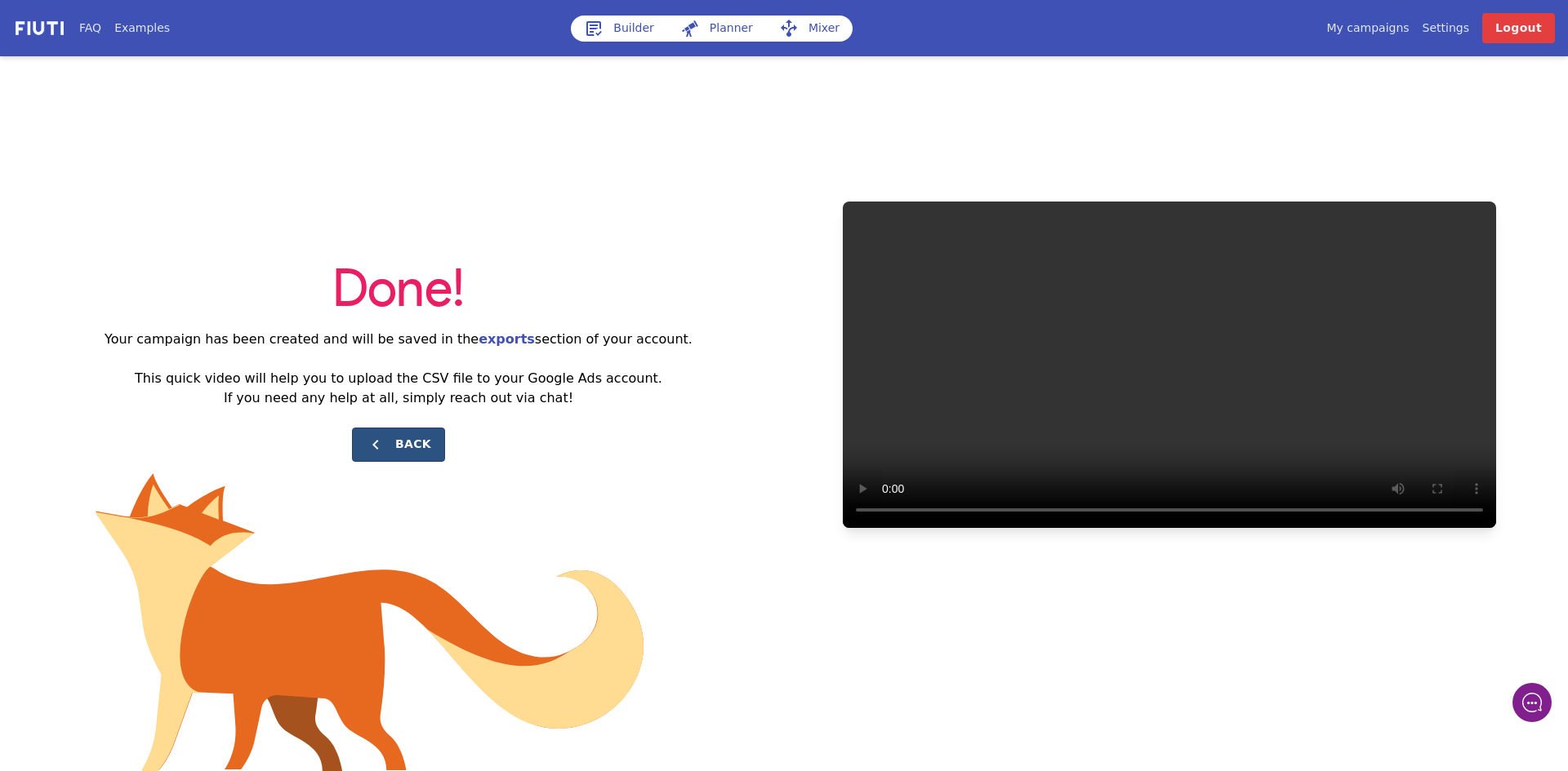
click at [427, 436] on button "Back" at bounding box center [398, 445] width 93 height 35
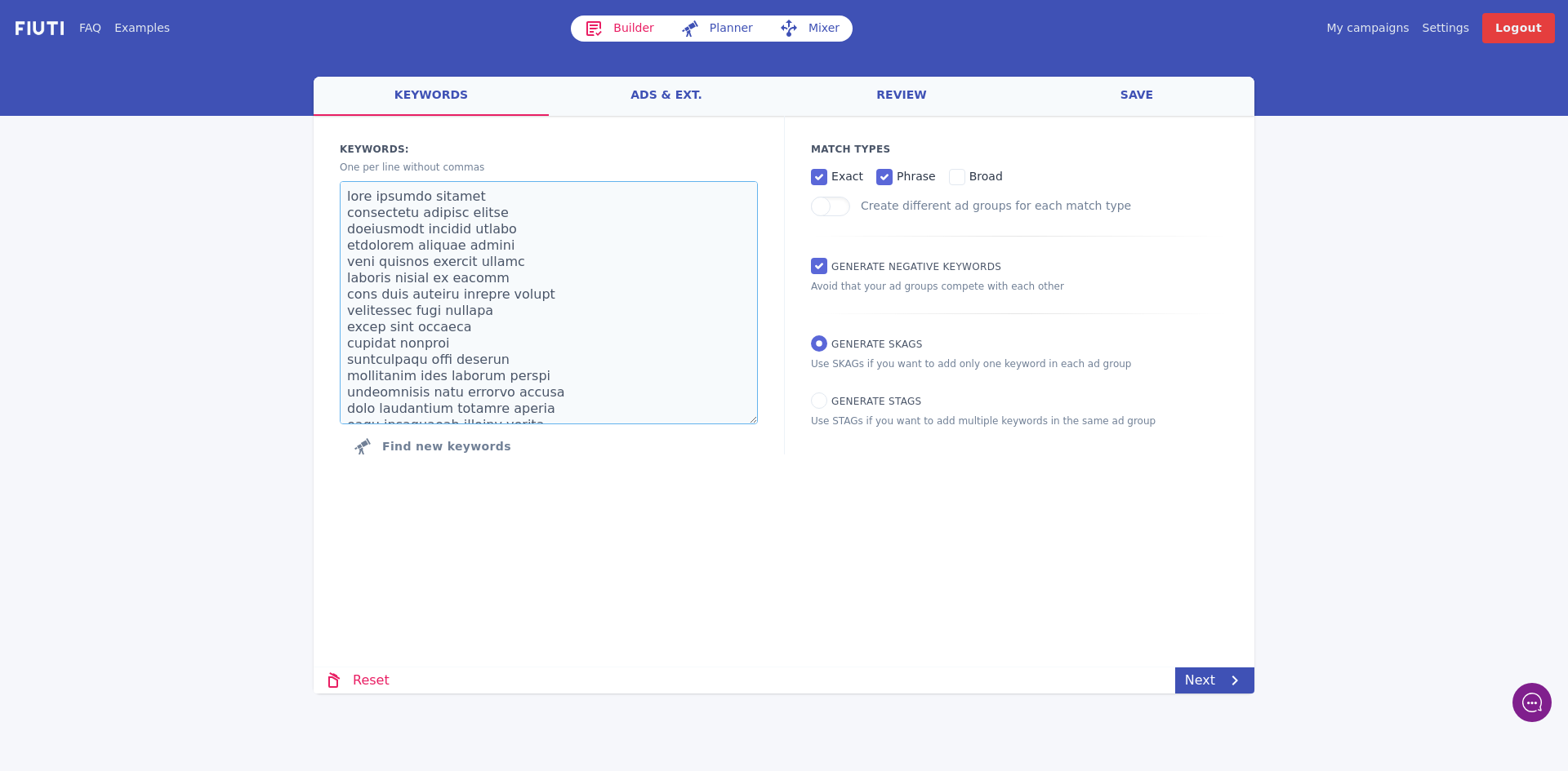
drag, startPoint x: 516, startPoint y: 400, endPoint x: 347, endPoint y: 12, distance: 423.2
click at [347, 27] on div "FAQ Examples Builder Planner Mixer My campaigns Price Settings Login Logout wel…" at bounding box center [784, 346] width 1568 height 694
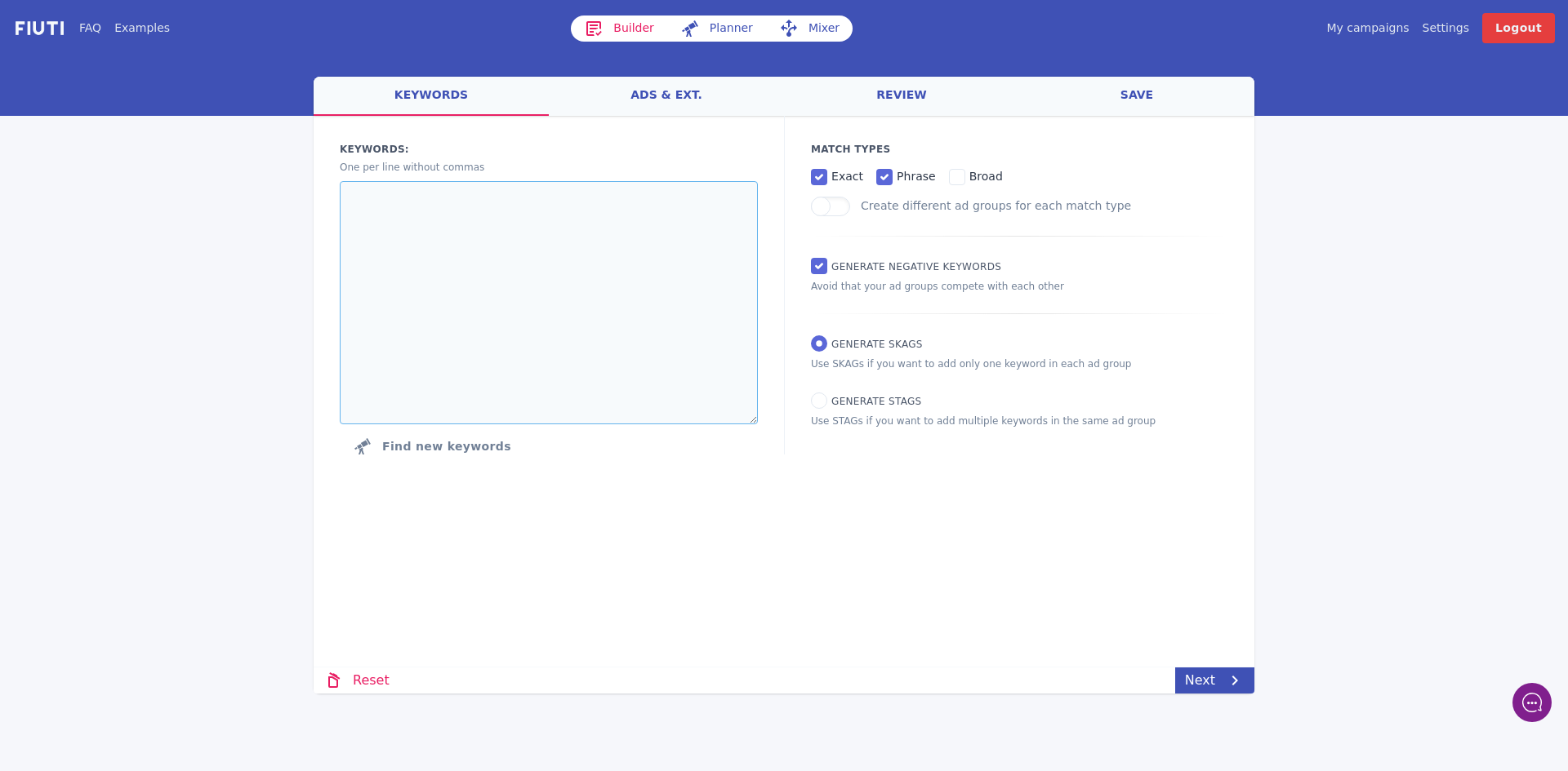
paste textarea "[MEDICAL_DATA] [MEDICAL_DATA] supplement mk7 [MEDICAL_DATA] mk7 k2 supplement […"
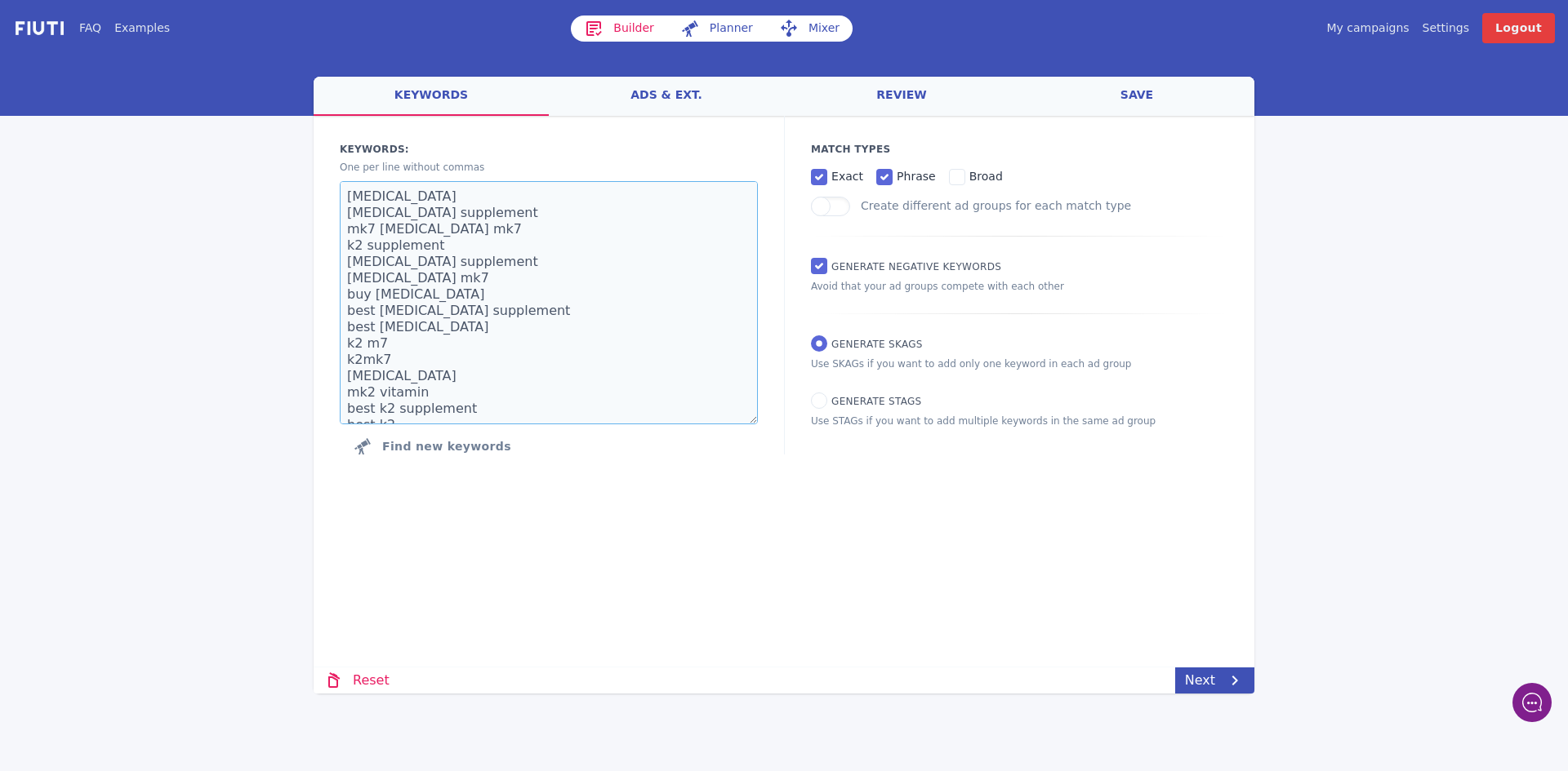
scroll to position [369, 0]
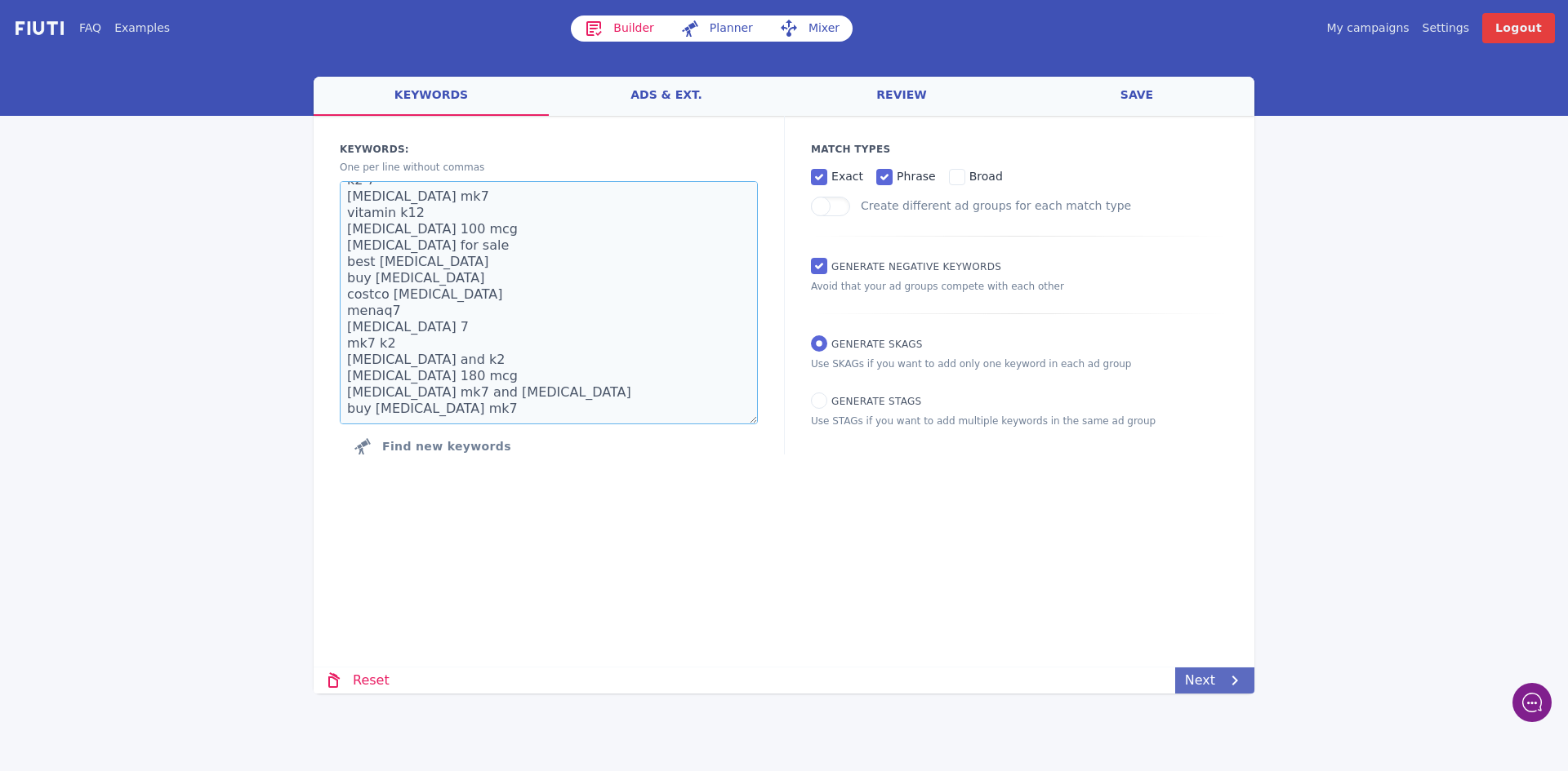
type textarea "[MEDICAL_DATA] [MEDICAL_DATA] supplement mk7 [MEDICAL_DATA] mk7 k2 supplement […"
click at [1227, 683] on icon at bounding box center [1235, 681] width 20 height 20
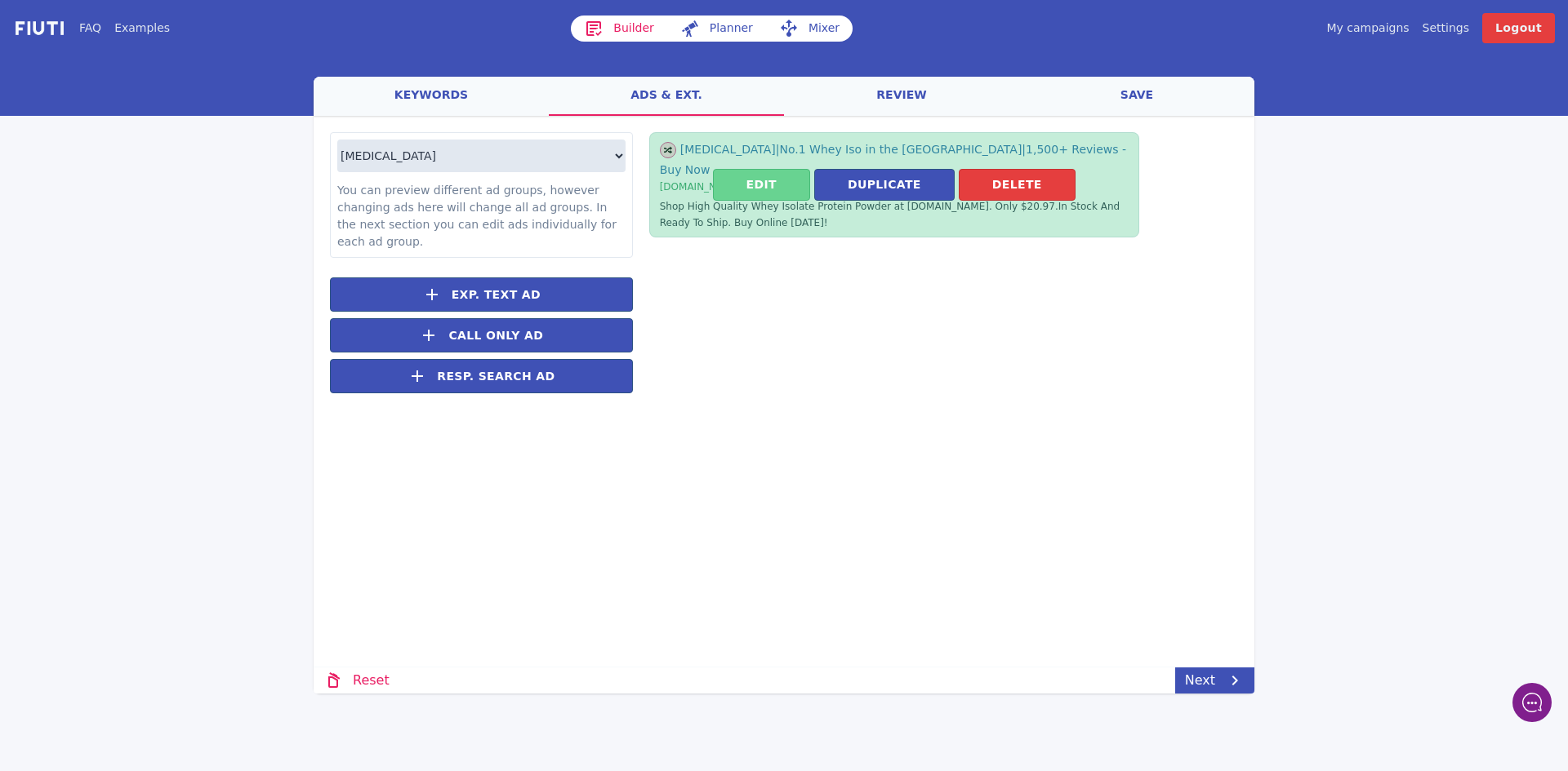
click at [790, 173] on button "Edit" at bounding box center [761, 185] width 97 height 32
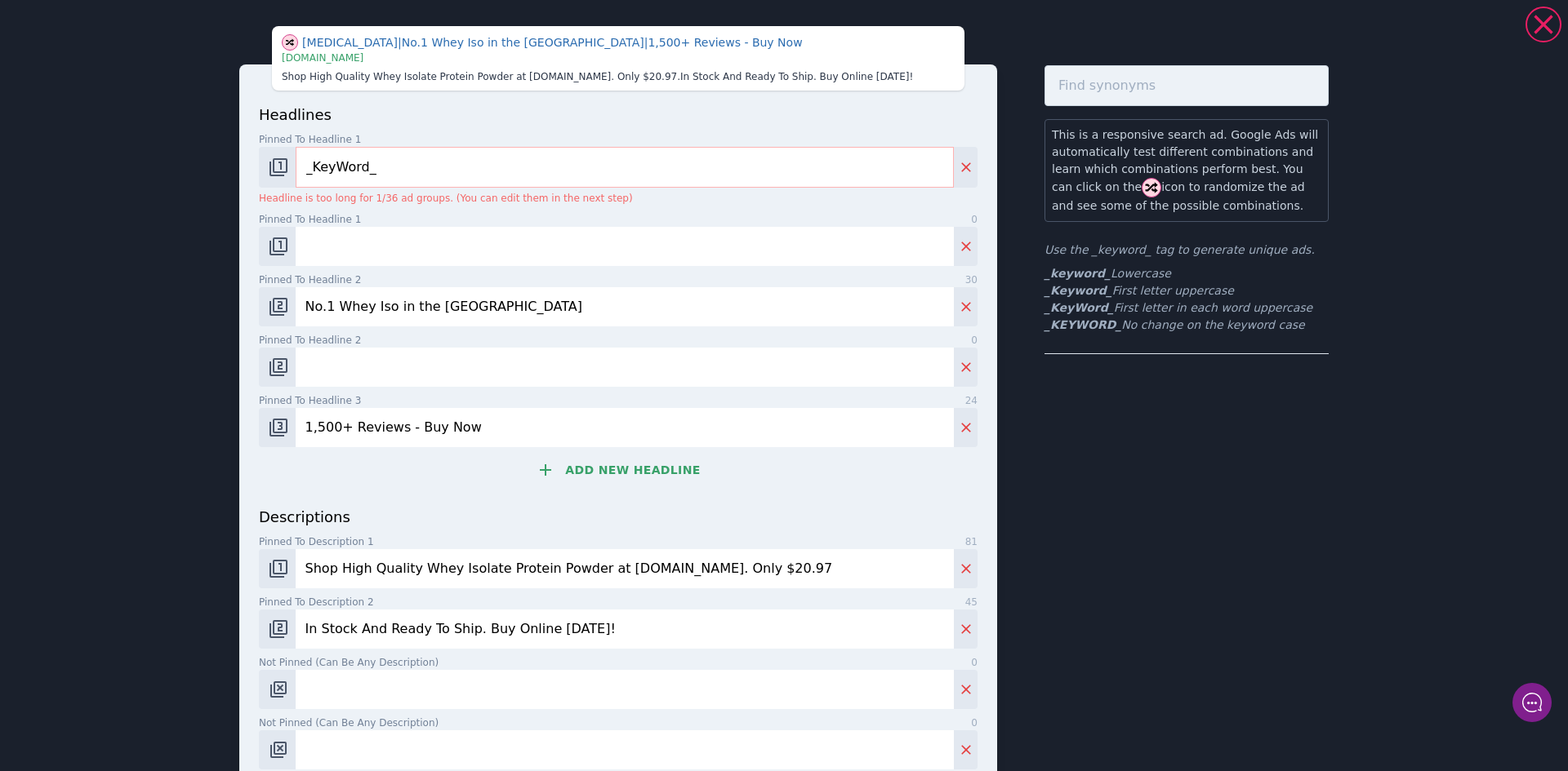
drag, startPoint x: 381, startPoint y: 307, endPoint x: 336, endPoint y: 303, distance: 45.2
click at [336, 303] on input "No.1 Whey Iso in the [GEOGRAPHIC_DATA]" at bounding box center [625, 306] width 658 height 39
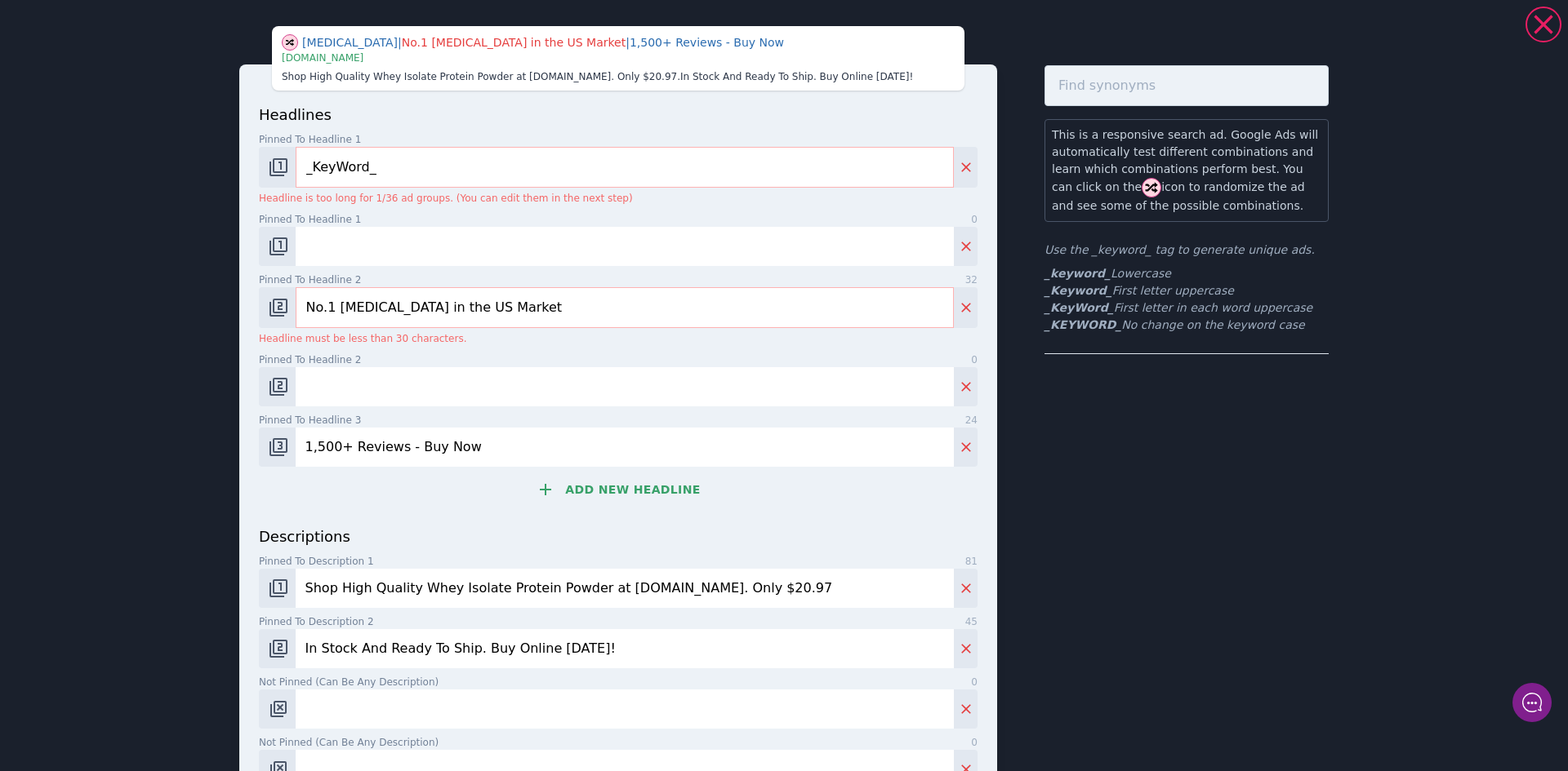
click at [451, 302] on input "No.1 [MEDICAL_DATA] in the US Market" at bounding box center [625, 307] width 658 height 41
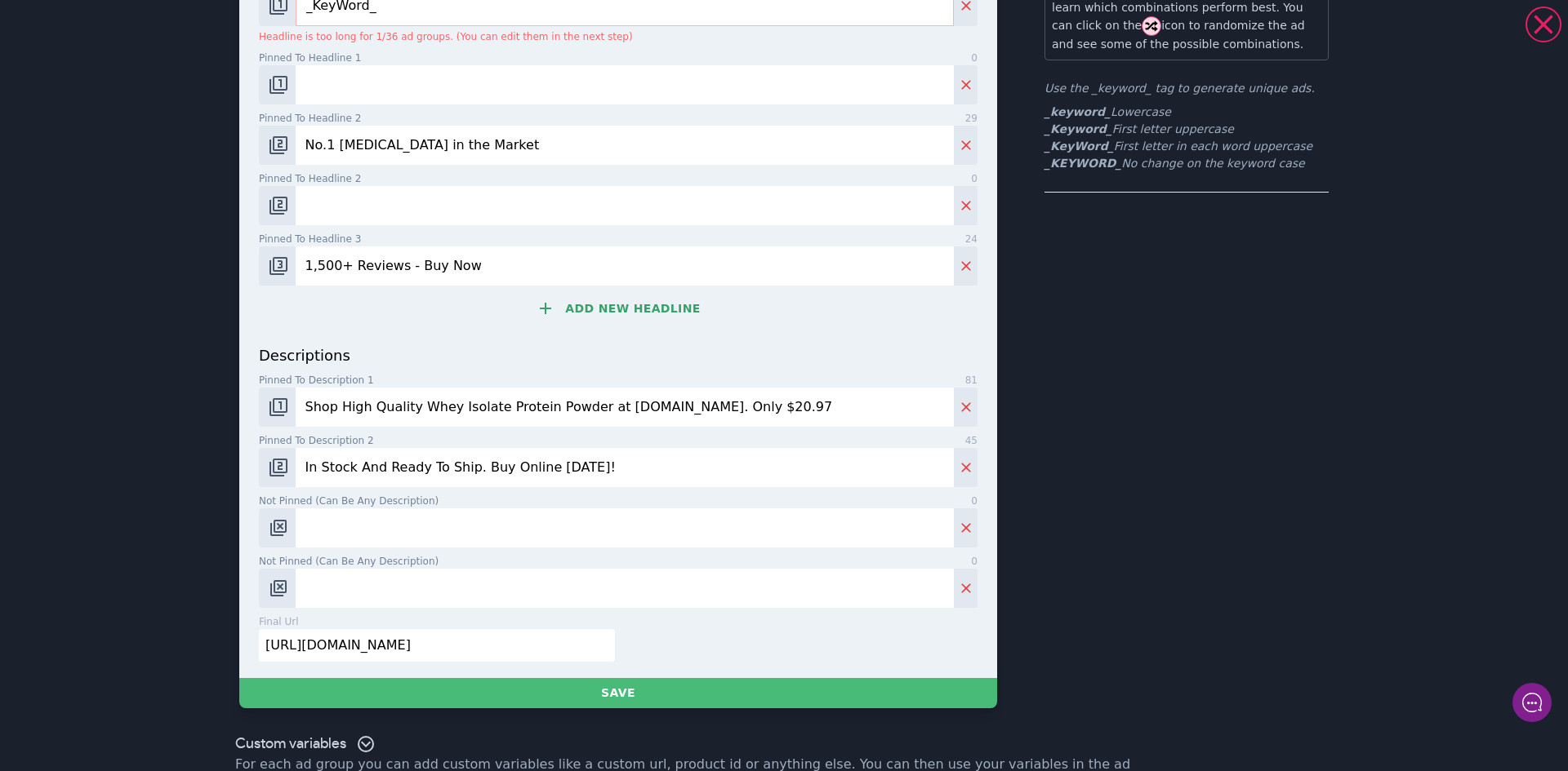
scroll to position [164, 0]
type input "No.1 [MEDICAL_DATA] in the Market"
drag, startPoint x: 571, startPoint y: 406, endPoint x: 412, endPoint y: 408, distance: 159.0
click at [412, 408] on input "Shop High Quality Whey Isolate Protein Powder at [DOMAIN_NAME]. Only $20.97" at bounding box center [625, 406] width 658 height 39
type input "Shop High Quality [MEDICAL_DATA] Mk7 at [DOMAIN_NAME]. Only $20.97"
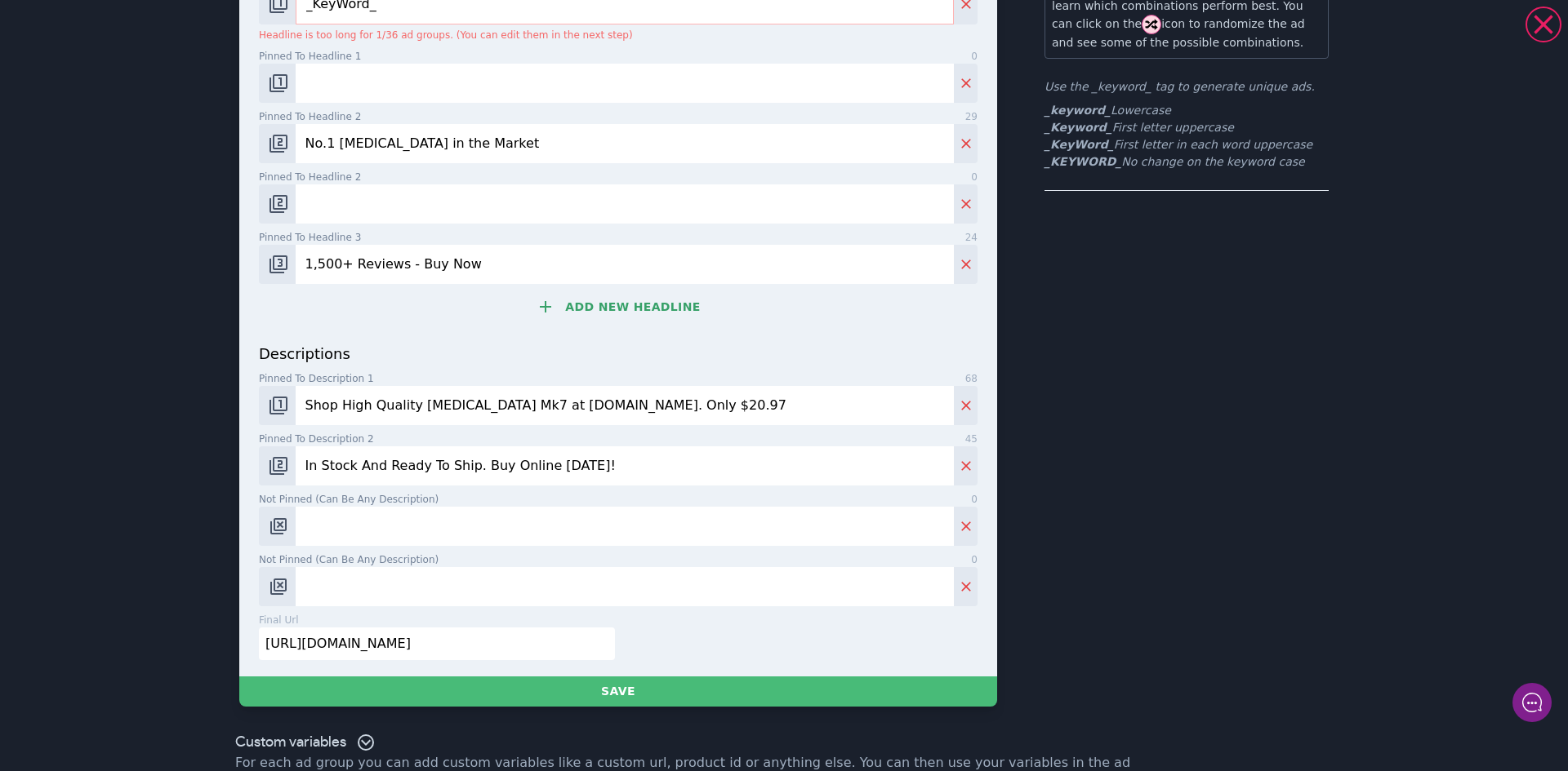
scroll to position [0, 190]
drag, startPoint x: 371, startPoint y: 636, endPoint x: 743, endPoint y: 648, distance: 372.2
click at [738, 666] on div "final url 85 [URL][DOMAIN_NAME]" at bounding box center [614, 643] width 725 height 60
paste input "[URL][DOMAIN_NAME]"
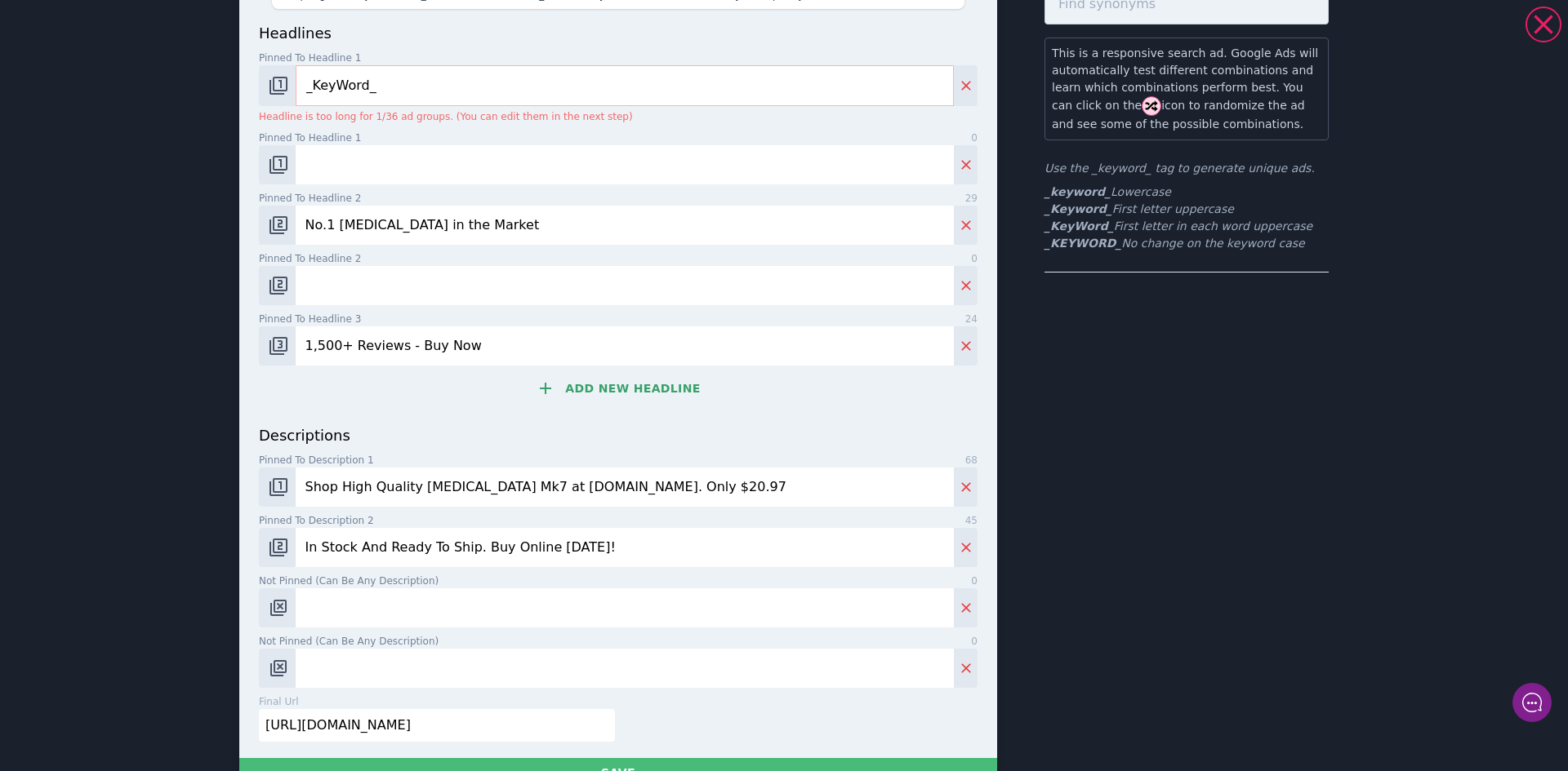
scroll to position [164, 0]
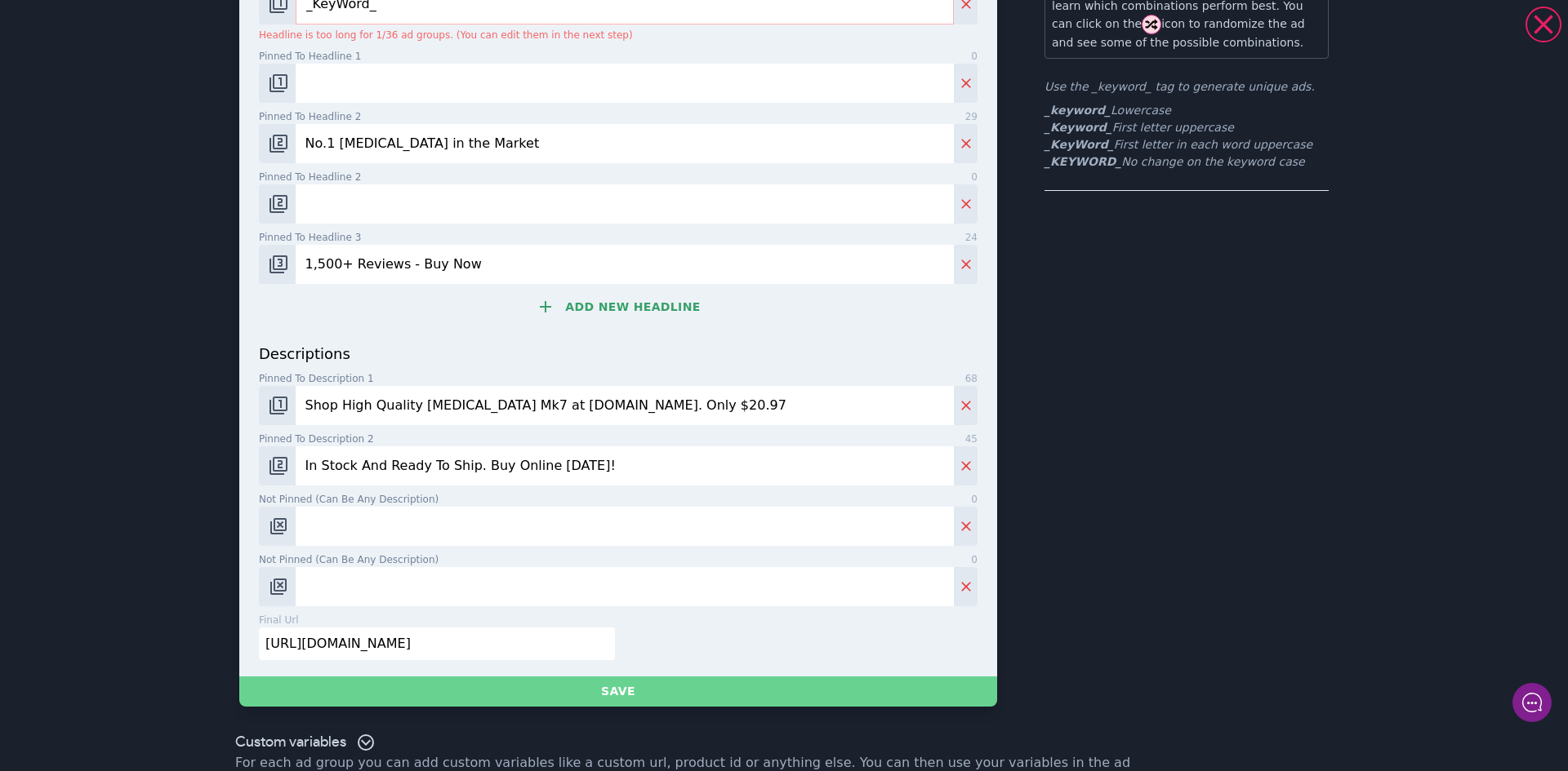
type input "[URL][DOMAIN_NAME]"
click at [638, 693] on button "Save" at bounding box center [618, 691] width 758 height 30
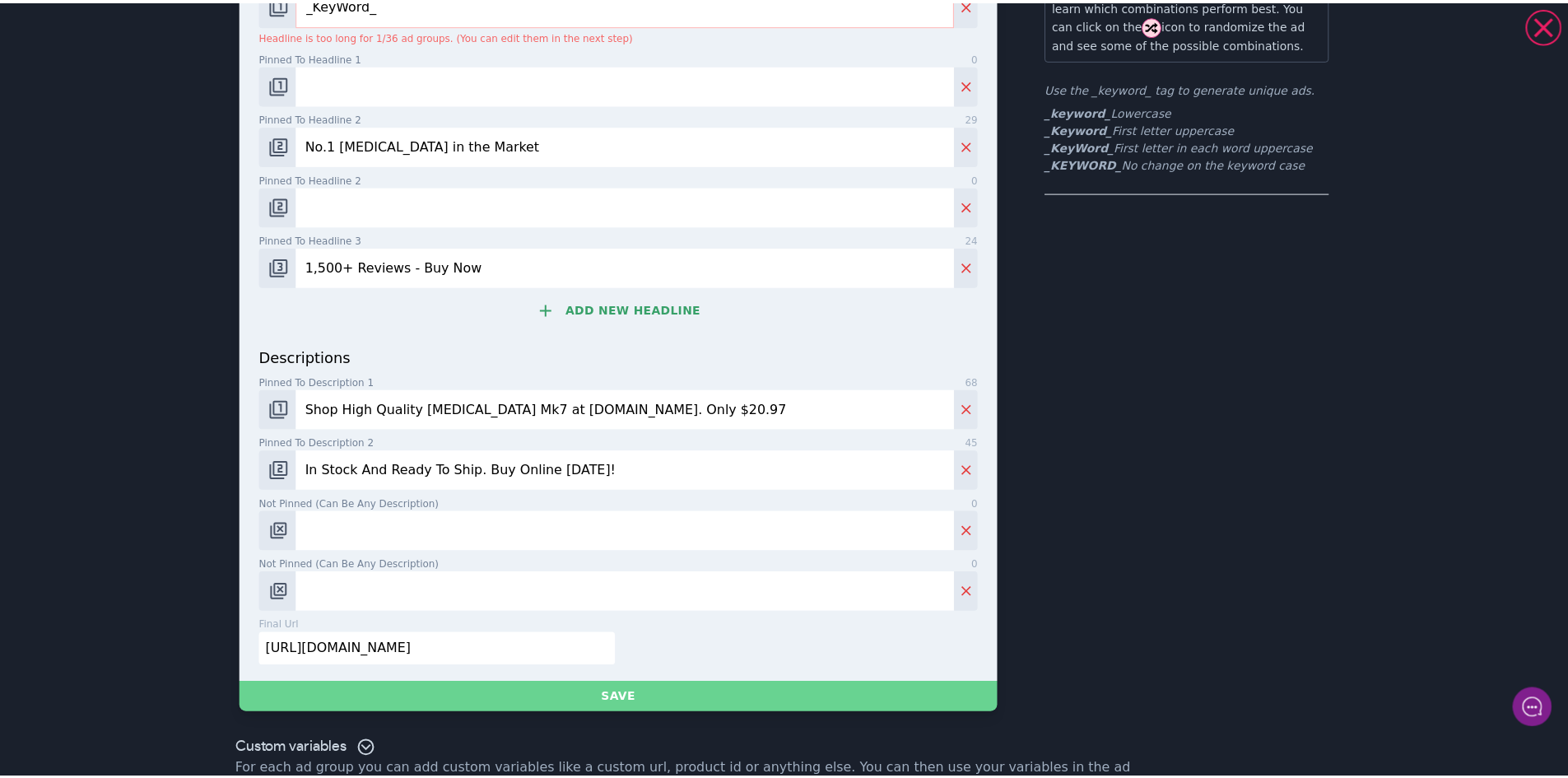
scroll to position [0, 0]
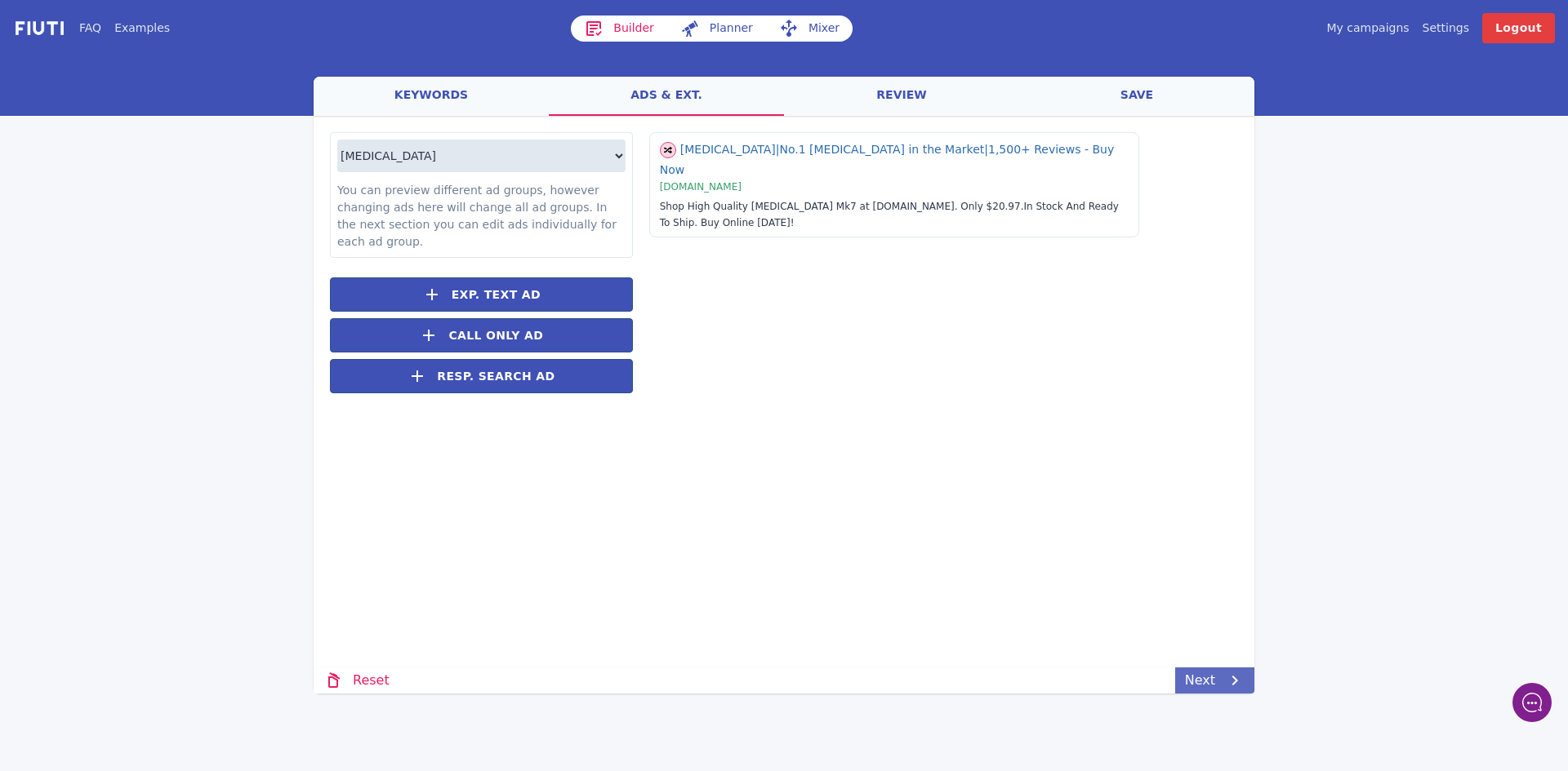
click at [1211, 684] on link "Next" at bounding box center [1214, 680] width 79 height 26
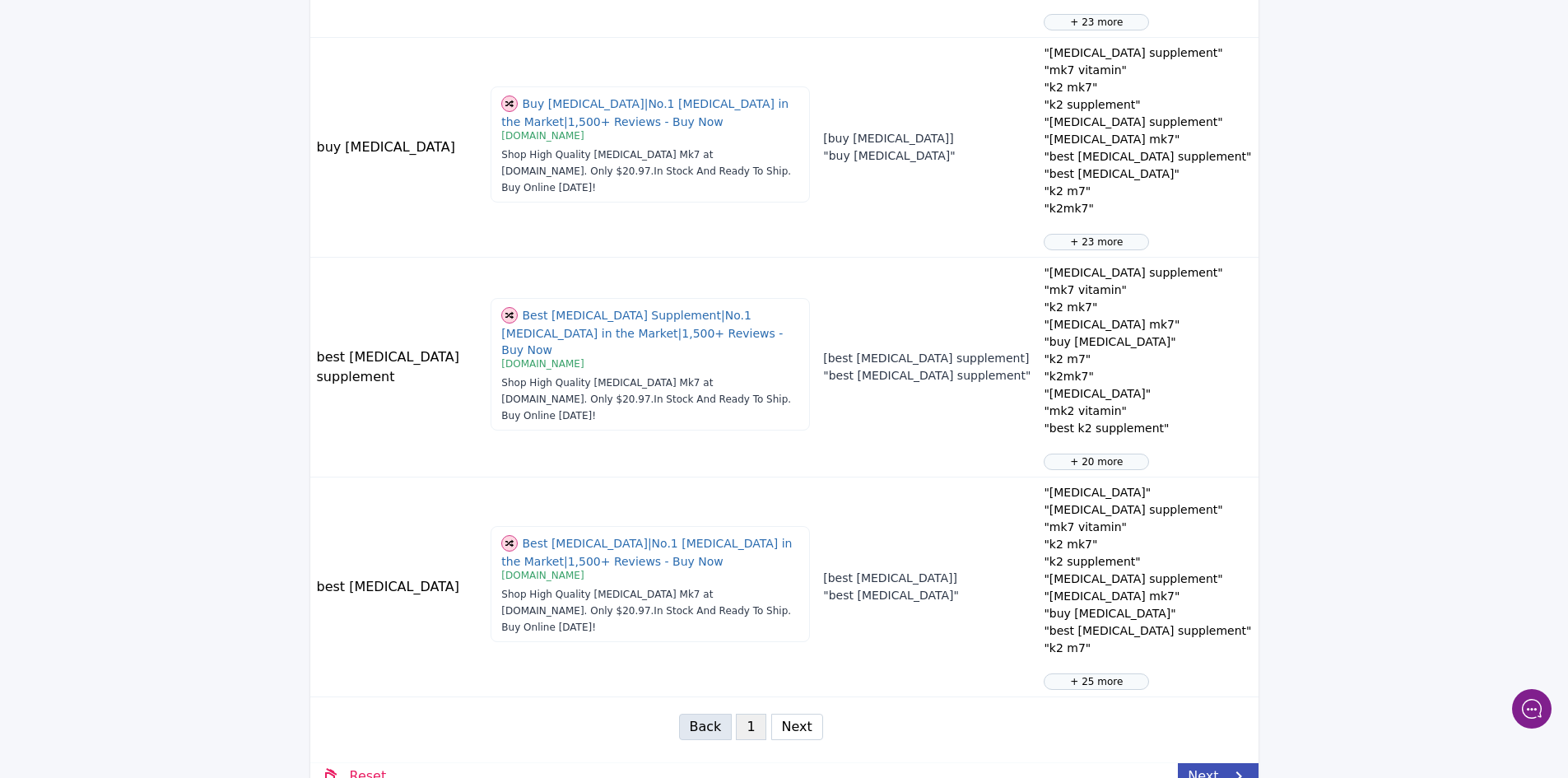
scroll to position [1800, 0]
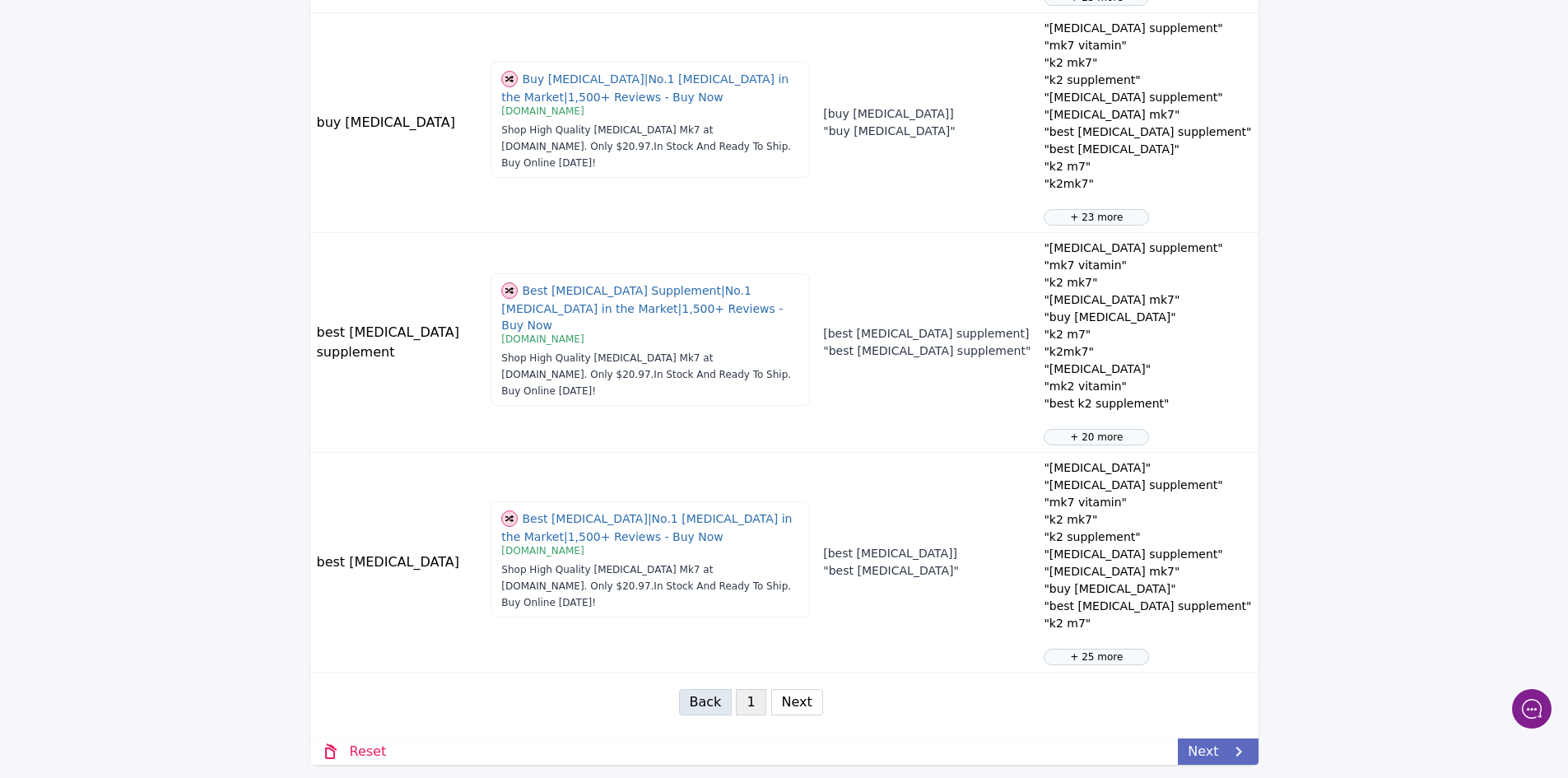
click at [1213, 754] on link "Next" at bounding box center [1218, 751] width 80 height 27
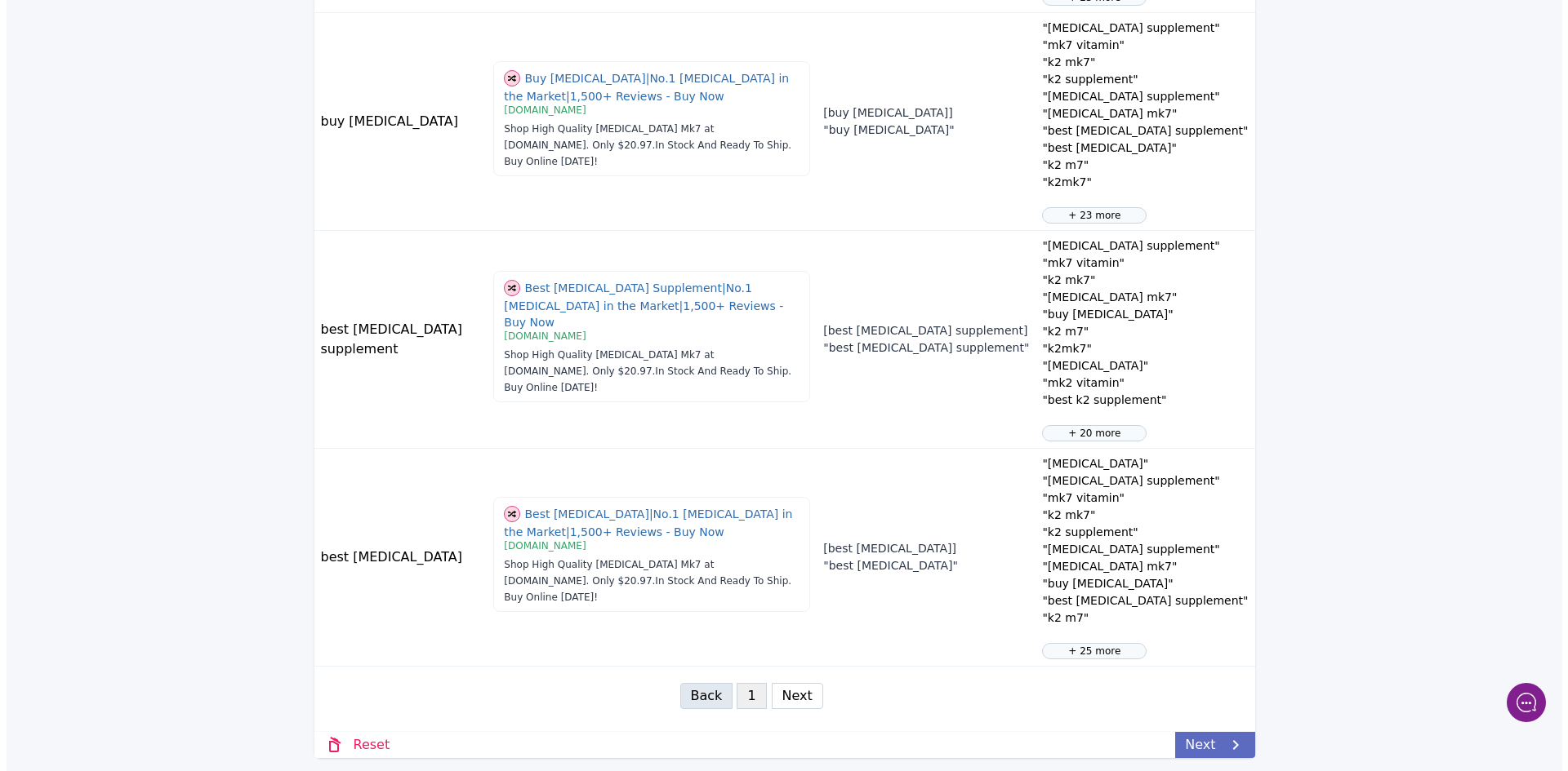
scroll to position [0, 0]
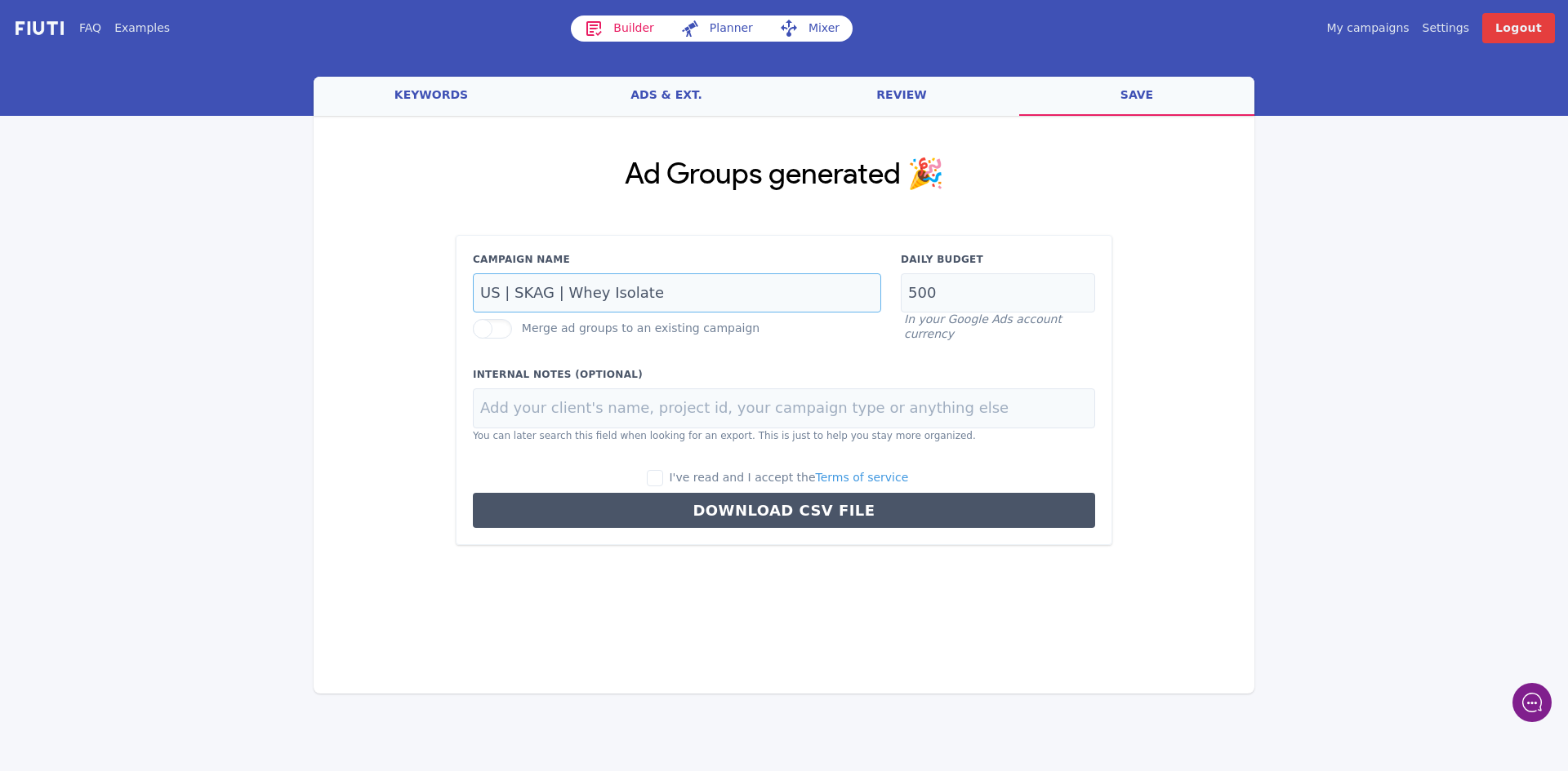
drag, startPoint x: 656, startPoint y: 296, endPoint x: 557, endPoint y: 288, distance: 99.3
click at [557, 288] on input "US | SKAG | Whey Isolate" at bounding box center [677, 294] width 408 height 40
click at [558, 293] on input "US | SKAG | K2 Softgels" at bounding box center [677, 294] width 408 height 40
type input "US | SKAG | [MEDICAL_DATA] Softgels"
click at [663, 476] on input "I've read and I accept the Terms of service" at bounding box center [655, 478] width 16 height 16
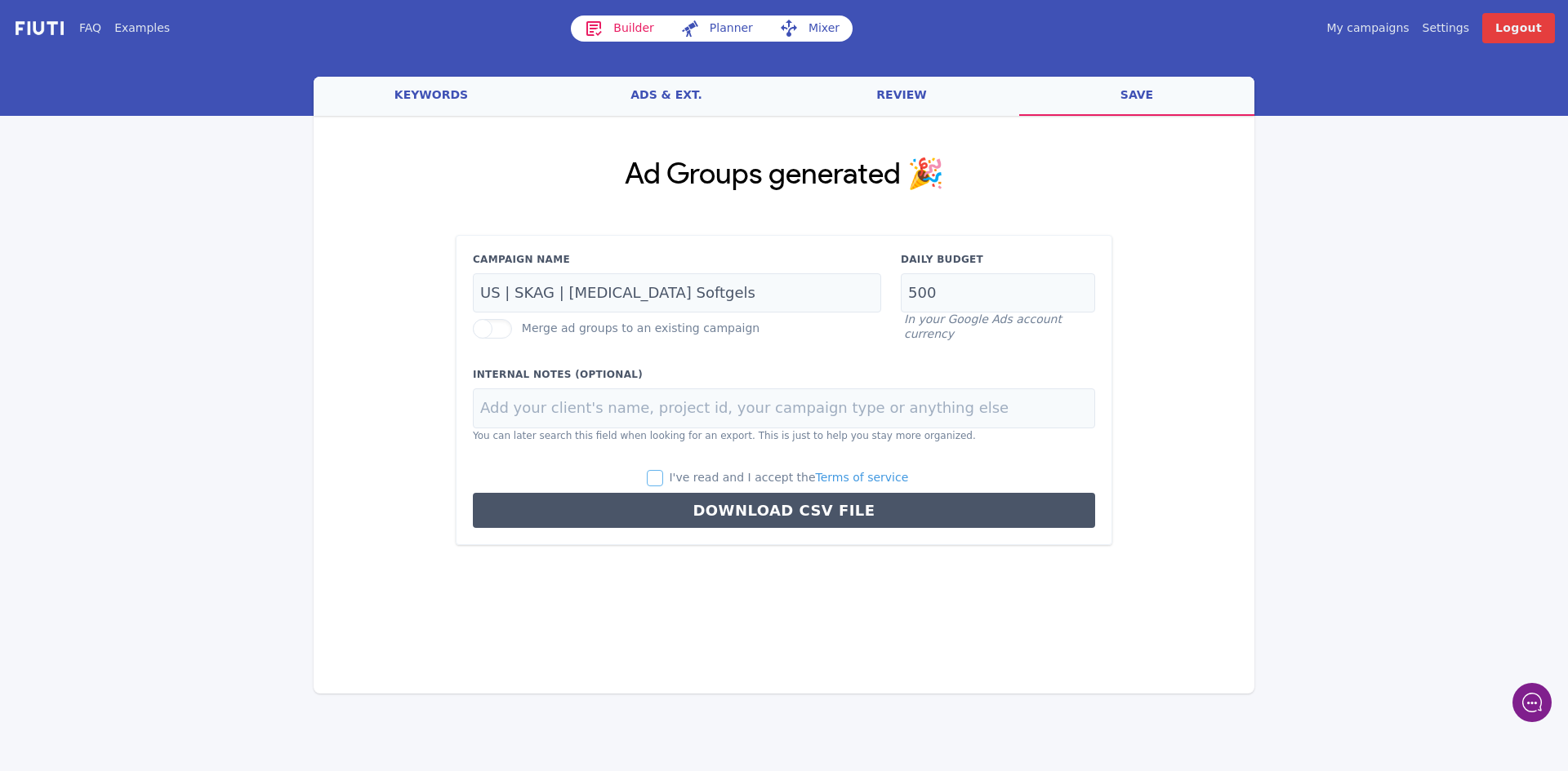
checkbox input "true"
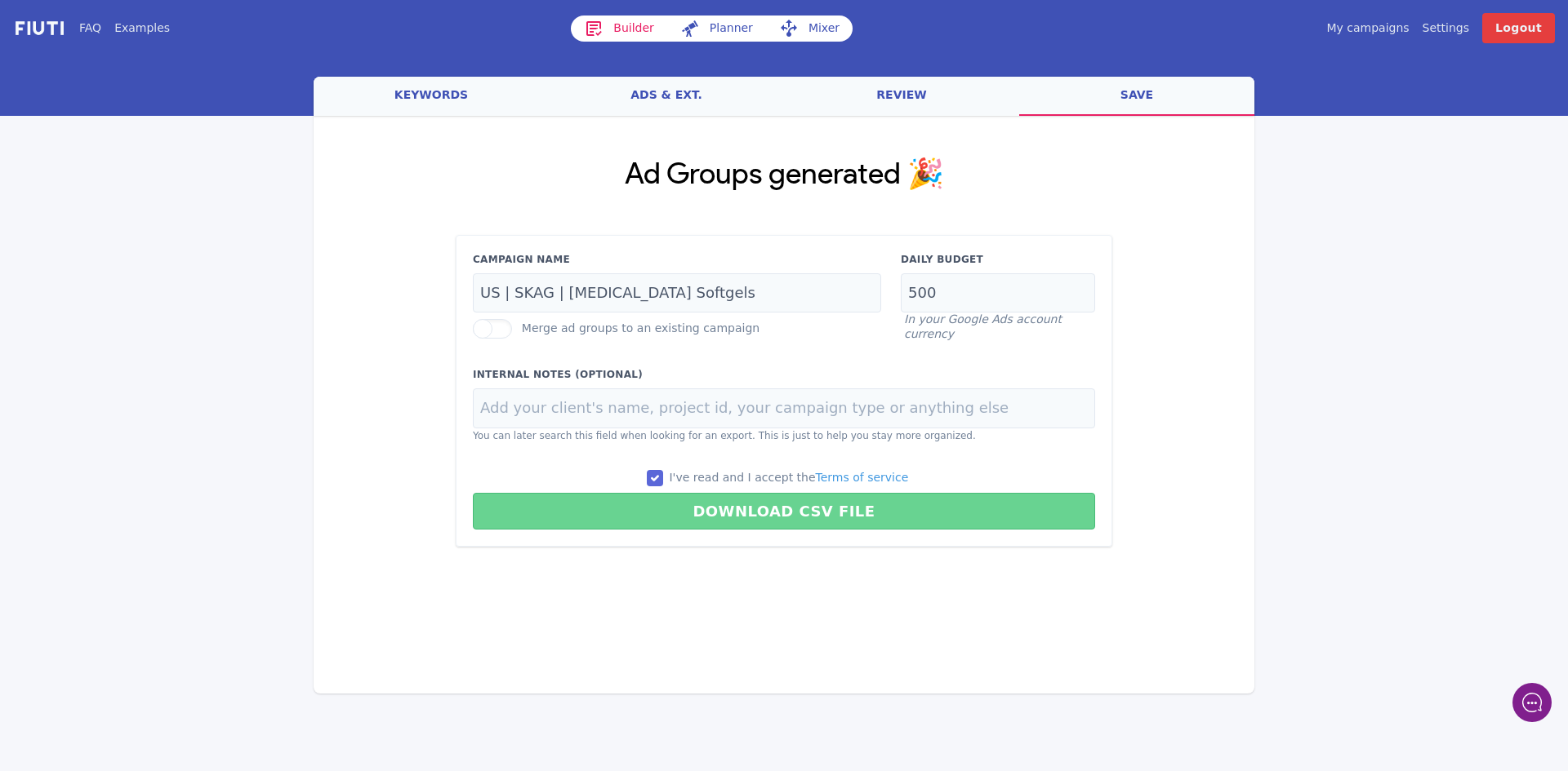
click at [762, 514] on button "Download CSV File" at bounding box center [784, 511] width 622 height 36
